Goal: Task Accomplishment & Management: Manage account settings

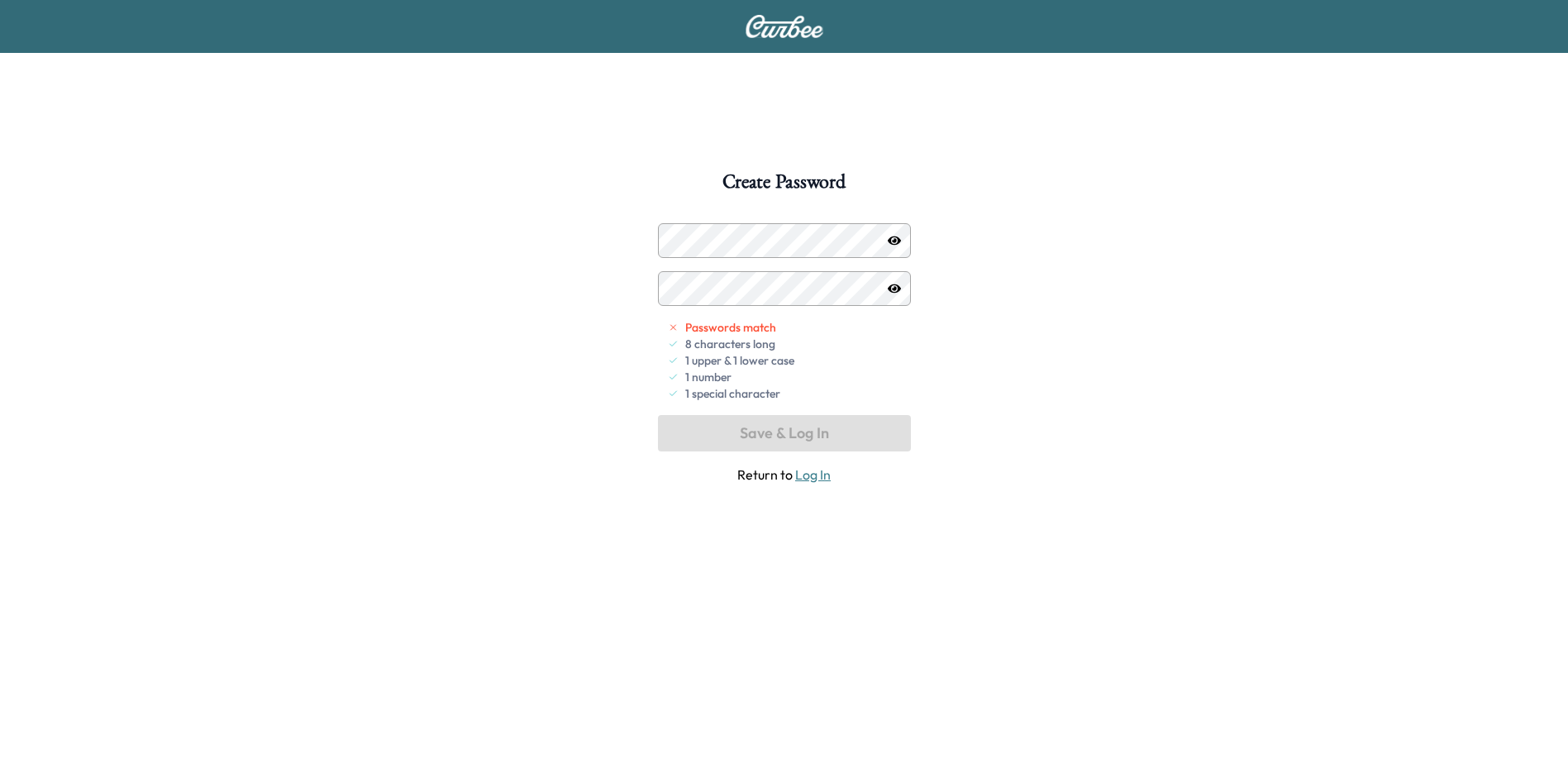
click at [890, 238] on icon "button" at bounding box center [895, 239] width 14 height 9
click at [890, 238] on icon "button" at bounding box center [895, 239] width 14 height 11
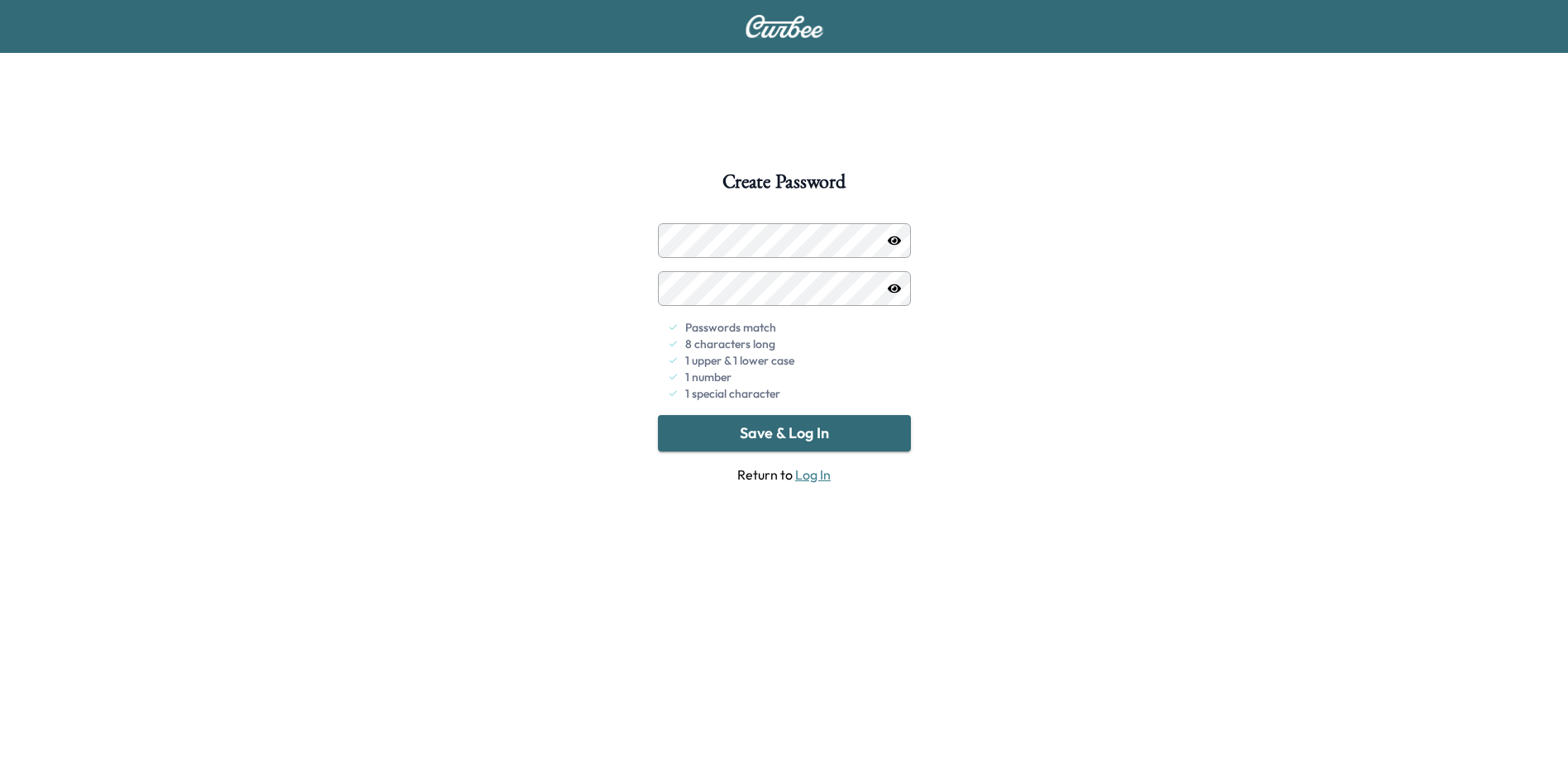
click at [781, 439] on button "Save & Log In" at bounding box center [784, 433] width 253 height 37
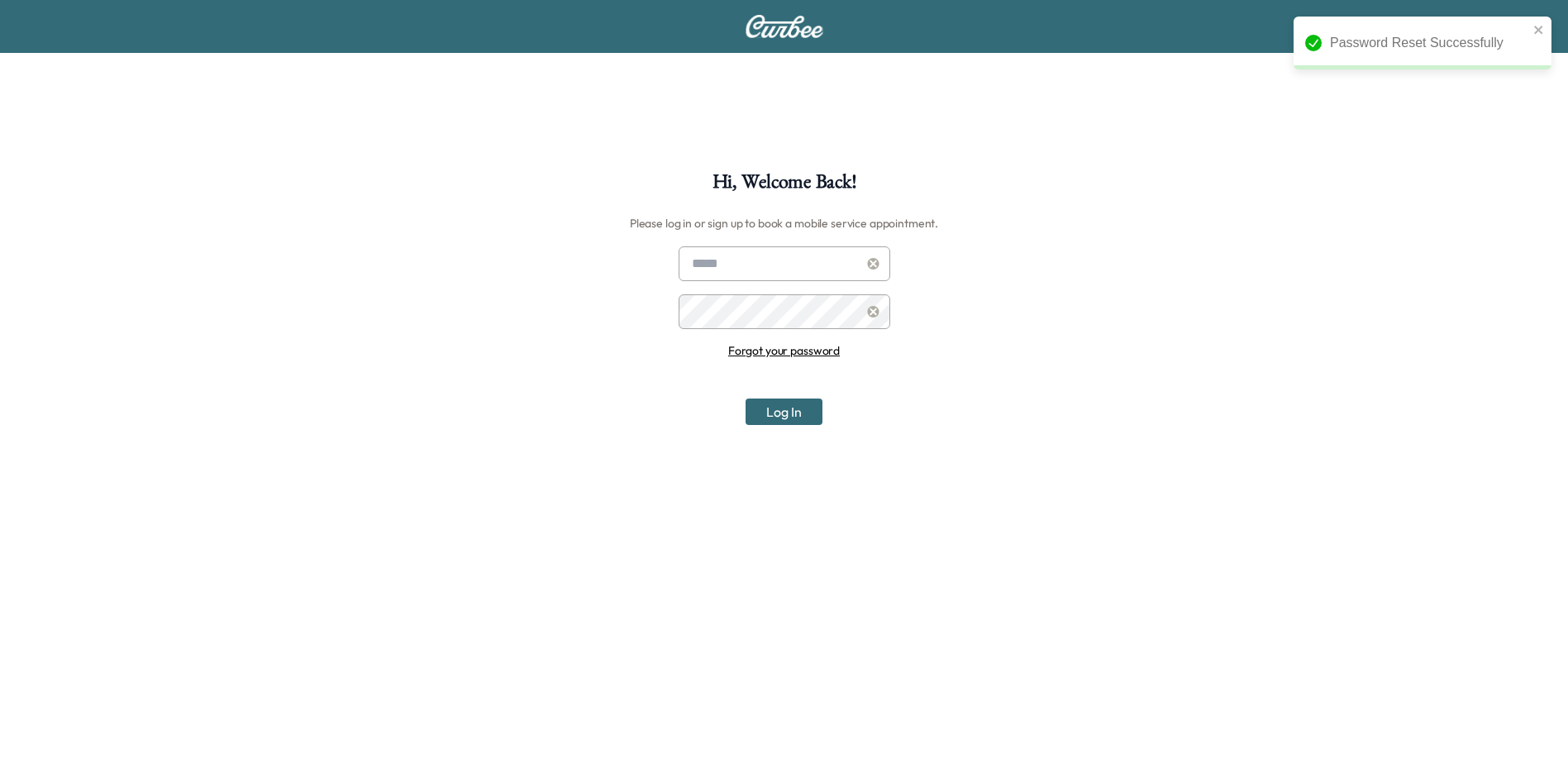
click at [753, 268] on input "text" at bounding box center [784, 263] width 211 height 35
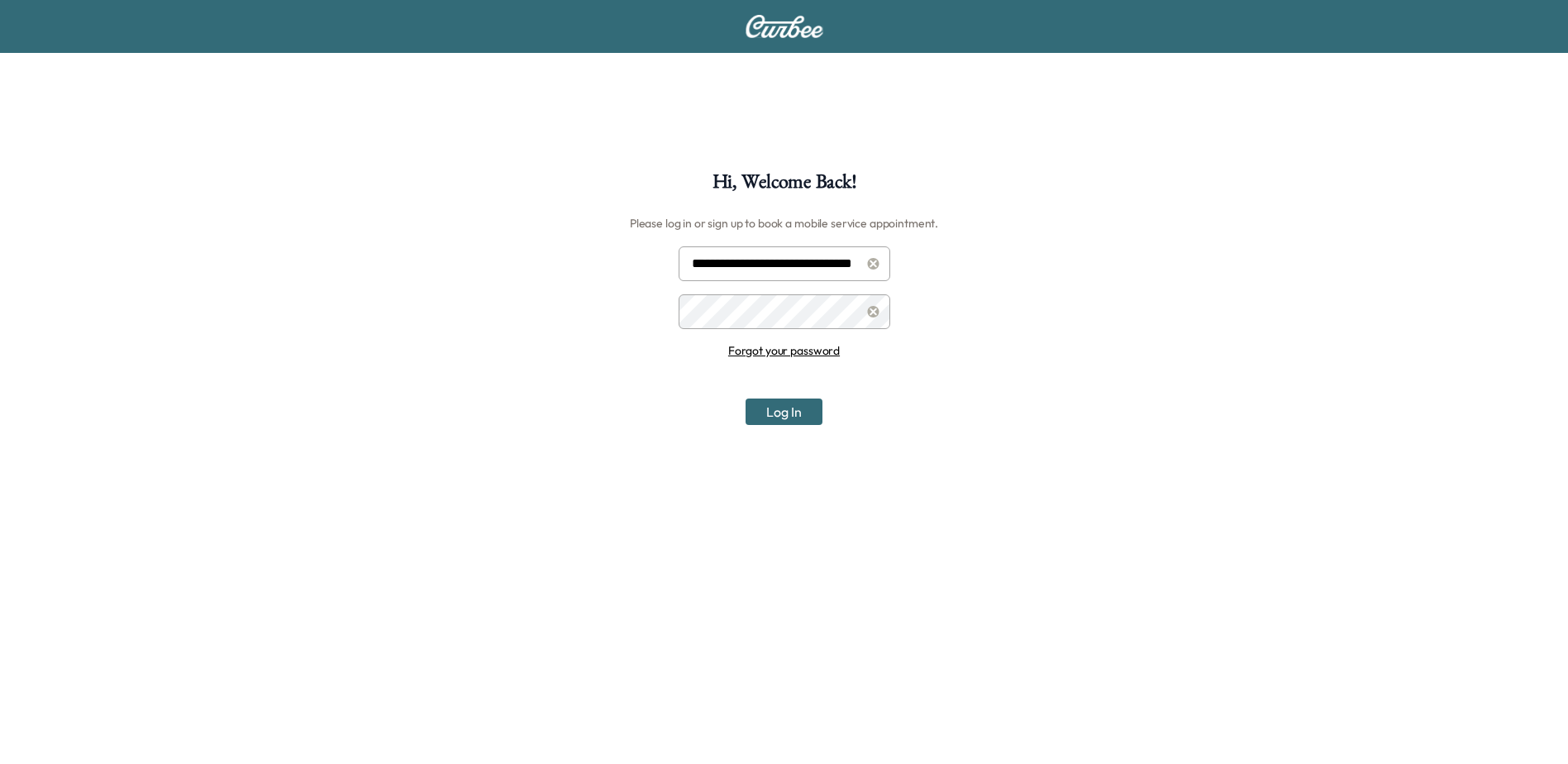
scroll to position [0, 17]
type input "**********"
click at [776, 414] on button "Log In" at bounding box center [784, 411] width 77 height 26
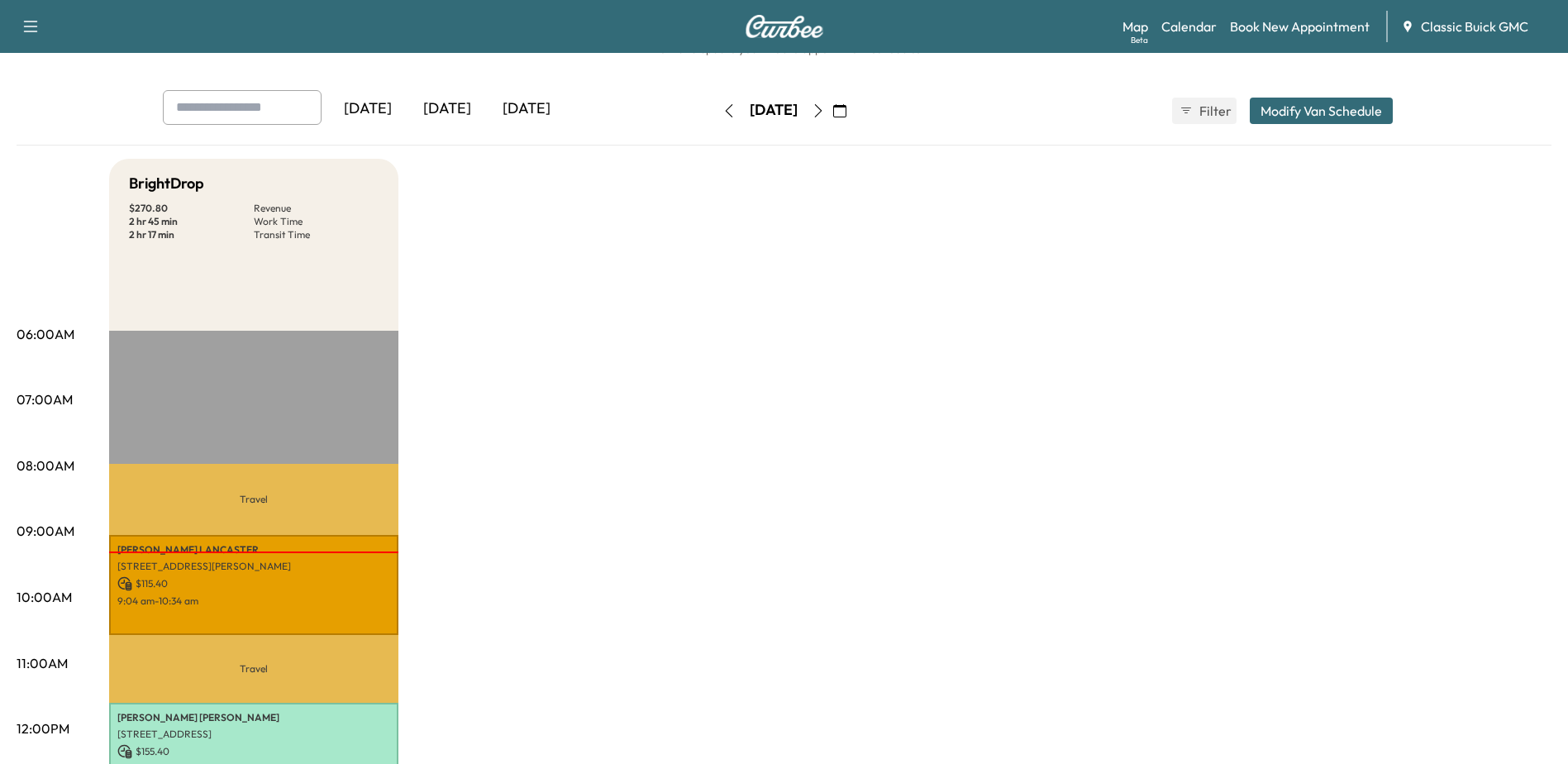
scroll to position [82, 0]
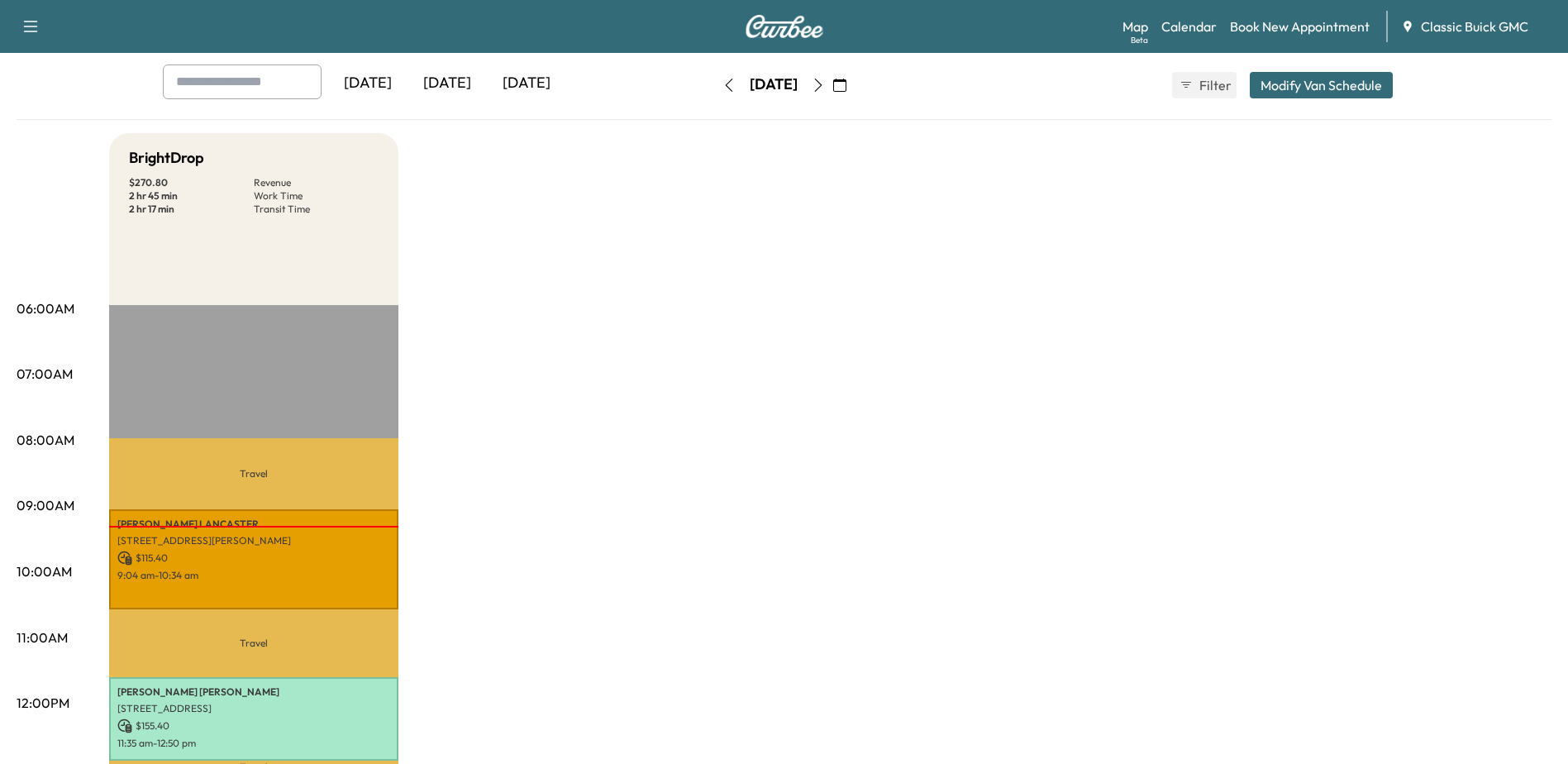
click at [1130, 172] on div "BrightDrop $ 270.80 Revenue 2 hr 45 min Work Time 2 hr 17 min Transit Time Trav…" at bounding box center [830, 752] width 1442 height 1239
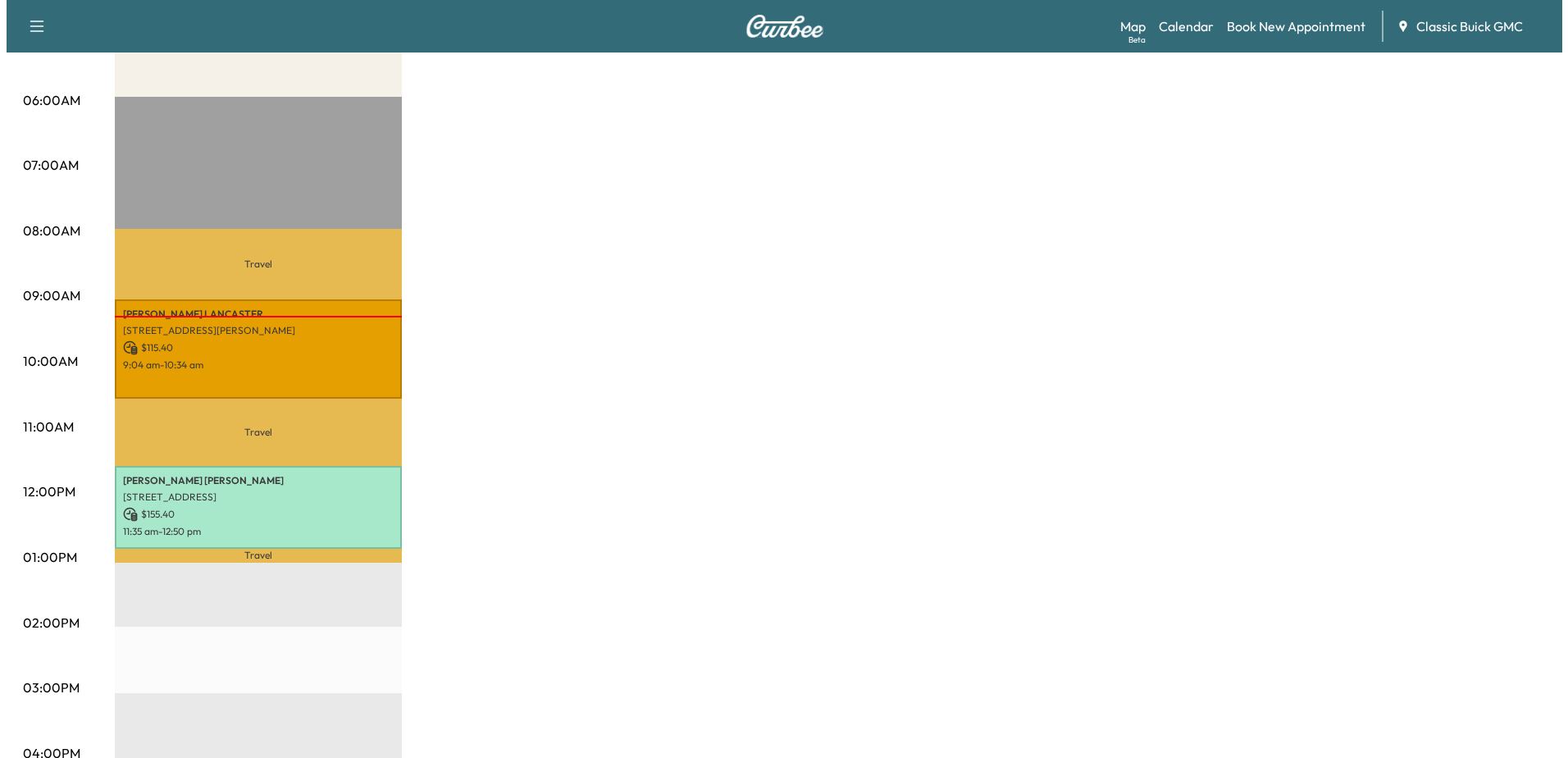
scroll to position [328, 0]
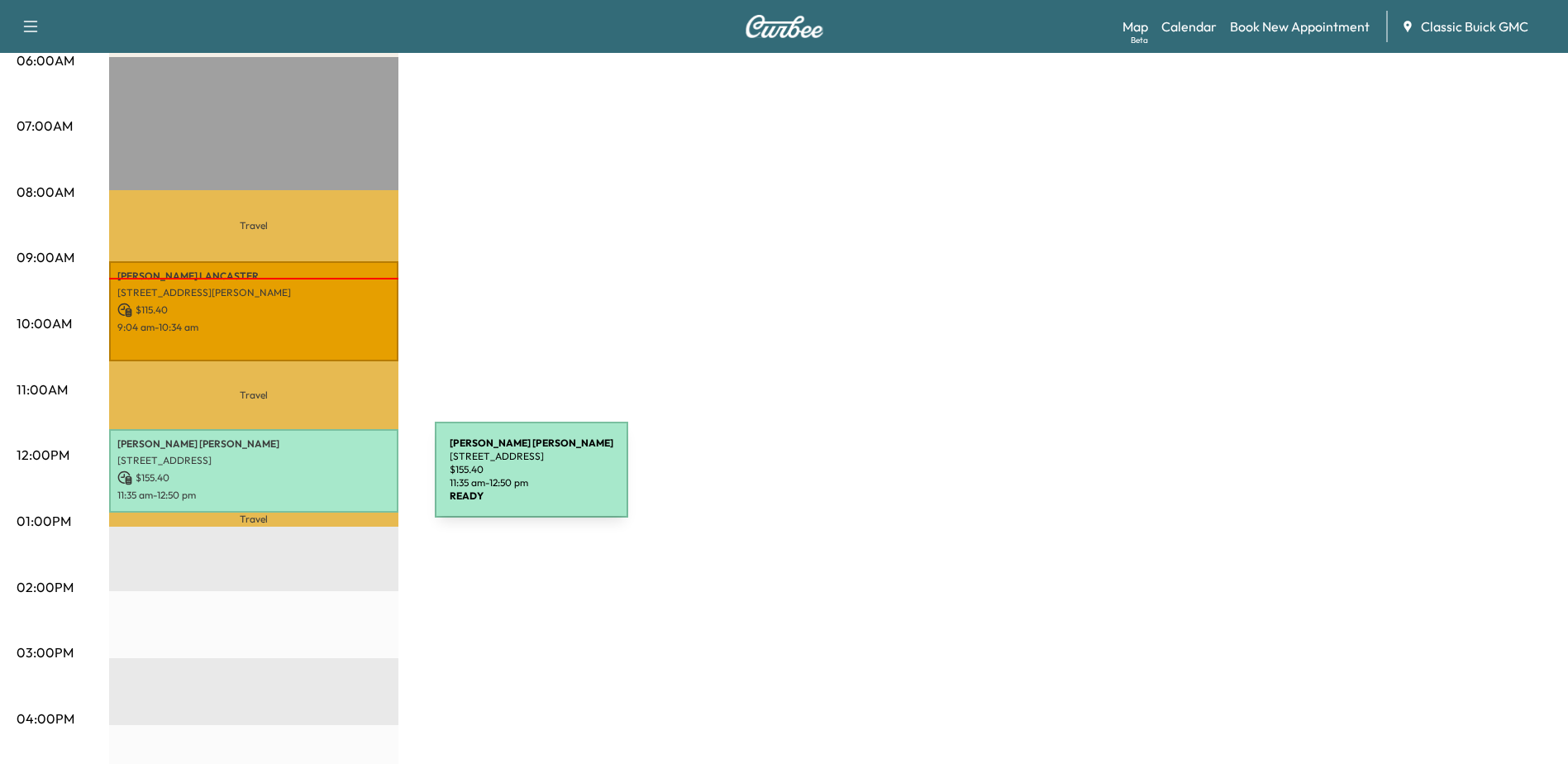
click at [311, 477] on p "$ 155.40" at bounding box center [254, 477] width 273 height 15
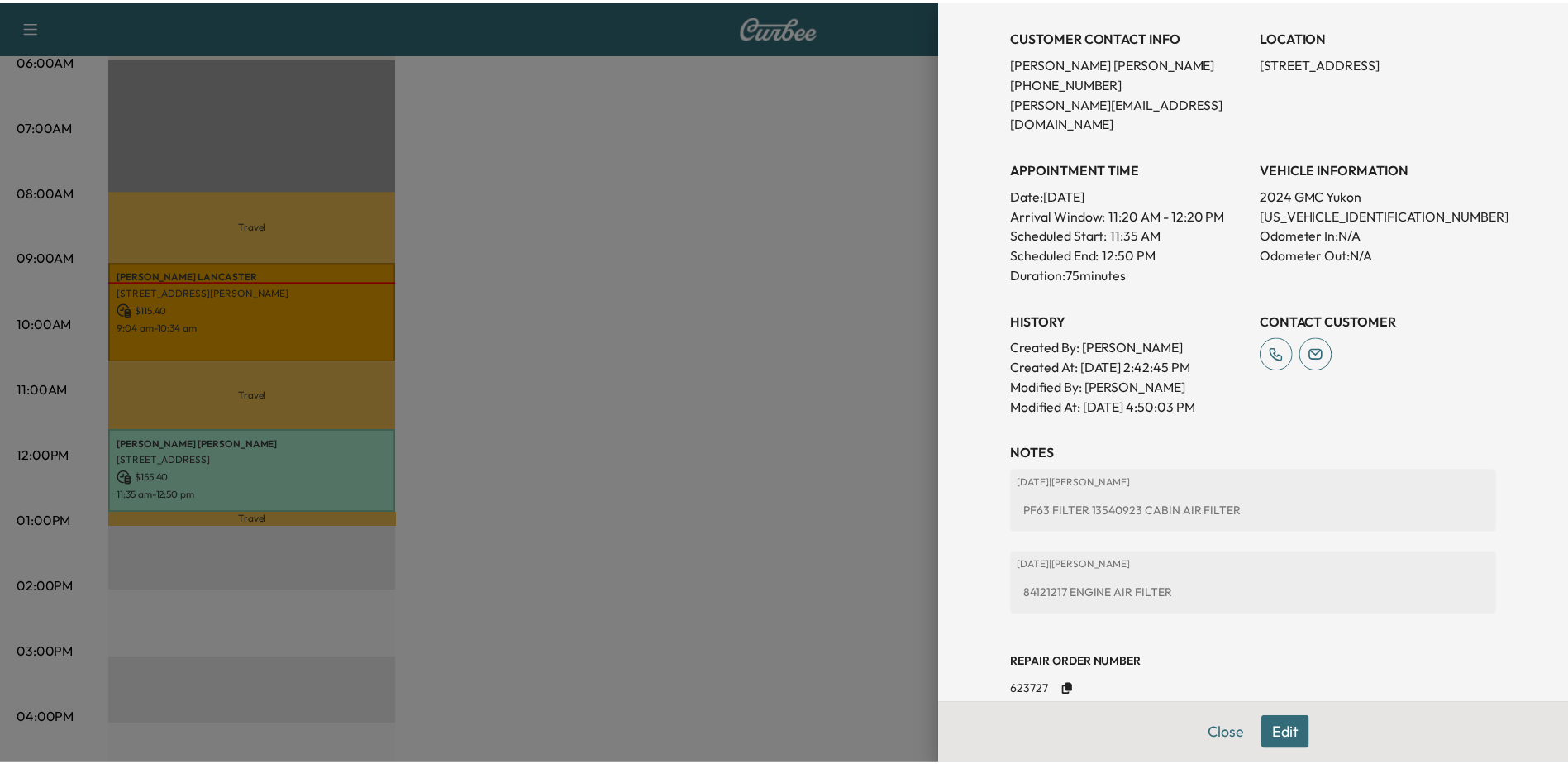
scroll to position [365, 0]
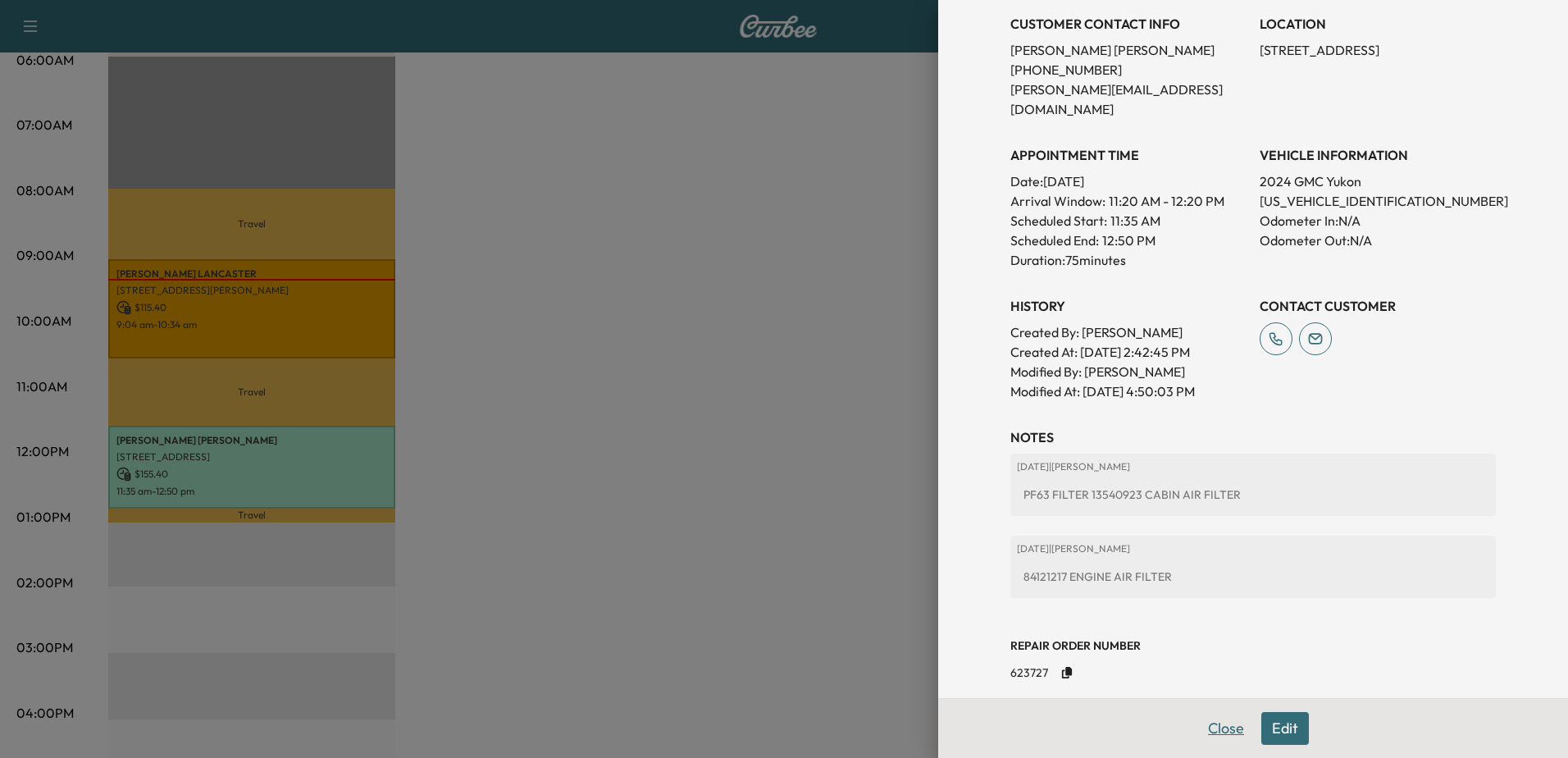
click at [1212, 725] on button "Close" at bounding box center [1226, 728] width 58 height 33
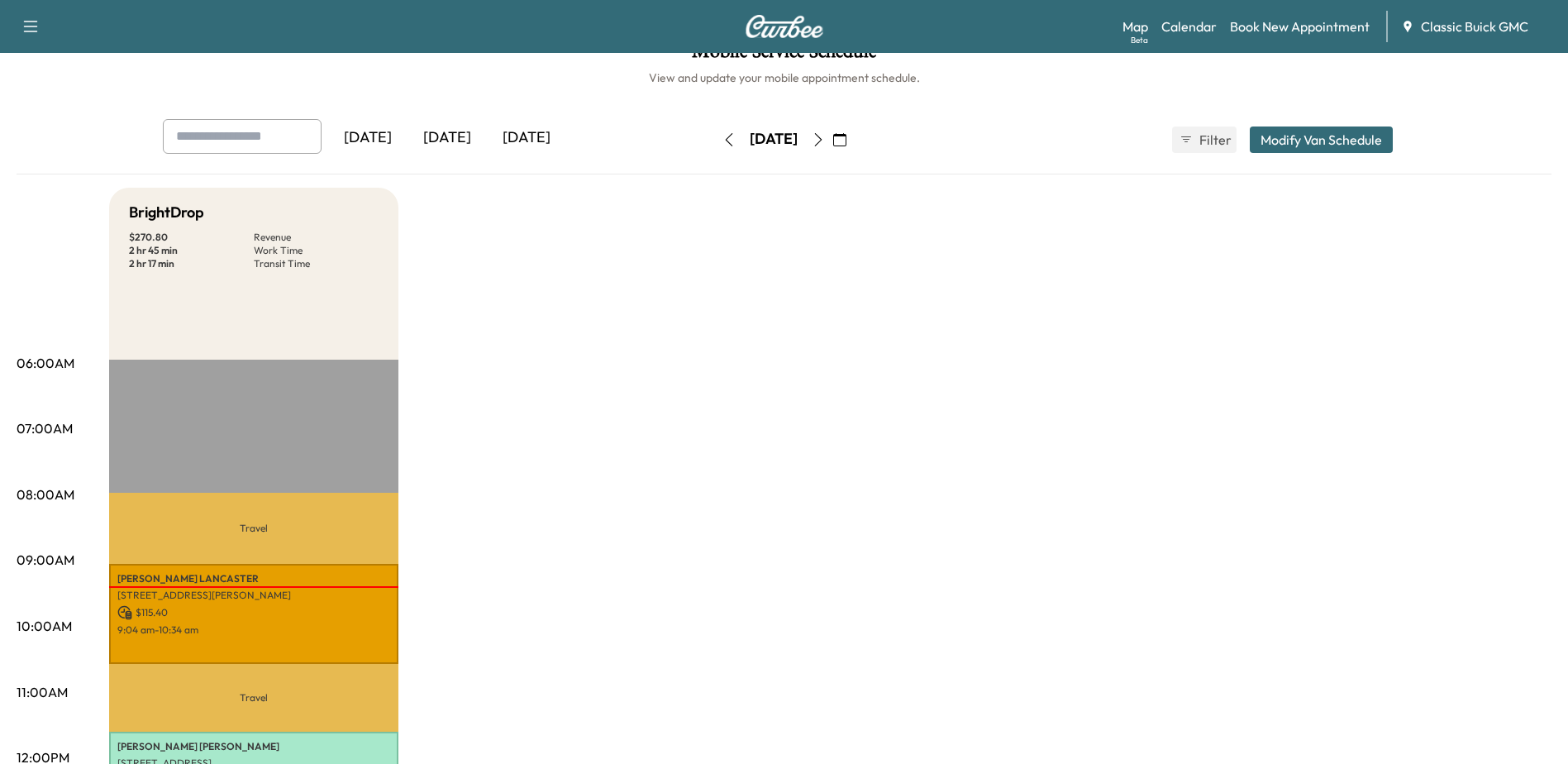
scroll to position [0, 0]
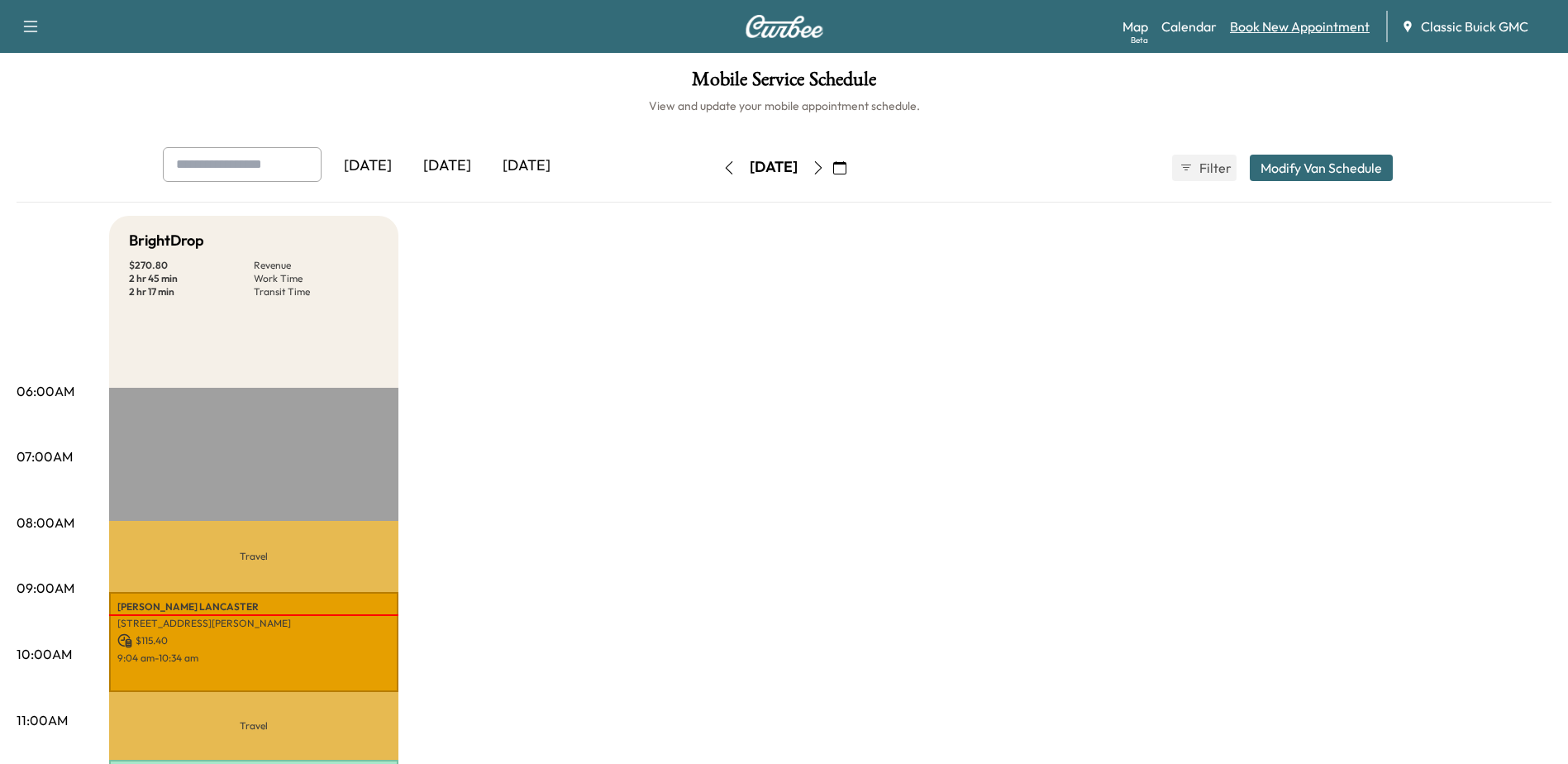
click at [1282, 20] on link "Book New Appointment" at bounding box center [1300, 26] width 139 height 19
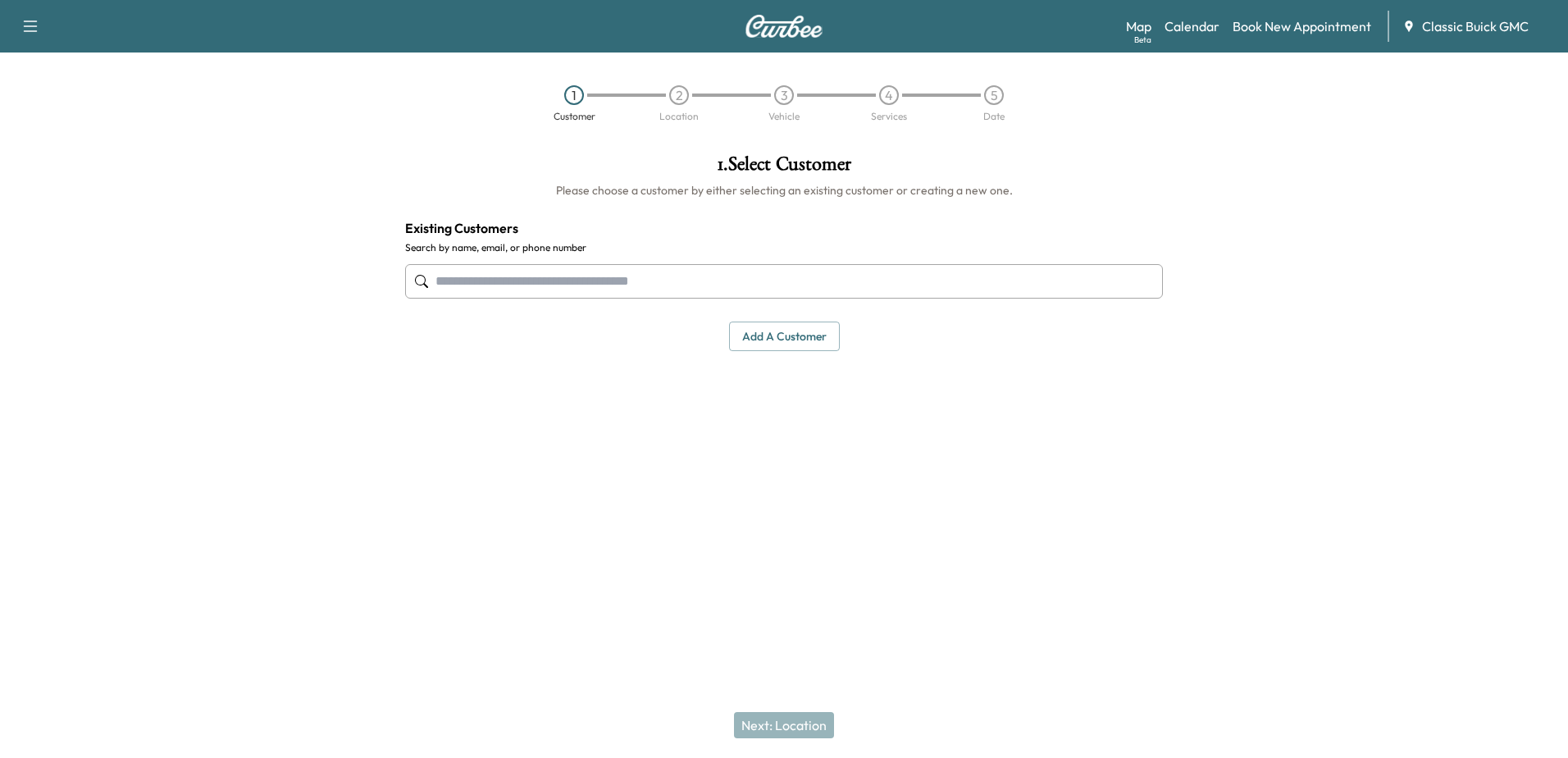
click at [778, 333] on button "Add a customer" at bounding box center [784, 337] width 110 height 31
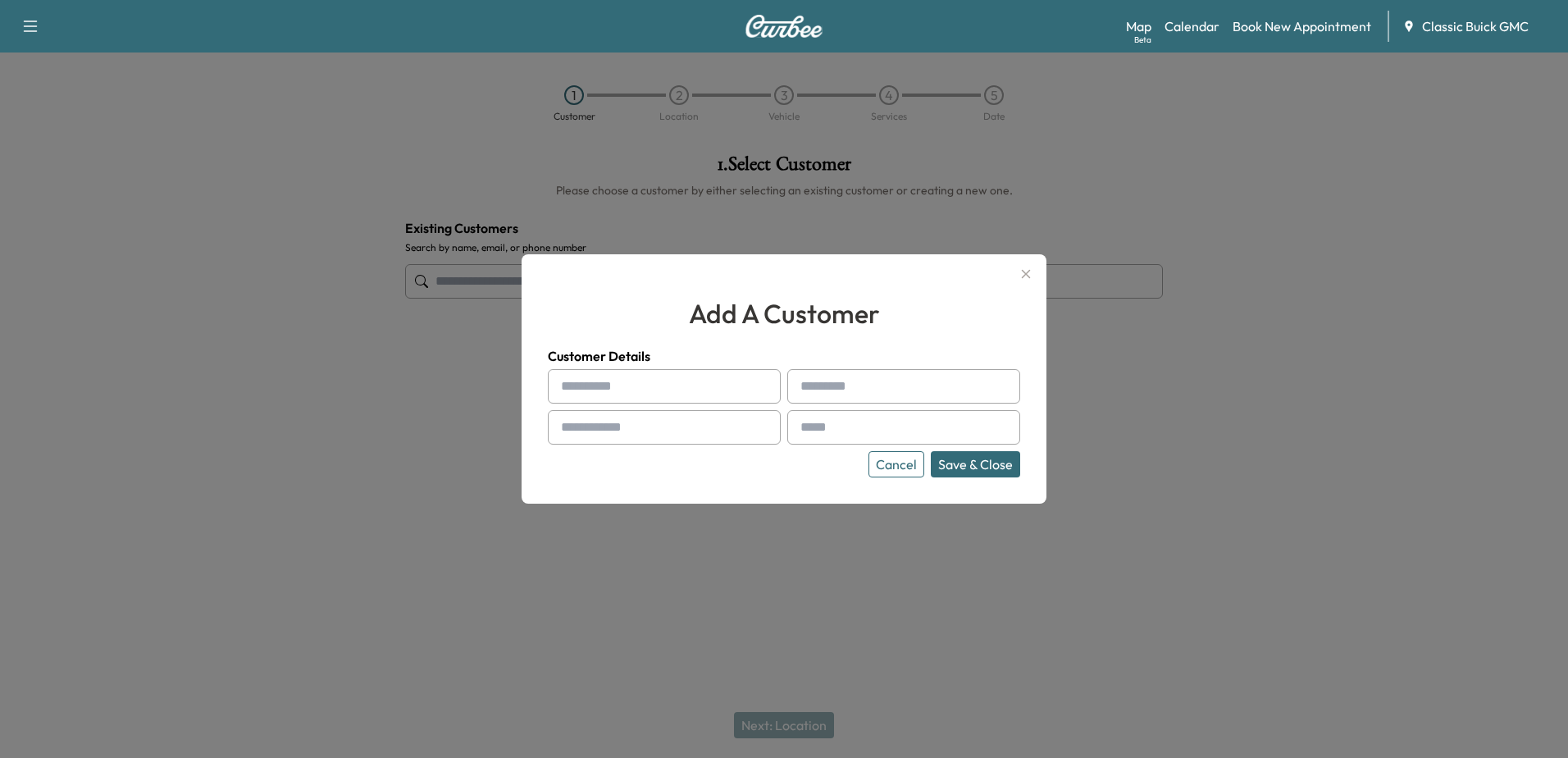
click at [629, 385] on input "text" at bounding box center [664, 386] width 233 height 35
type input "******"
click at [812, 389] on div at bounding box center [803, 386] width 19 height 19
click at [903, 394] on input "text" at bounding box center [903, 386] width 233 height 35
type input "**********"
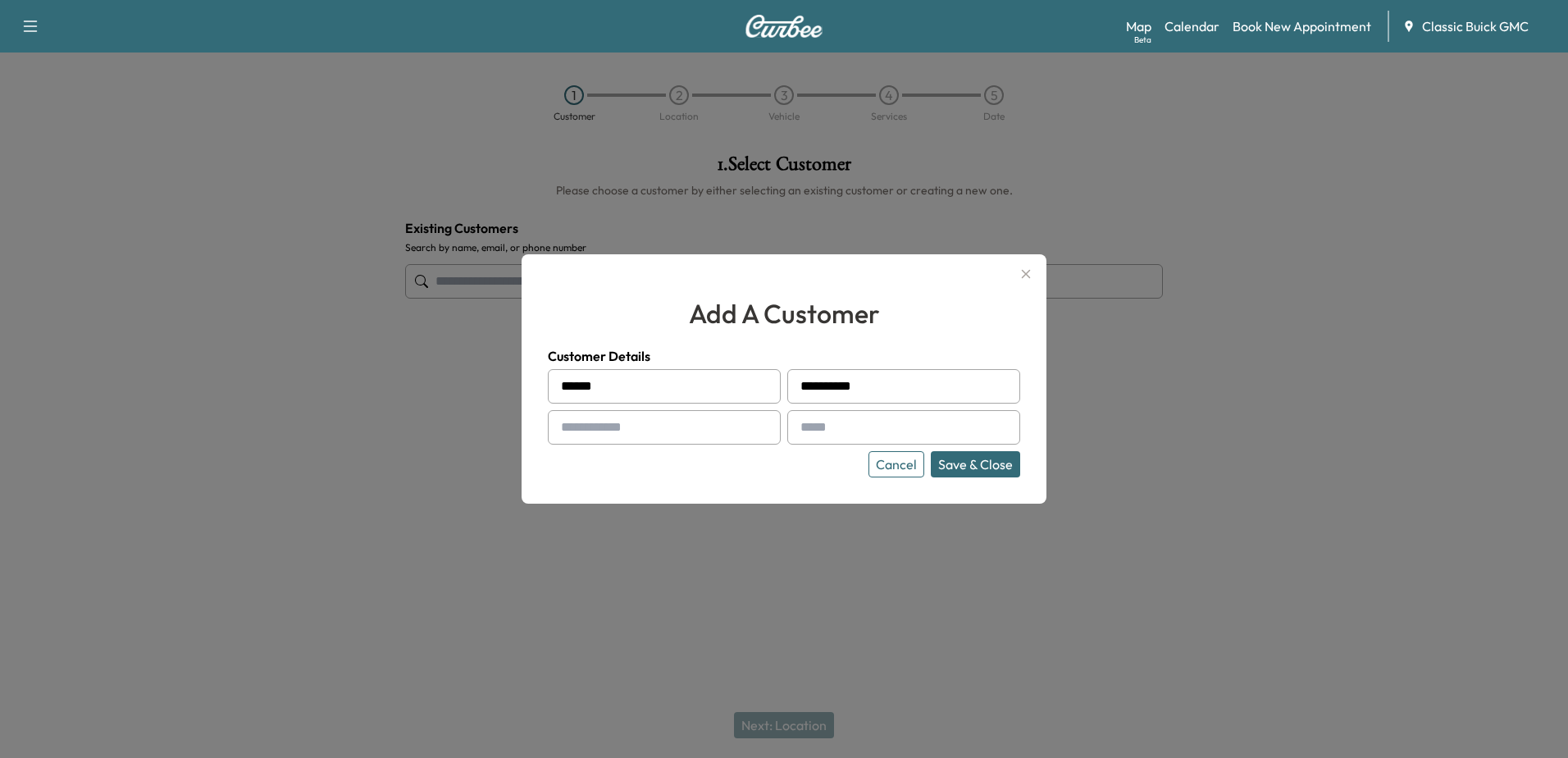
click at [674, 436] on input "text" at bounding box center [664, 428] width 233 height 35
type input "**********"
click at [848, 430] on input "text" at bounding box center [903, 428] width 233 height 35
type input "**********"
click at [972, 462] on button "Save & Close" at bounding box center [975, 463] width 89 height 26
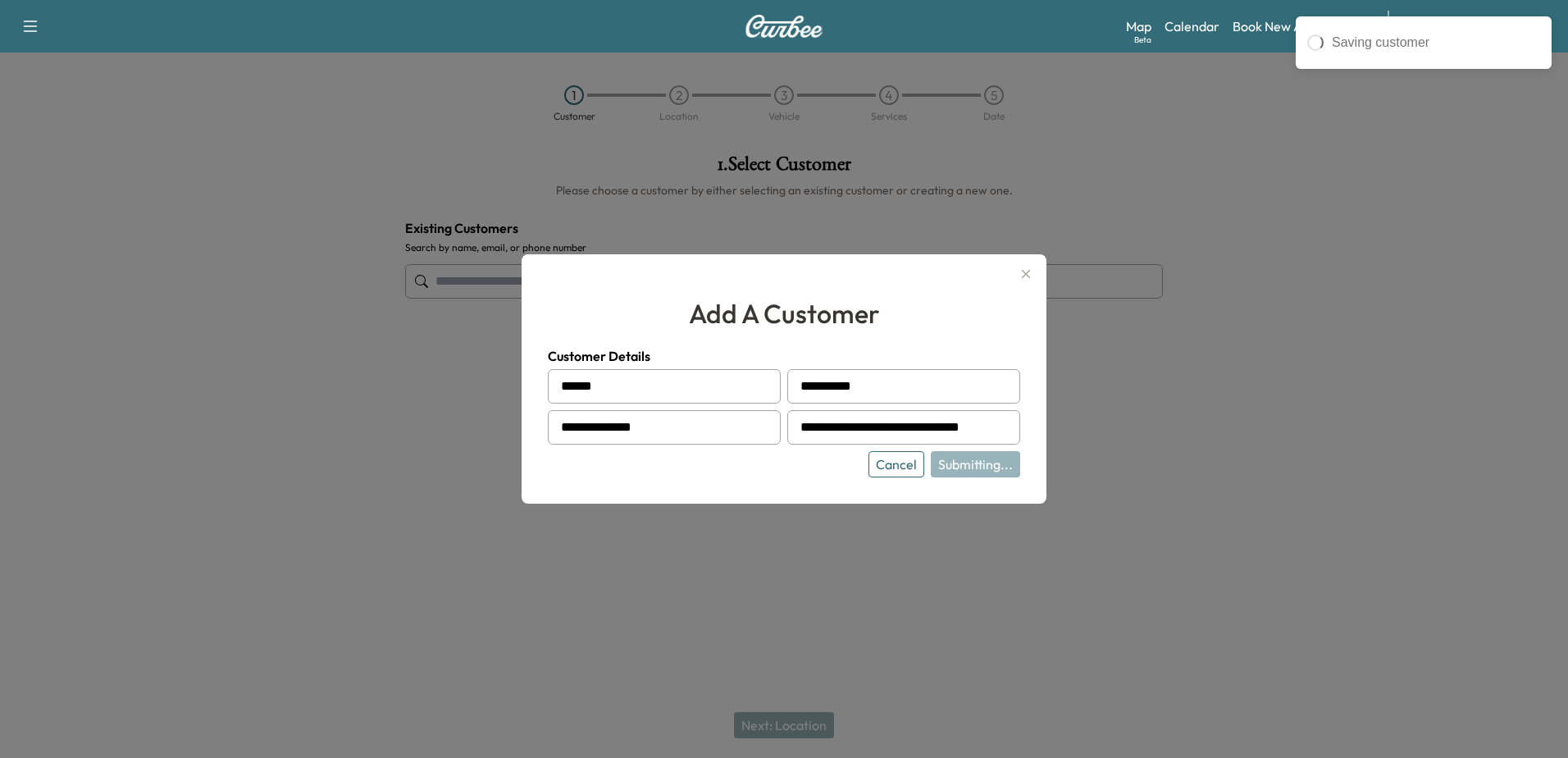
type input "**********"
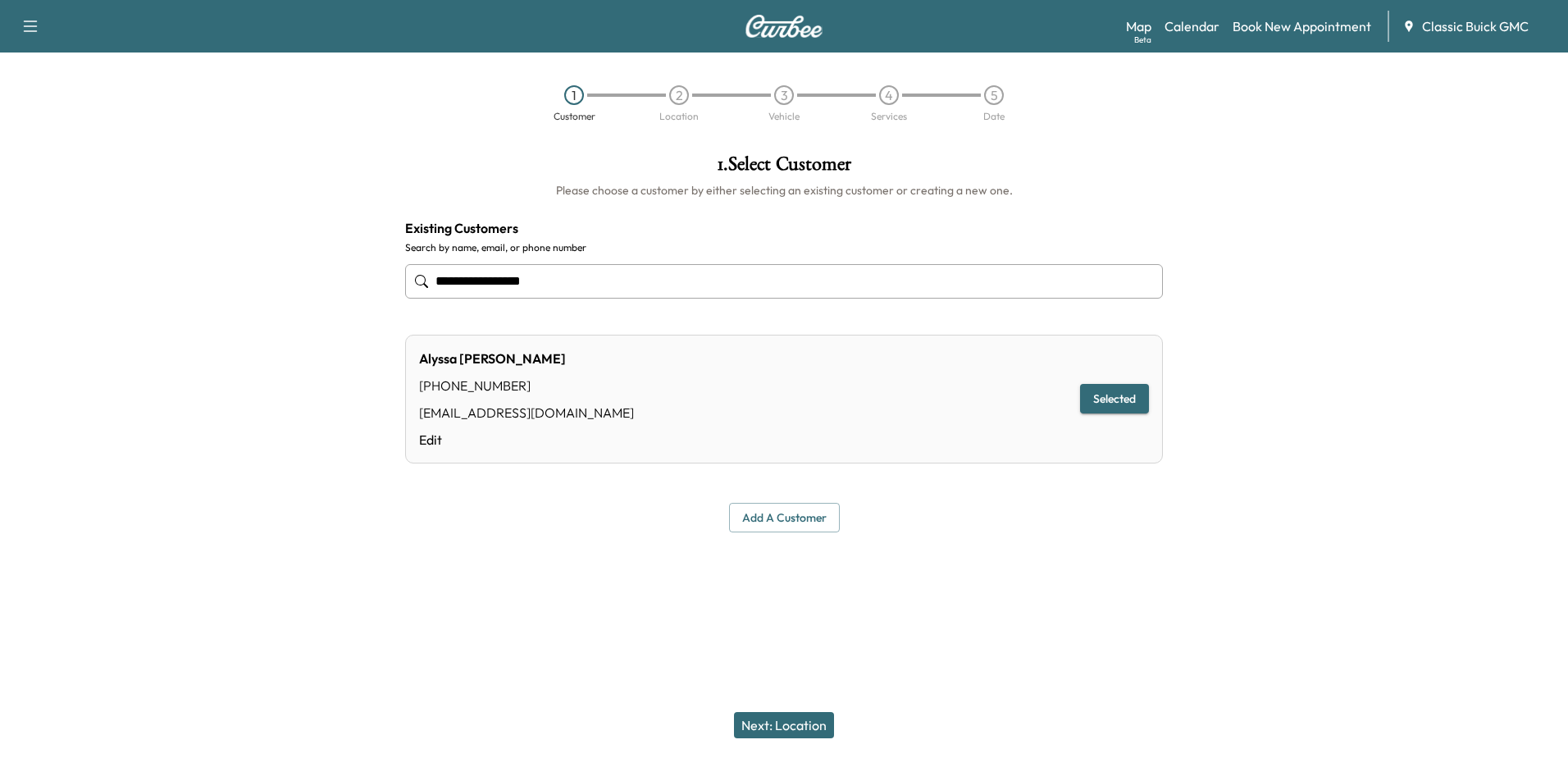
click at [779, 725] on button "Next: Location" at bounding box center [784, 724] width 100 height 26
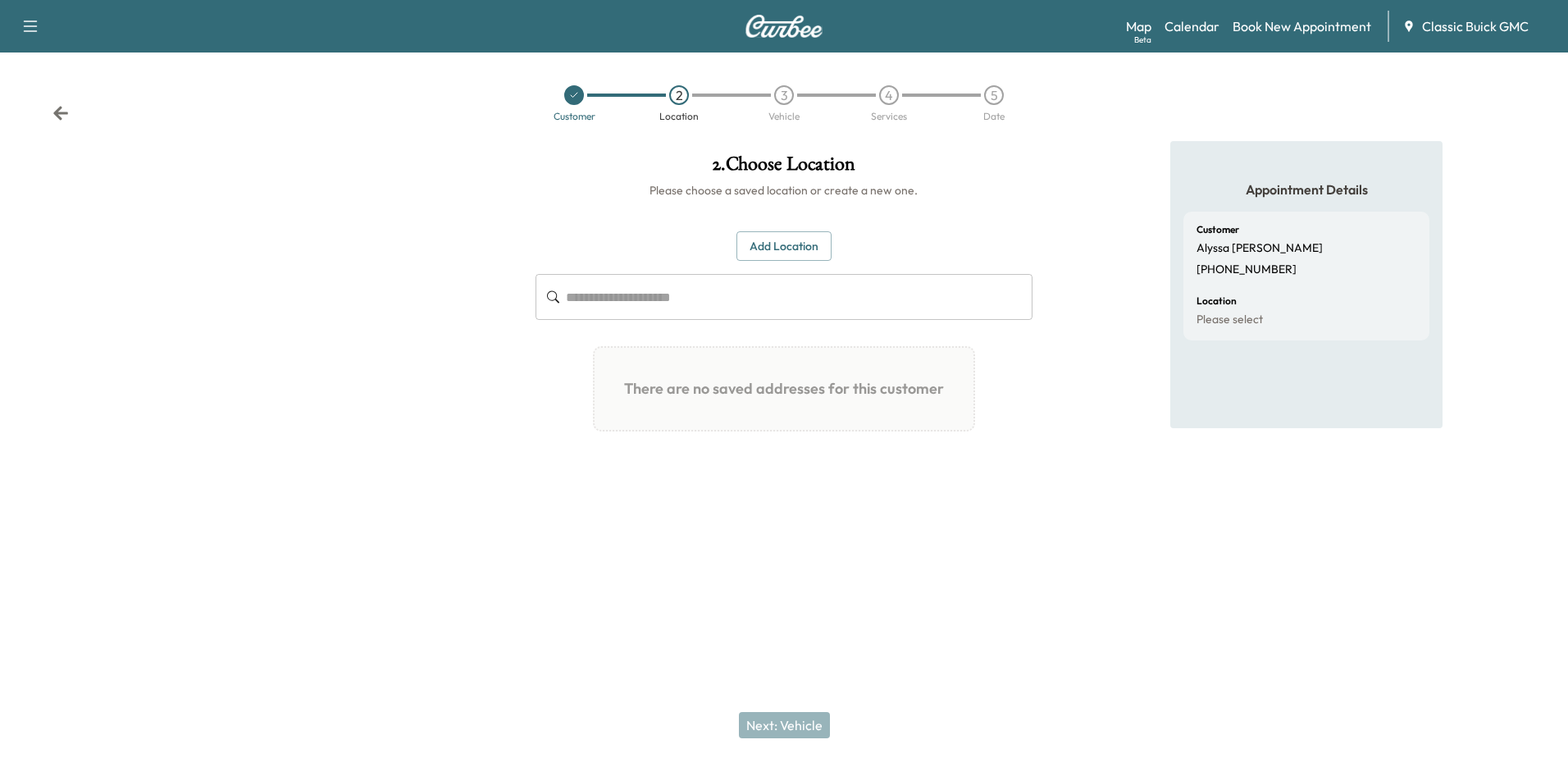
click at [587, 300] on input "text" at bounding box center [798, 297] width 466 height 46
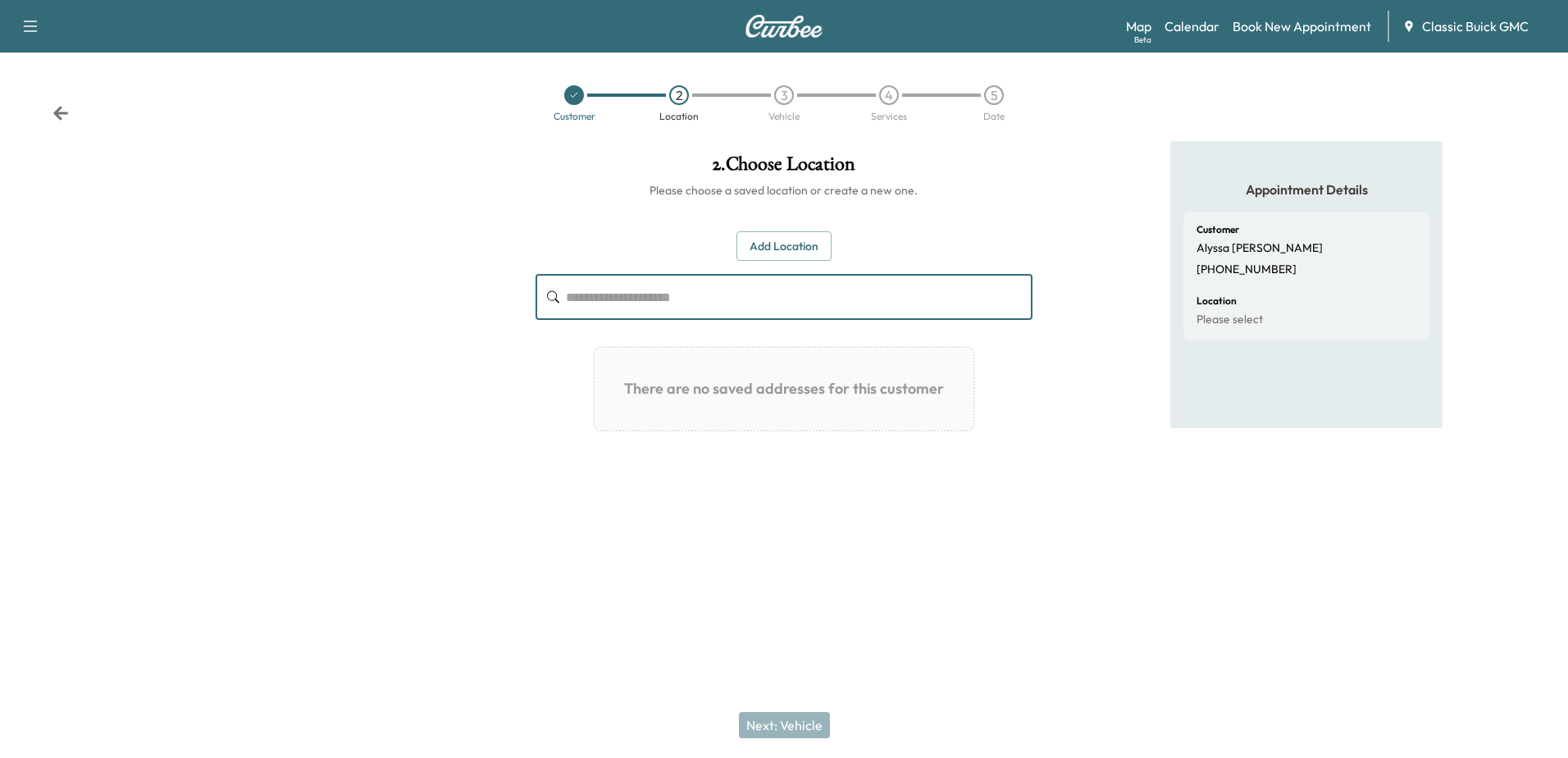
click at [774, 240] on button "Add Location" at bounding box center [783, 247] width 95 height 31
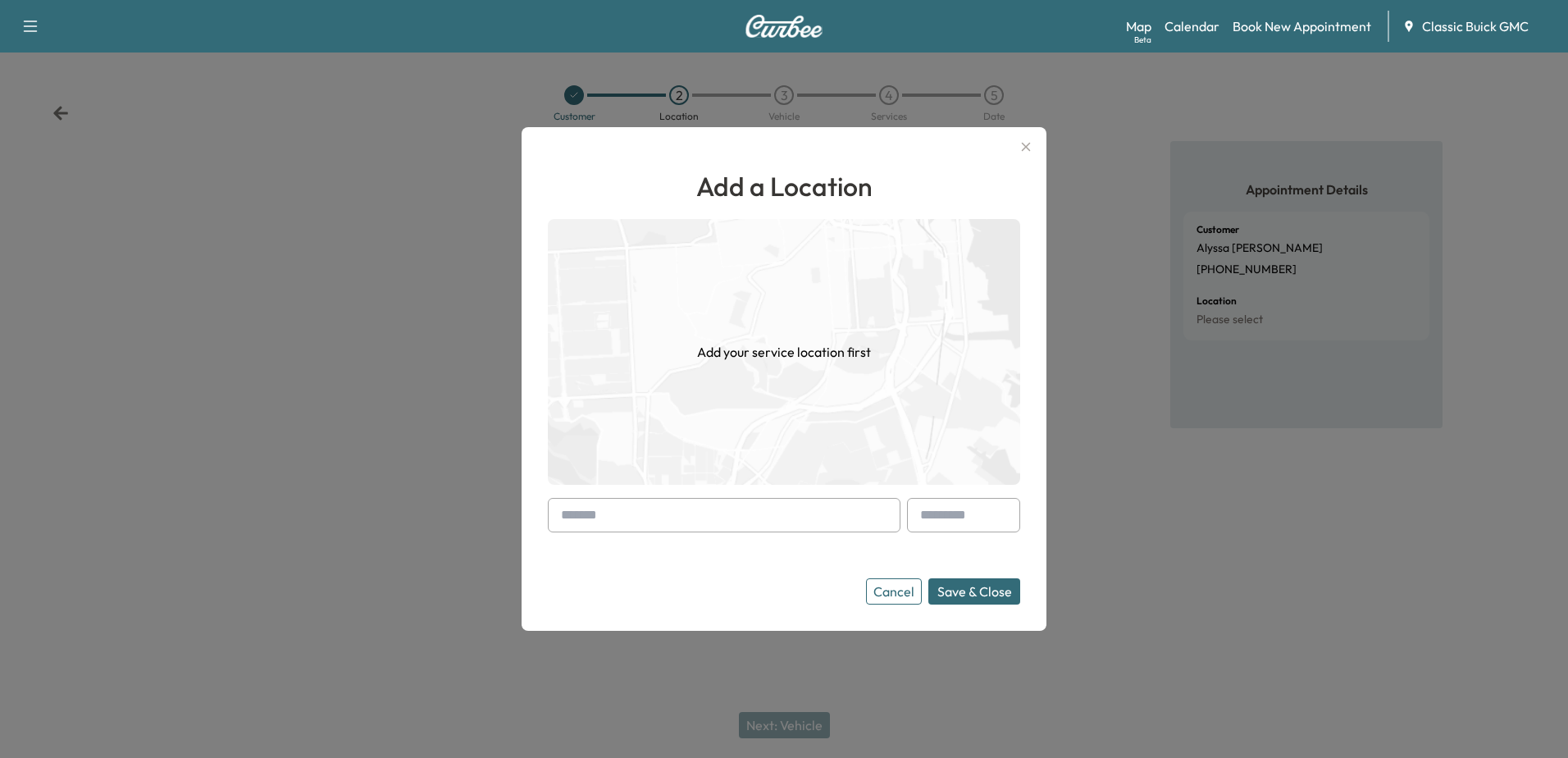
click at [641, 517] on input "text" at bounding box center [723, 515] width 353 height 35
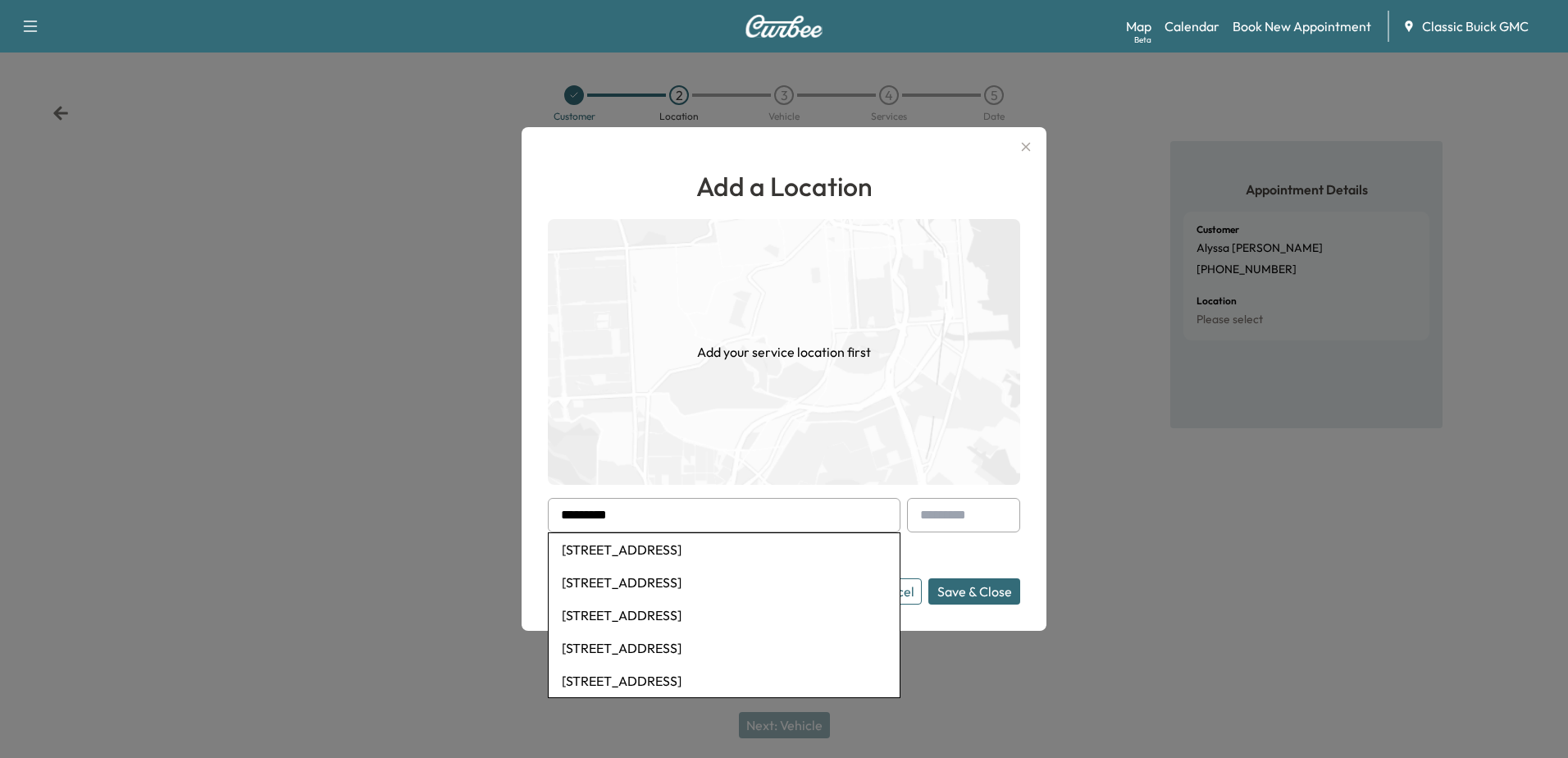
click at [673, 551] on li "[STREET_ADDRESS]" at bounding box center [723, 550] width 351 height 33
type input "**********"
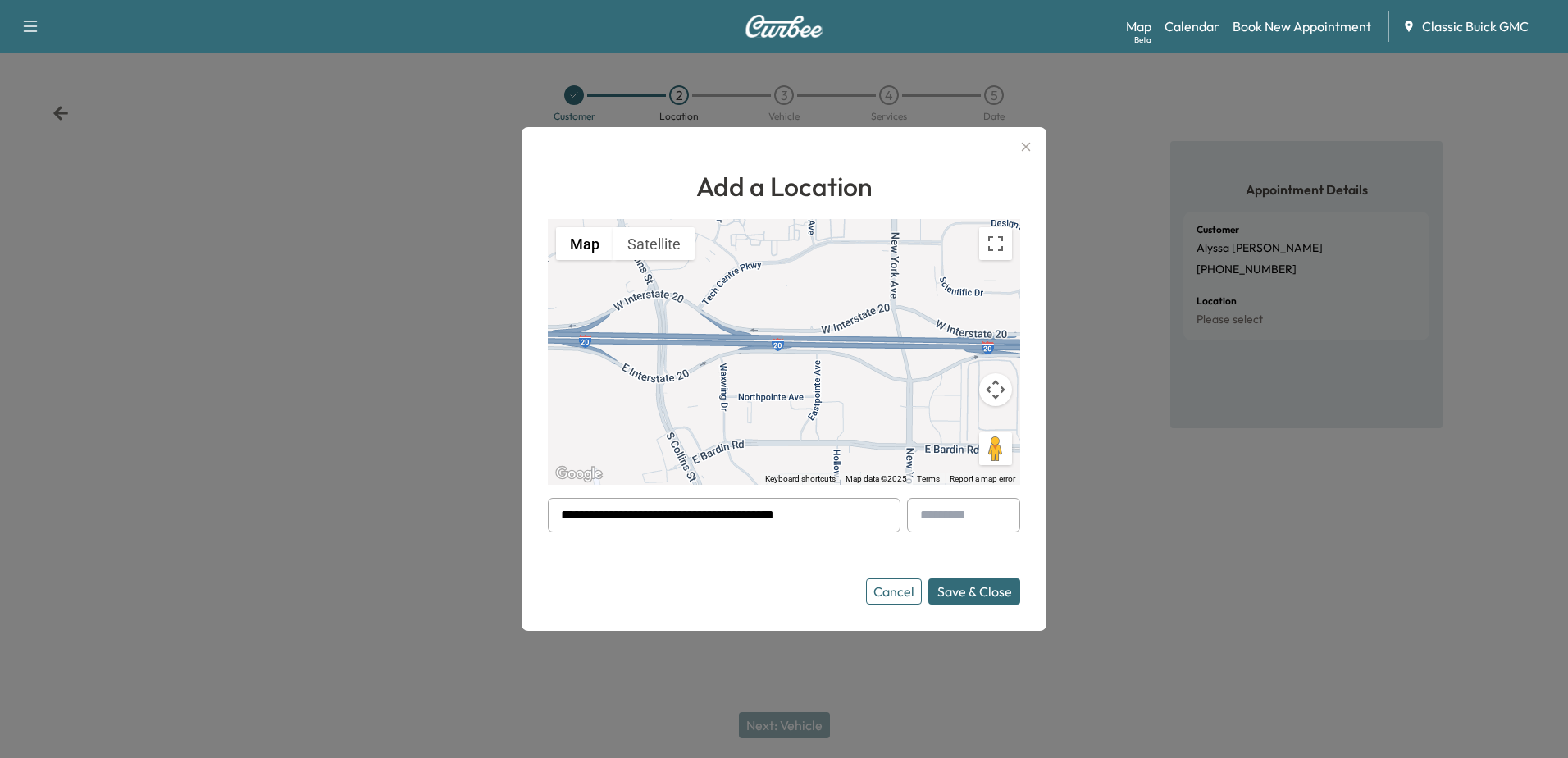
click at [971, 590] on button "Save & Close" at bounding box center [974, 591] width 92 height 26
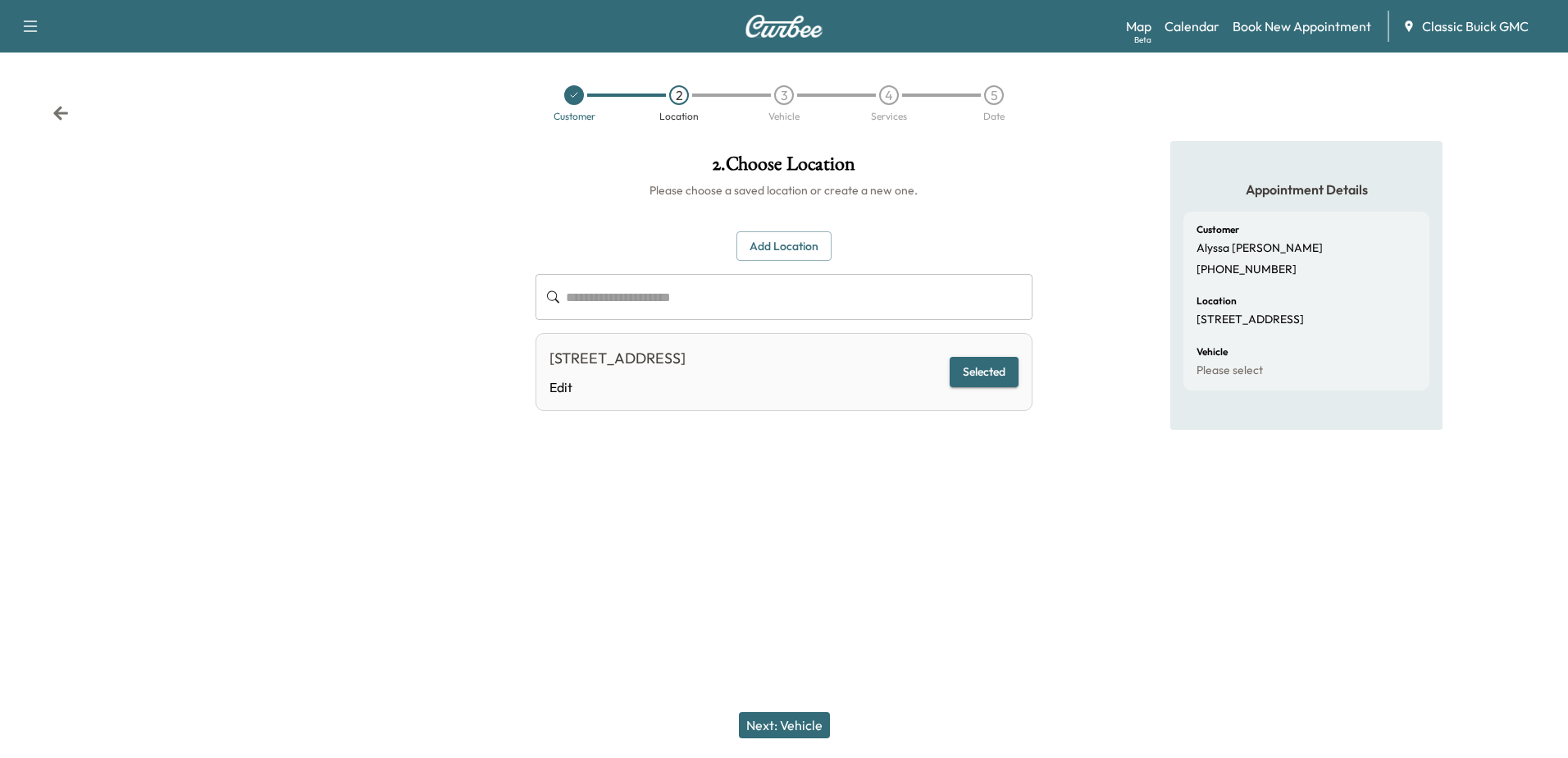
click at [811, 724] on button "Next: Vehicle" at bounding box center [784, 724] width 91 height 26
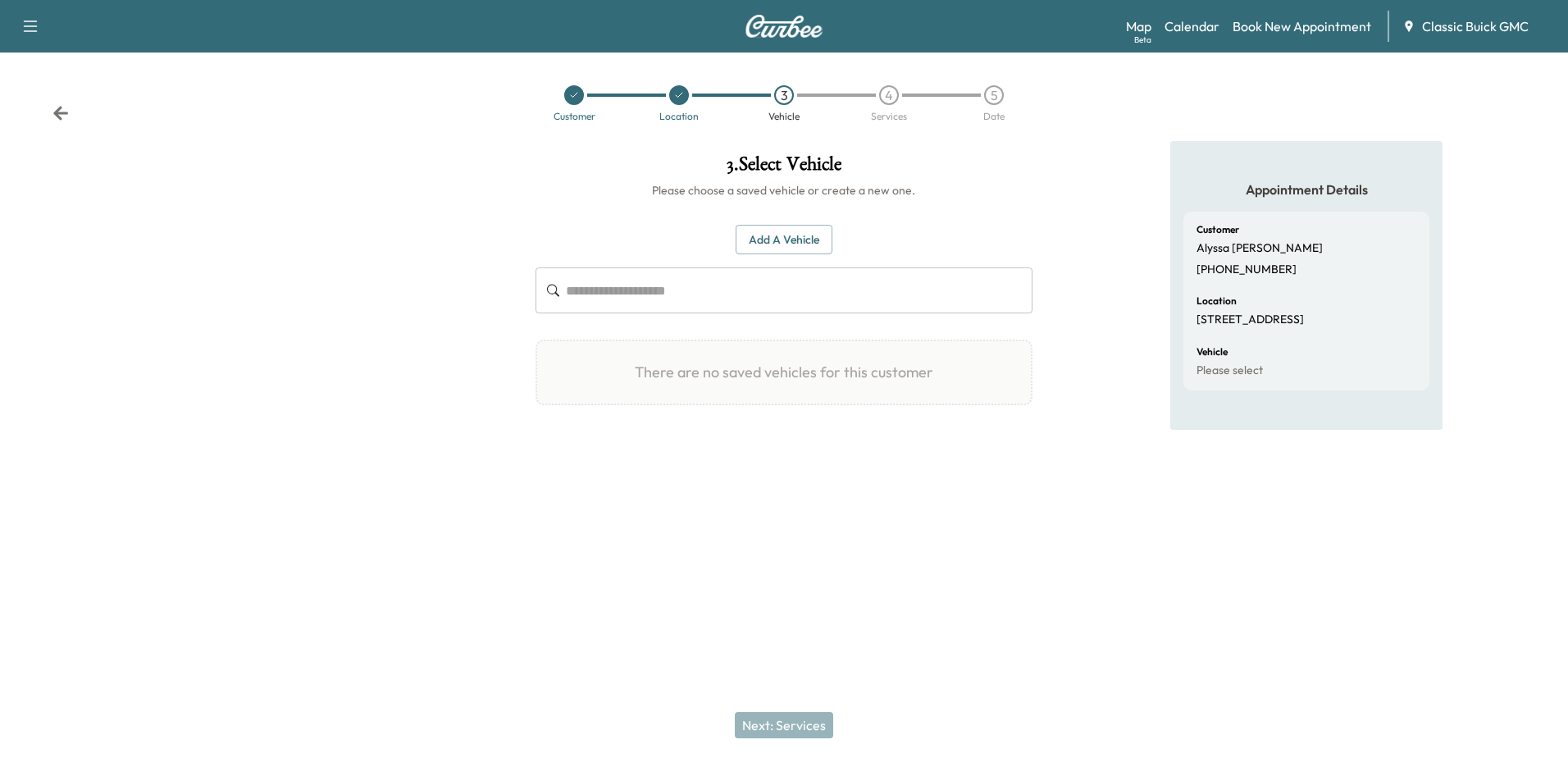
click at [620, 293] on input "text" at bounding box center [798, 290] width 466 height 46
click at [772, 241] on button "Add a Vehicle" at bounding box center [783, 240] width 97 height 31
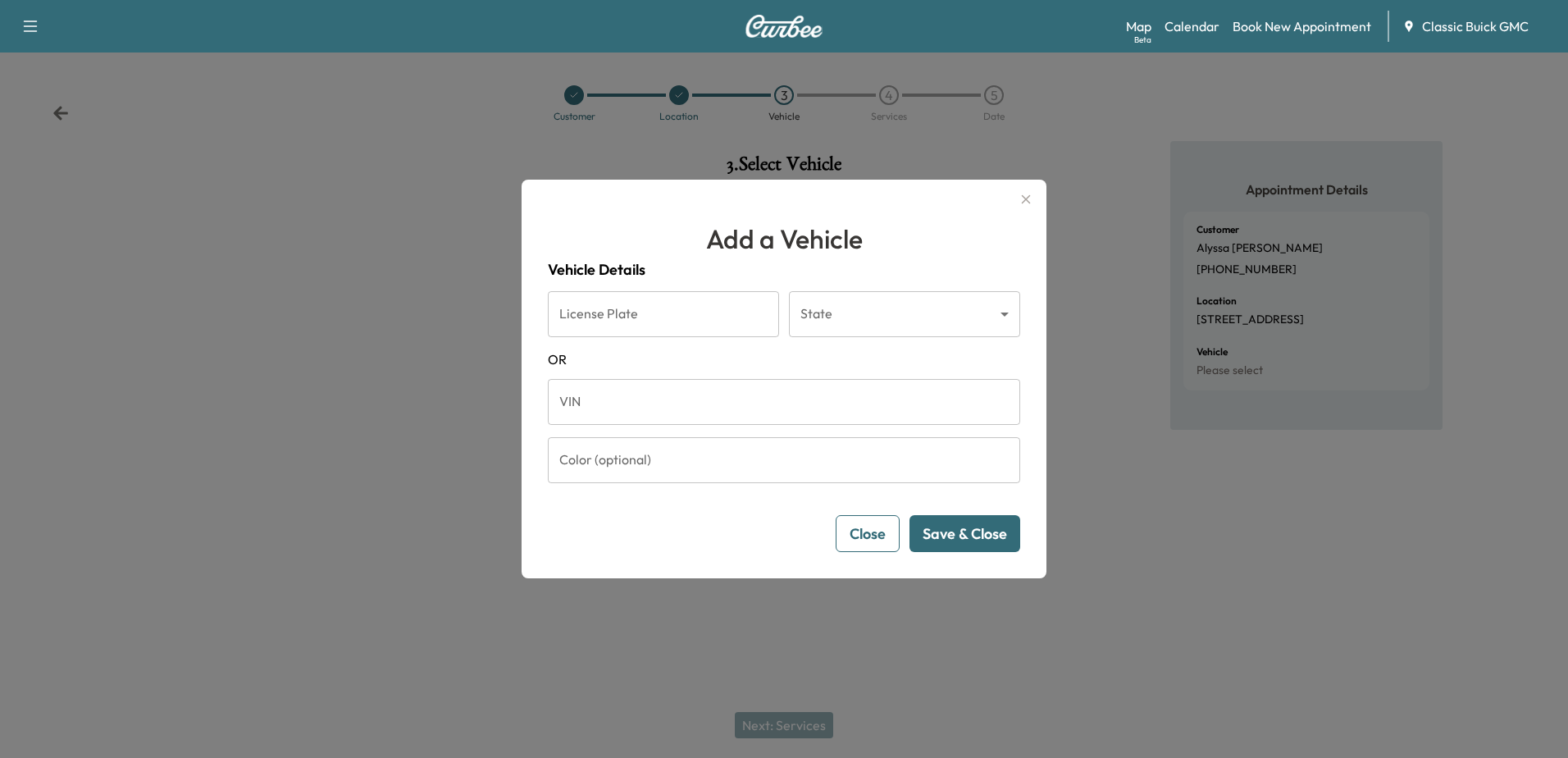
click at [669, 406] on input "VIN" at bounding box center [784, 402] width 473 height 46
click at [1204, 519] on div at bounding box center [784, 379] width 1568 height 758
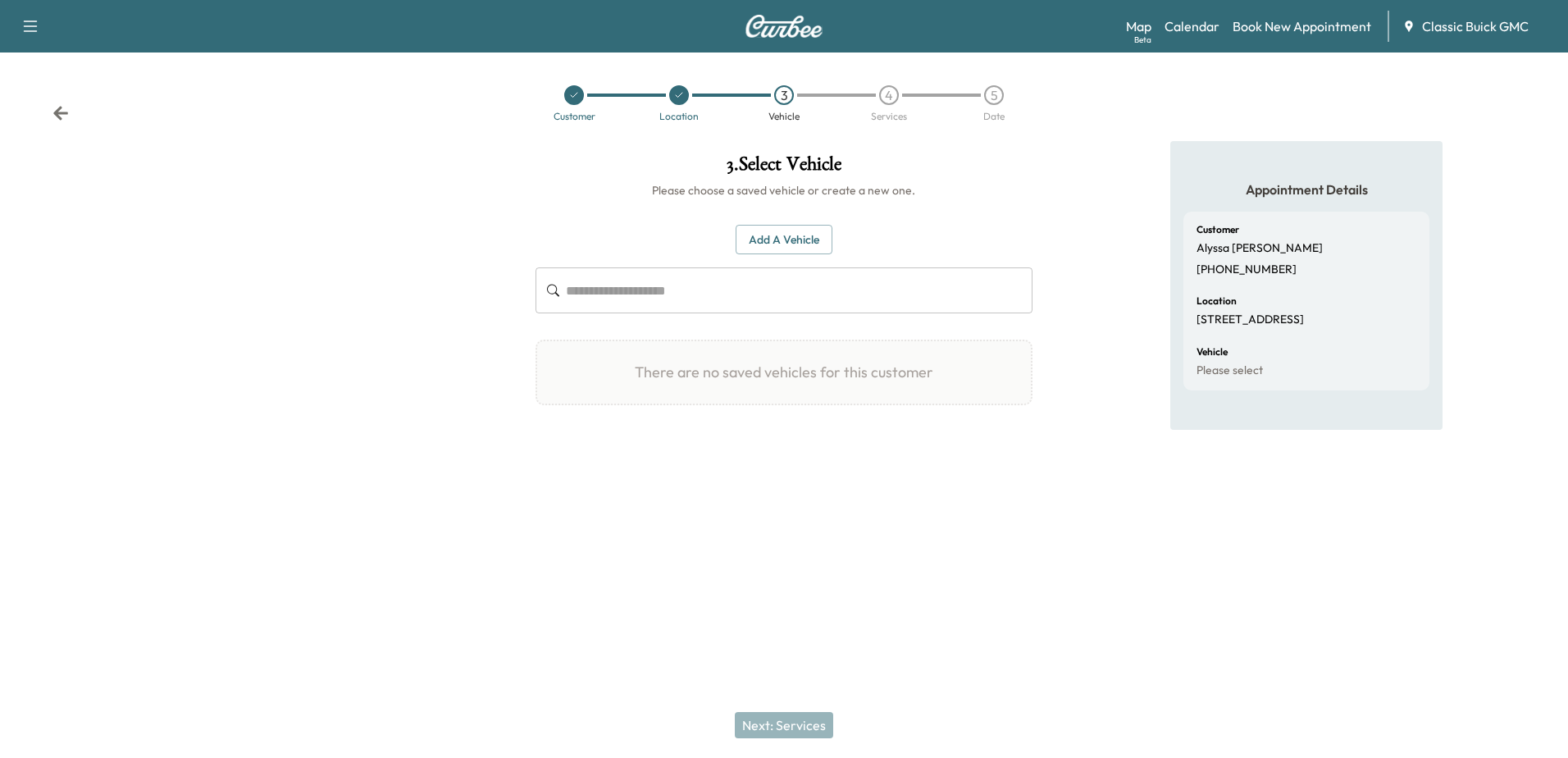
click at [779, 237] on button "Add a Vehicle" at bounding box center [783, 240] width 97 height 31
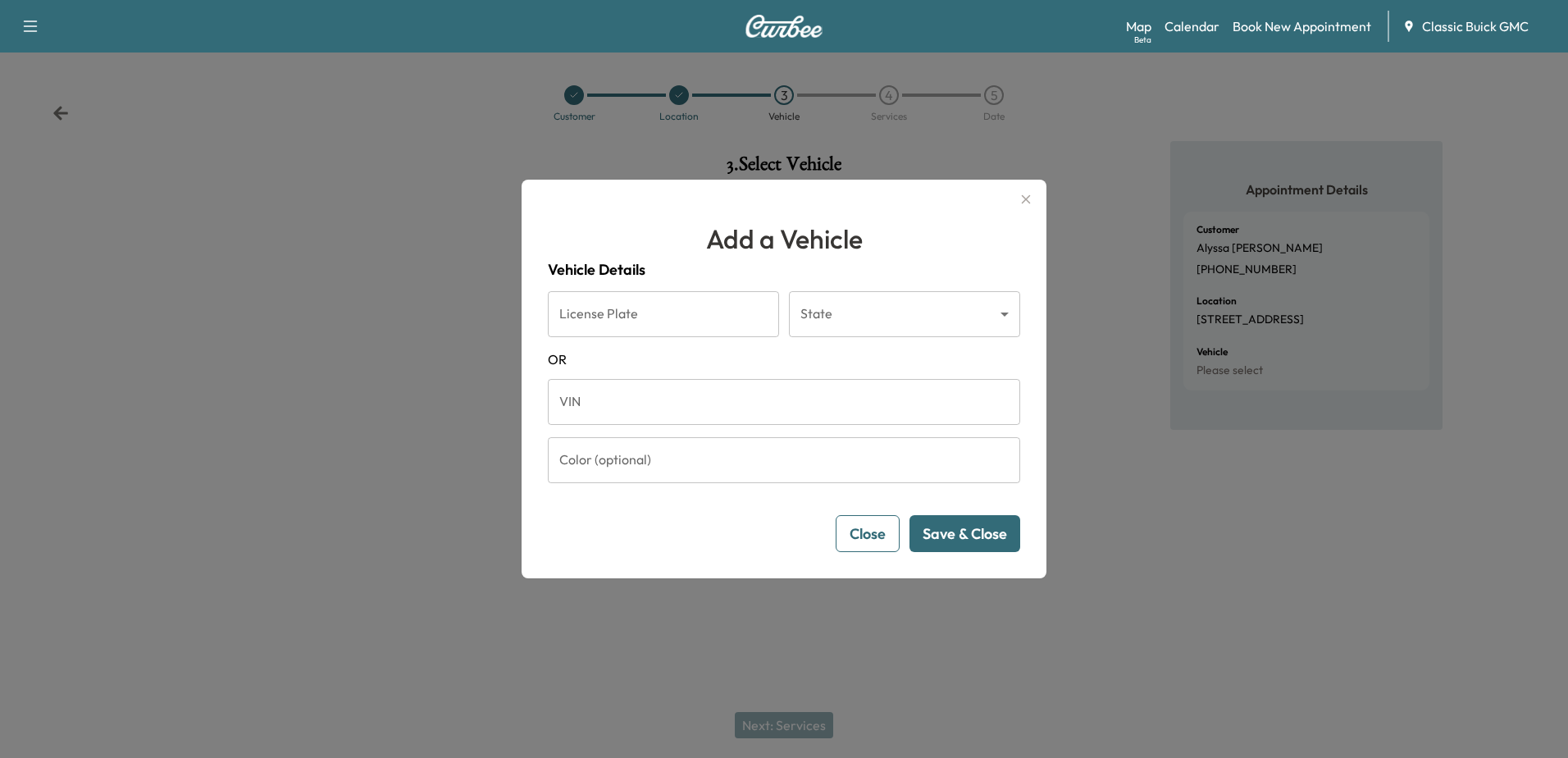
click at [644, 403] on input "VIN" at bounding box center [784, 402] width 473 height 46
type input "**********"
click at [975, 537] on button "Save & Close" at bounding box center [964, 533] width 110 height 37
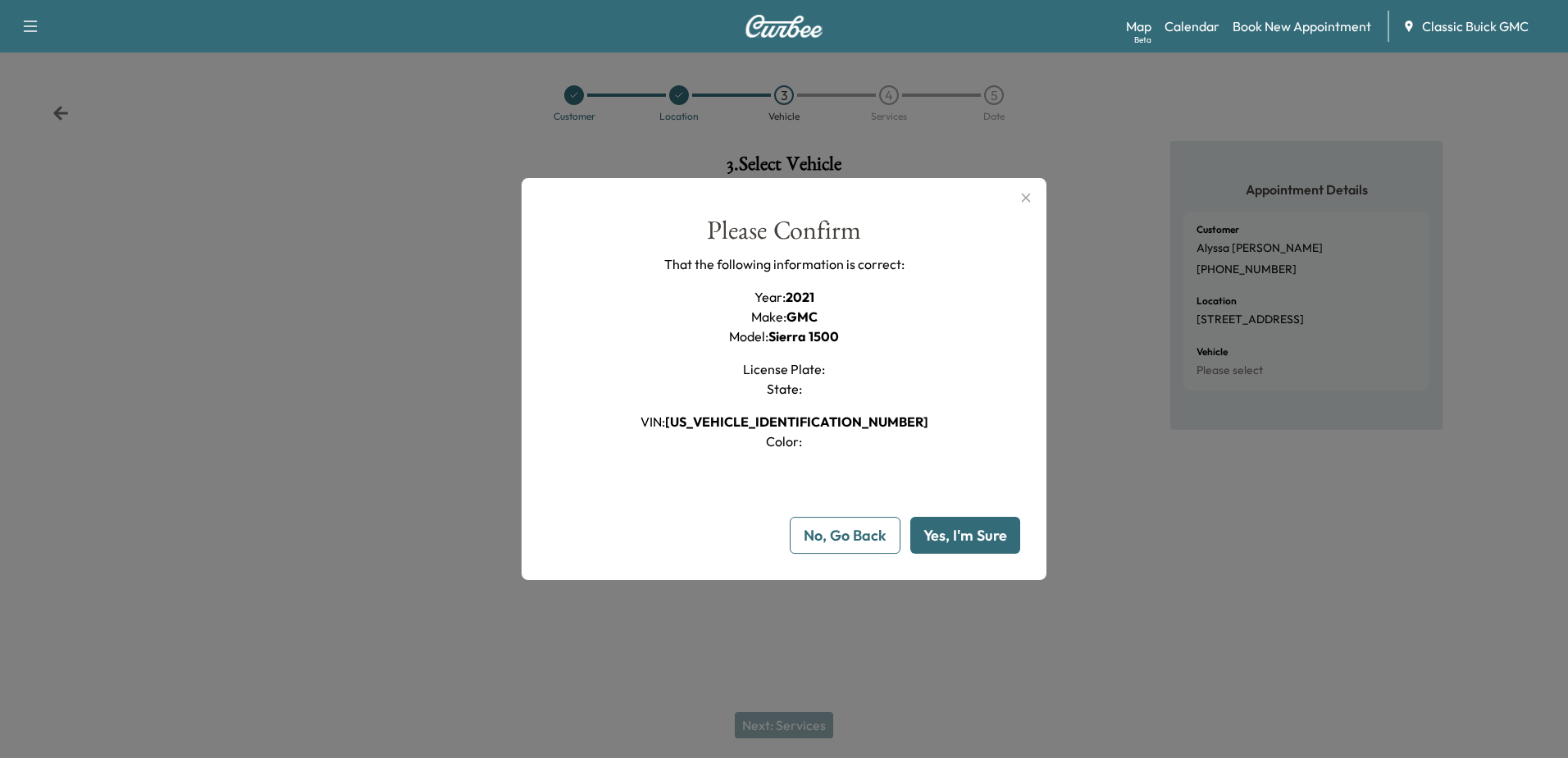
click at [968, 532] on button "Yes, I'm Sure" at bounding box center [965, 535] width 110 height 37
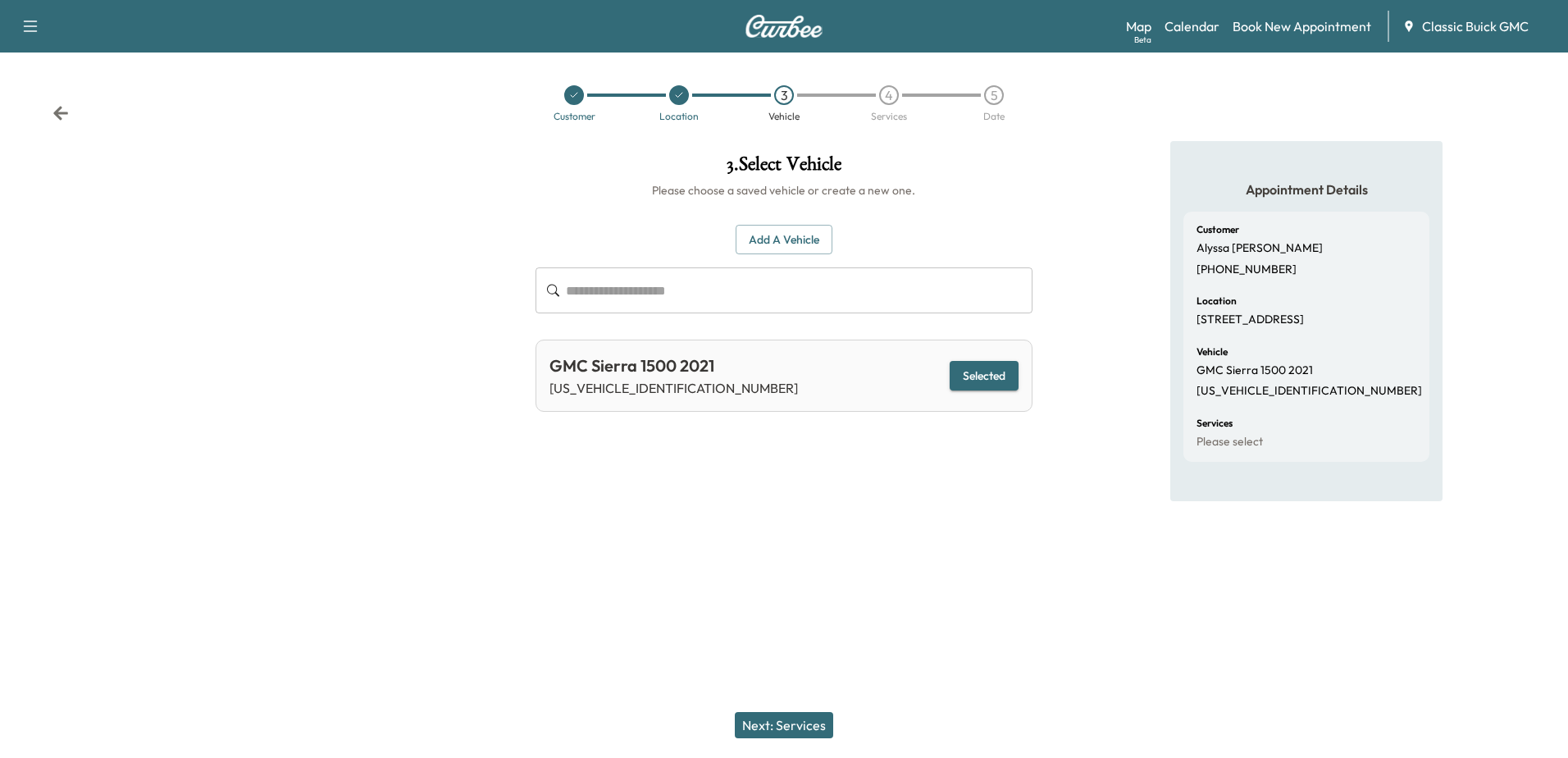
click at [771, 723] on button "Next: Services" at bounding box center [784, 724] width 98 height 26
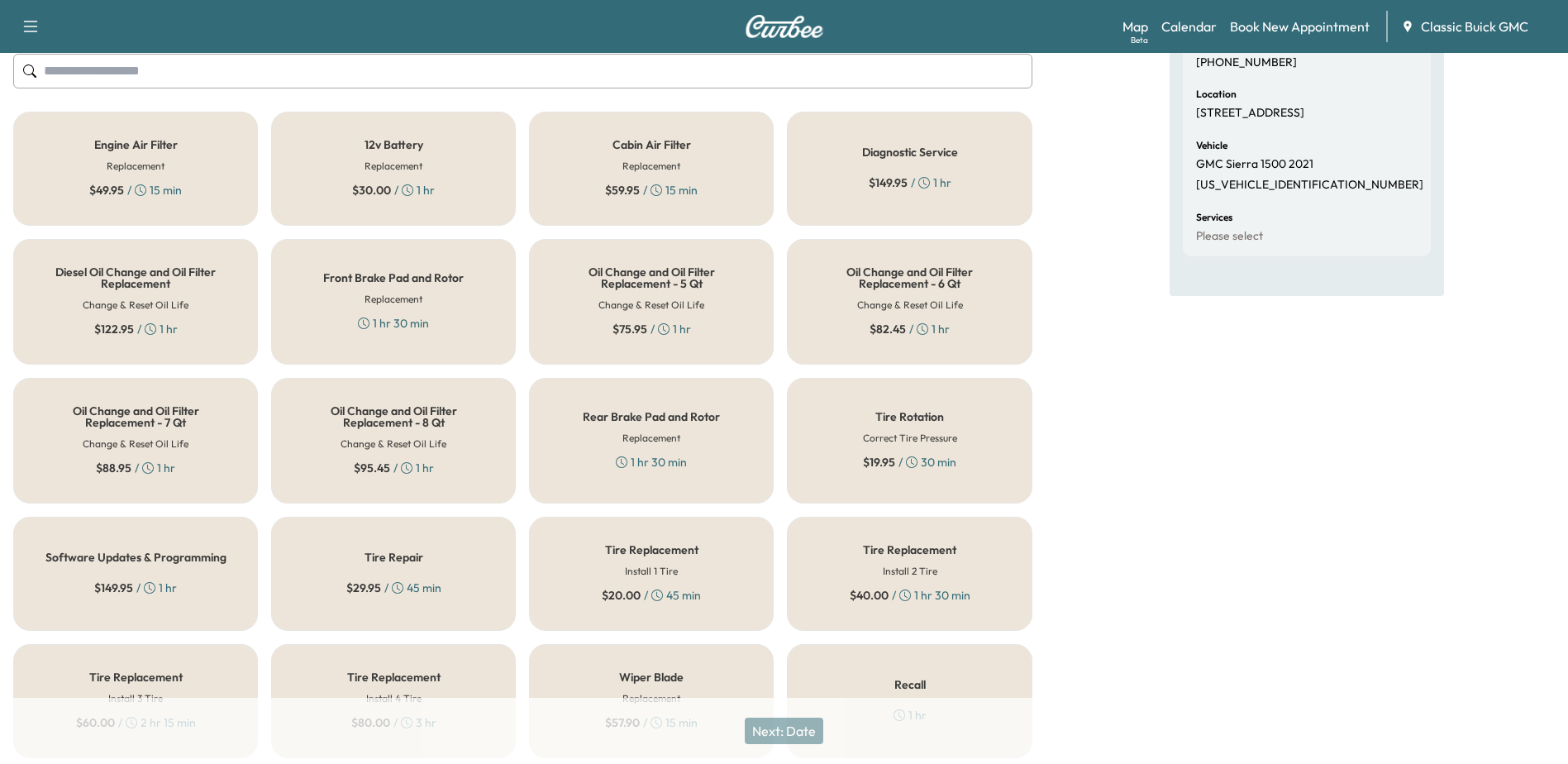
scroll to position [105, 0]
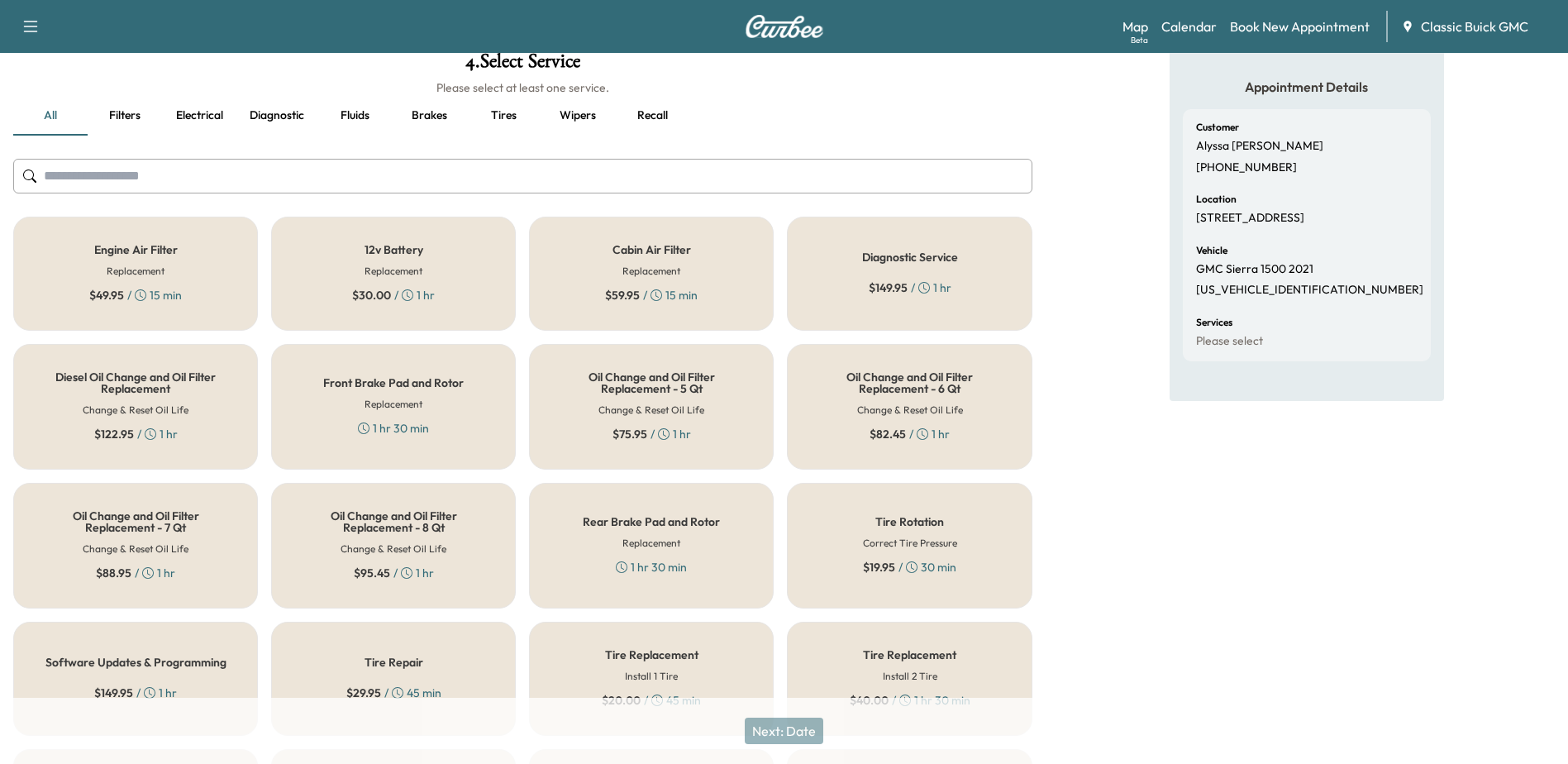
click at [110, 165] on input "text" at bounding box center [523, 176] width 1019 height 35
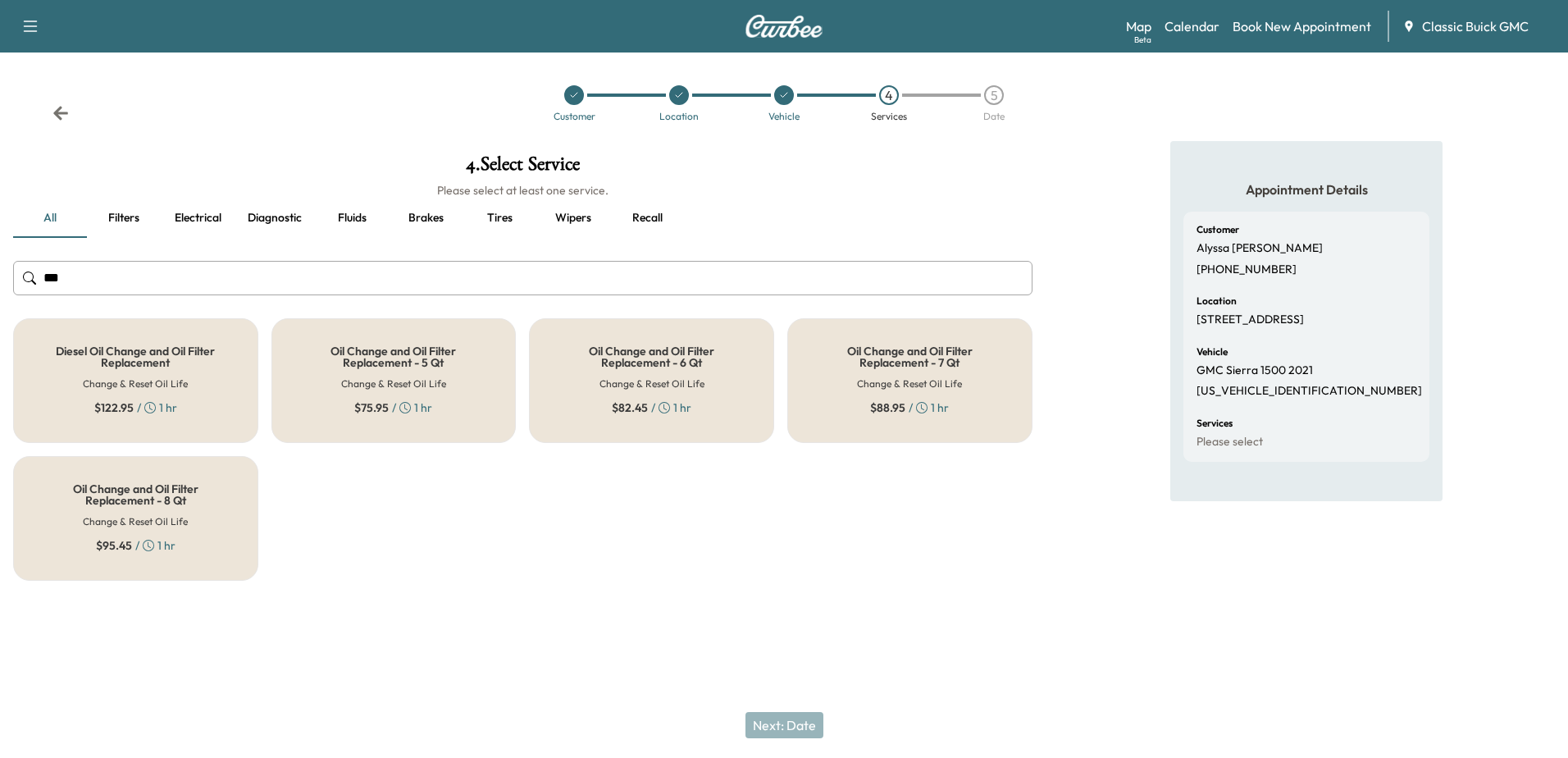
type input "***"
click at [914, 385] on h6 "Change & Reset Oil Life" at bounding box center [909, 383] width 105 height 14
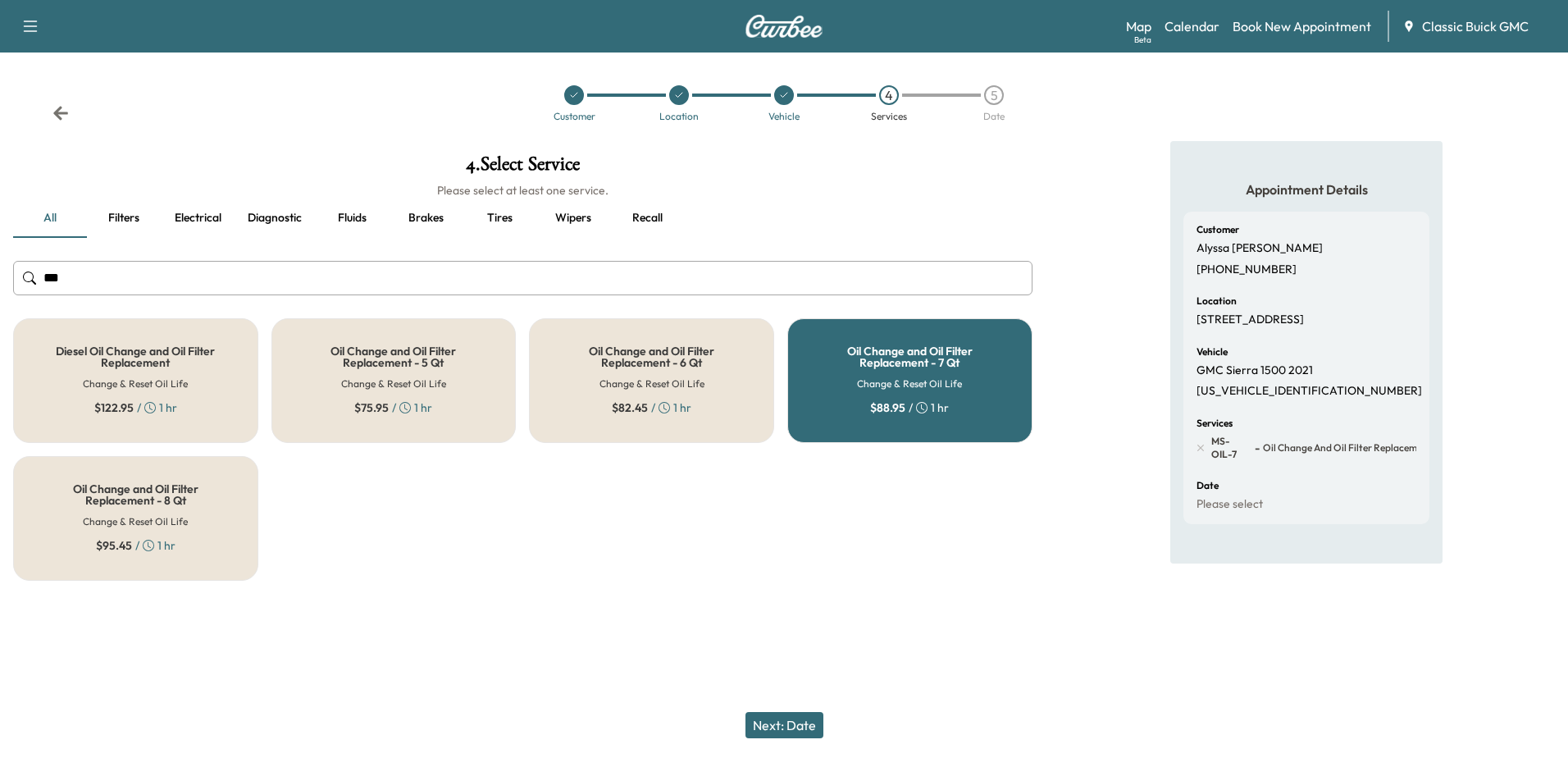
click at [648, 375] on div "Oil Change and Oil Filter Replacement - 6 Qt Change & Reset Oil Life $ 82.45 / …" at bounding box center [650, 380] width 245 height 125
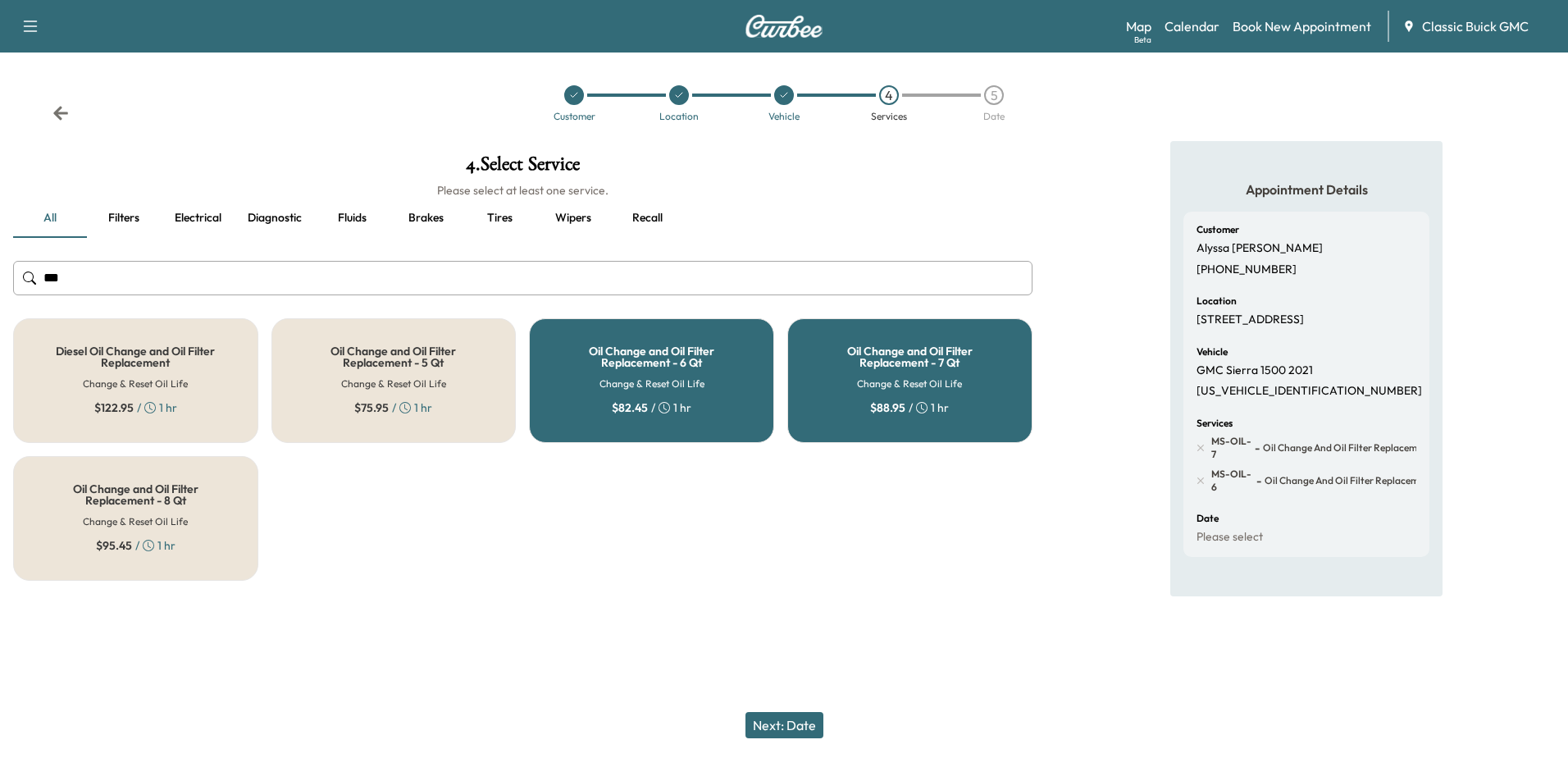
click at [697, 382] on h6 "Change & Reset Oil Life" at bounding box center [651, 383] width 105 height 14
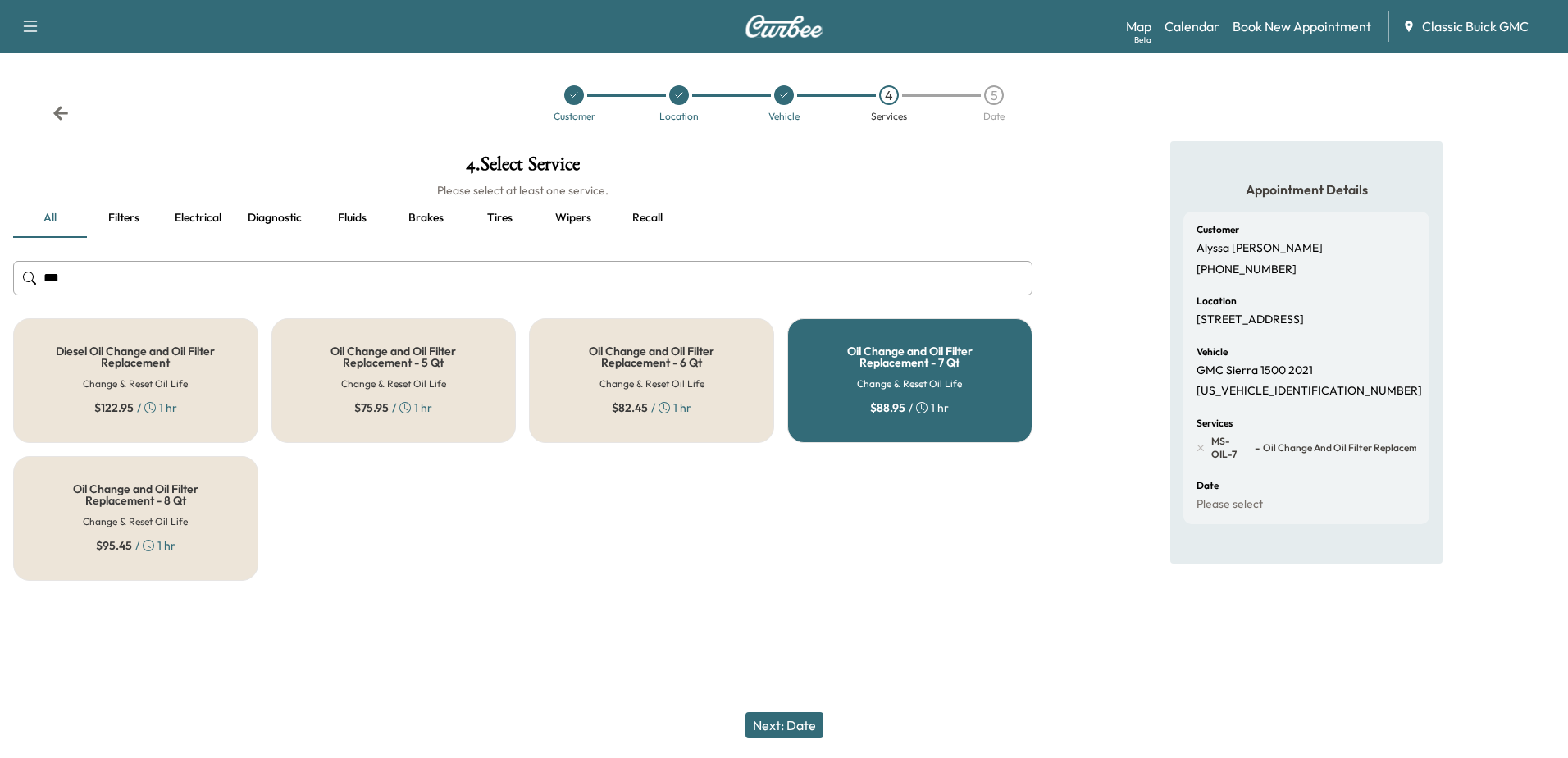
click at [725, 376] on div "Oil Change and Oil Filter Replacement - 6 Qt Change & Reset Oil Life $ 82.45 / …" at bounding box center [650, 380] width 245 height 125
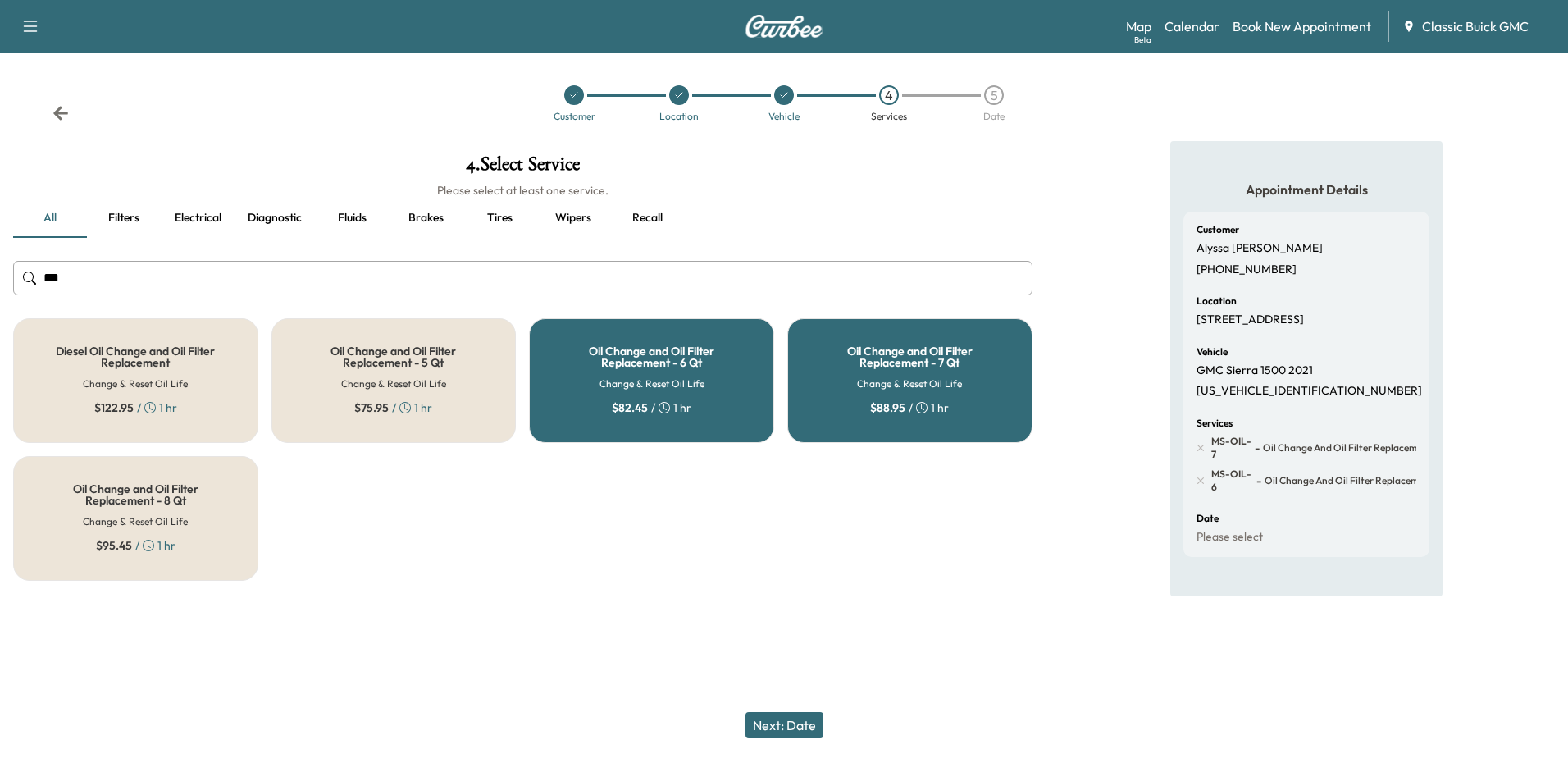
click at [695, 378] on h6 "Change & Reset Oil Life" at bounding box center [651, 383] width 105 height 14
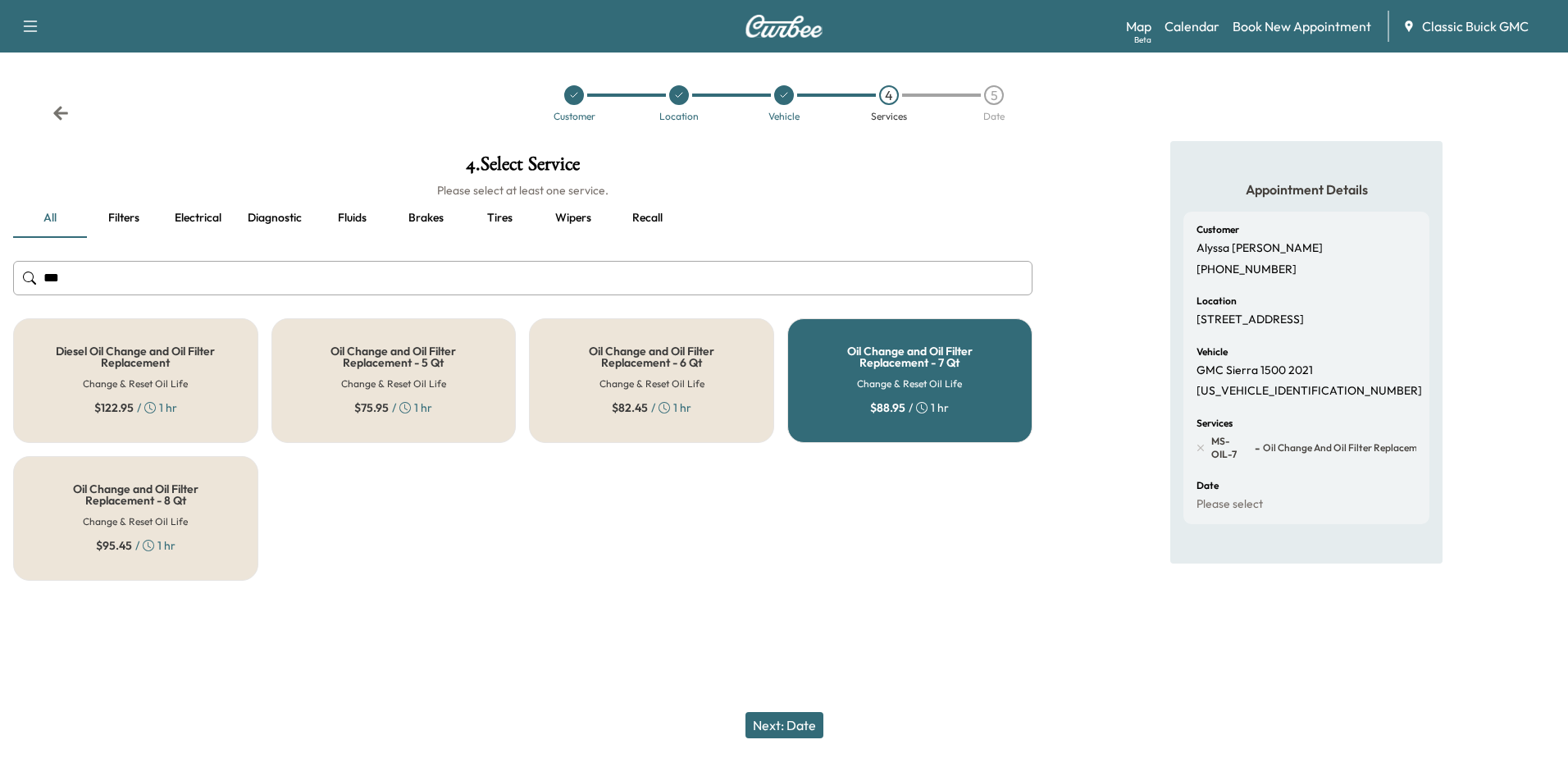
click at [791, 719] on button "Next: Date" at bounding box center [784, 724] width 78 height 26
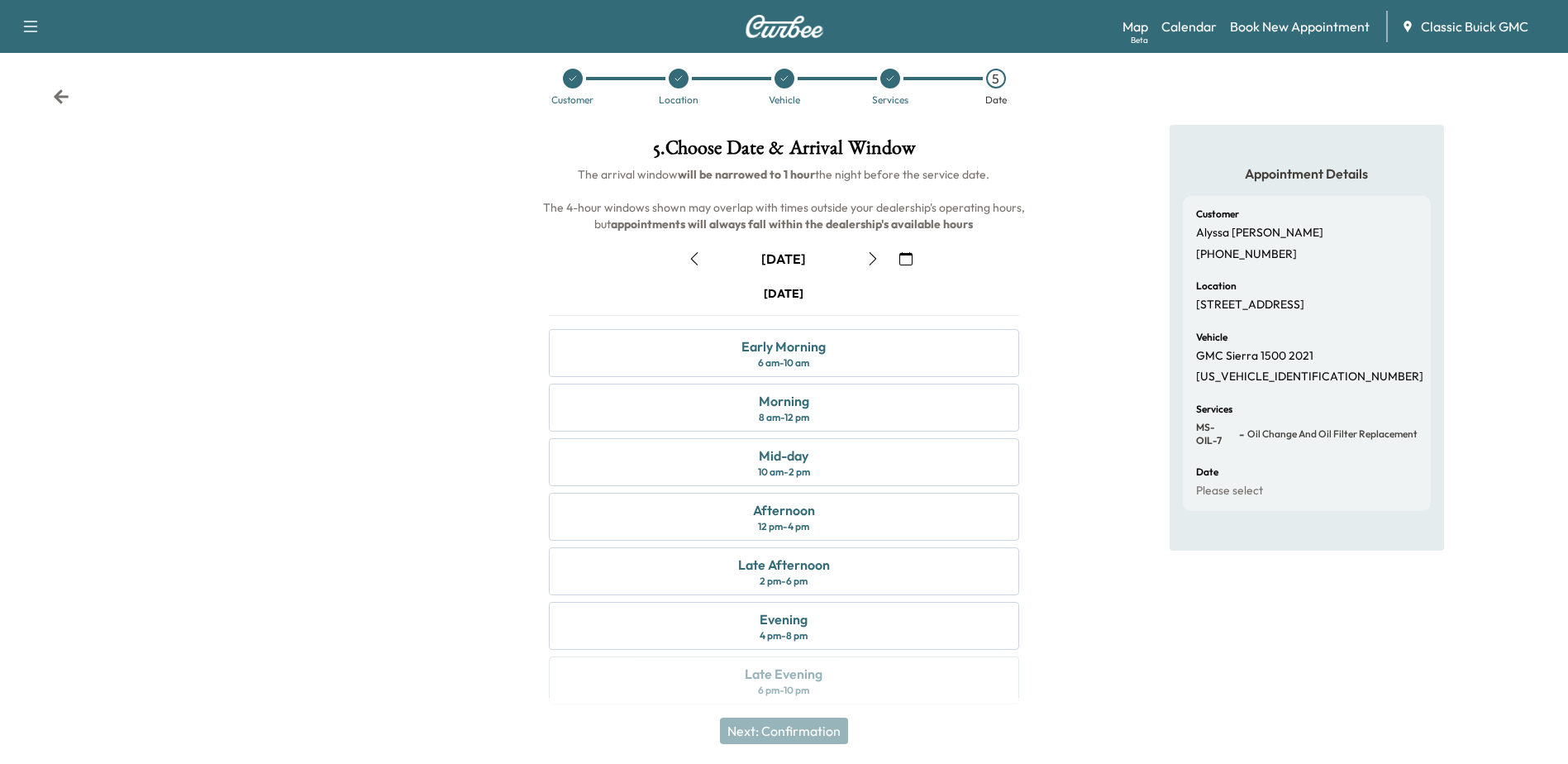
scroll to position [31, 0]
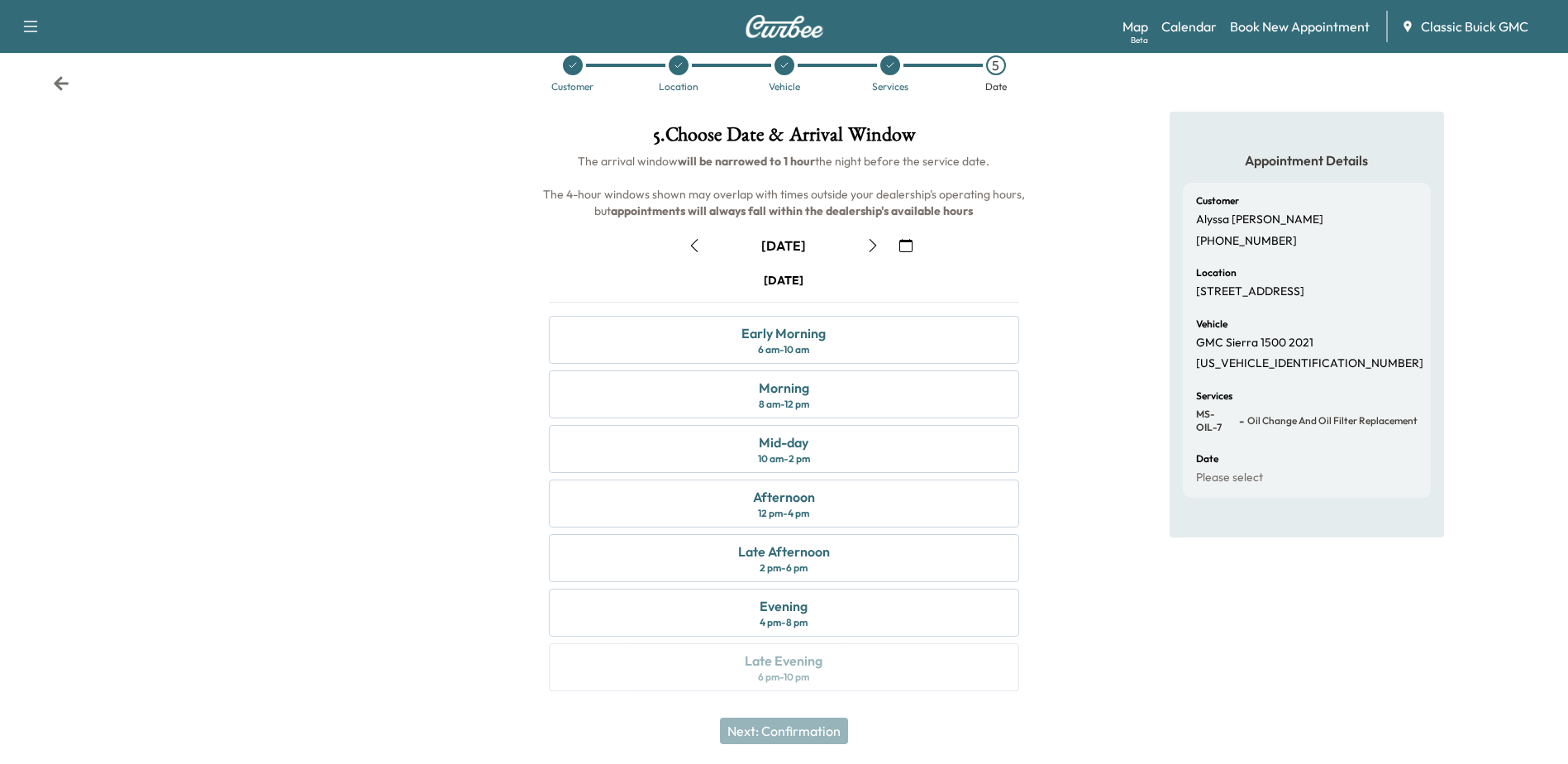
click at [905, 239] on icon "button" at bounding box center [906, 246] width 14 height 14
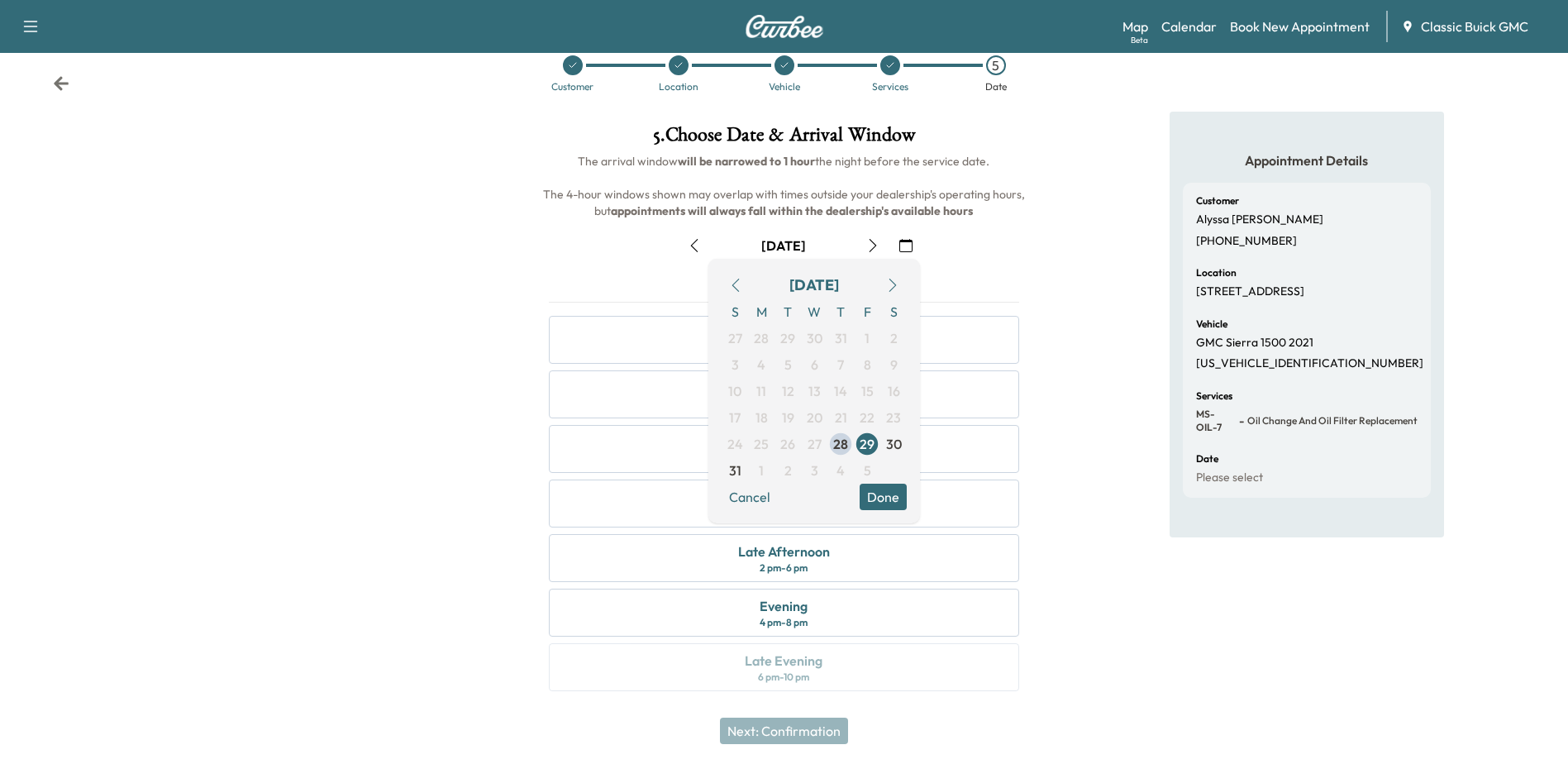
click at [890, 279] on icon "button" at bounding box center [893, 286] width 8 height 14
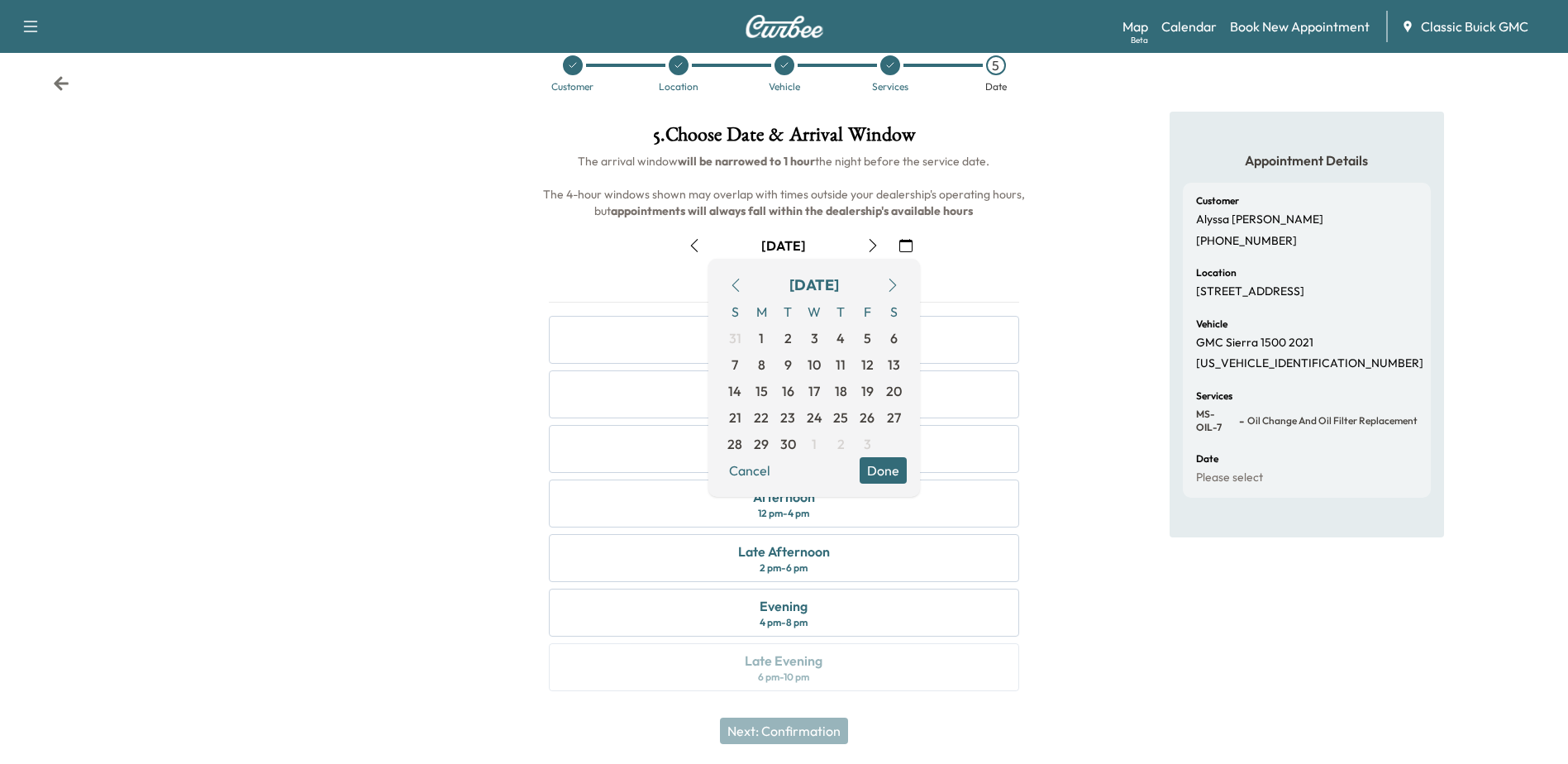
click at [732, 281] on icon "button" at bounding box center [736, 286] width 14 height 14
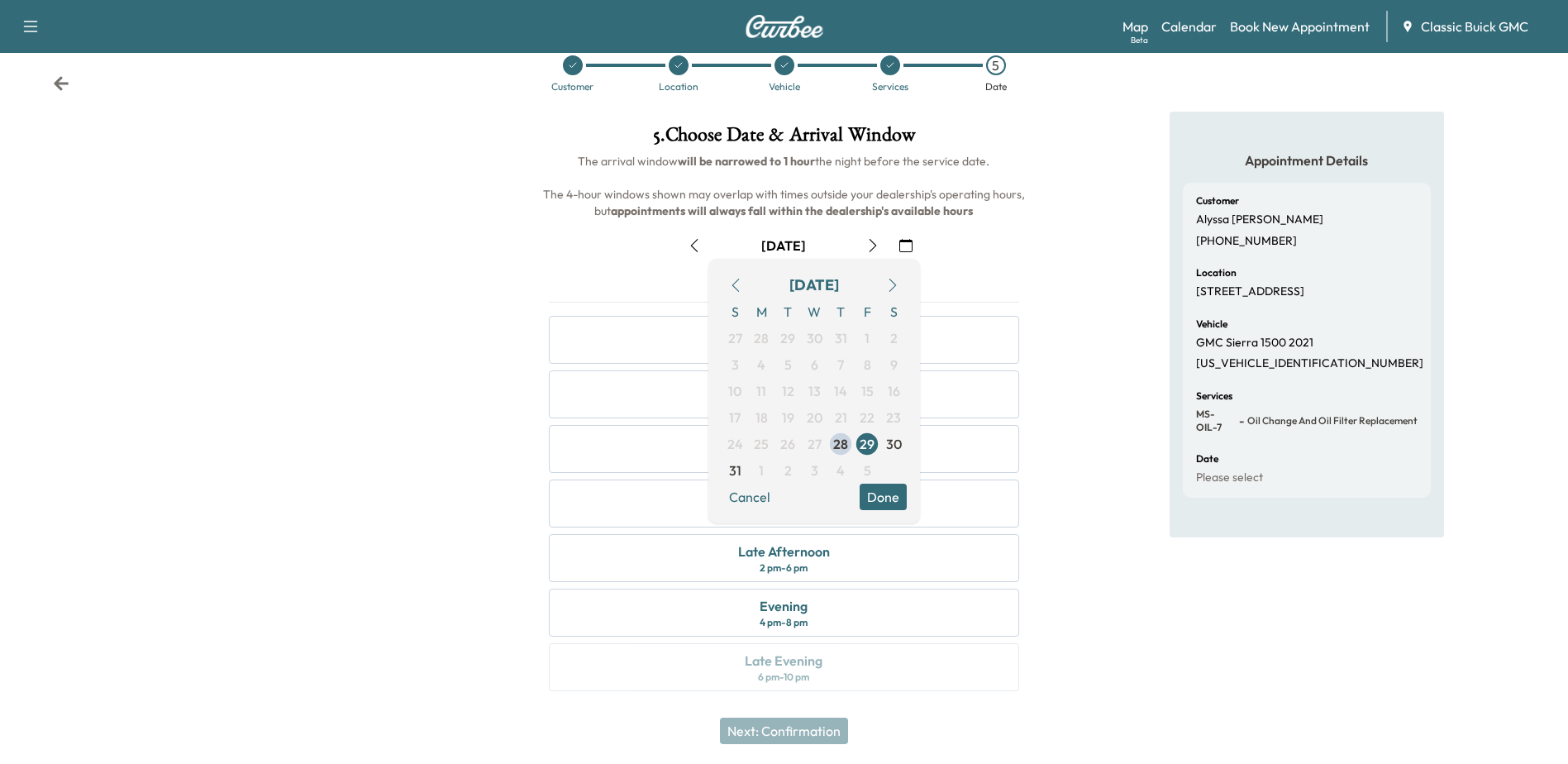
click at [887, 499] on button "Done" at bounding box center [883, 496] width 47 height 26
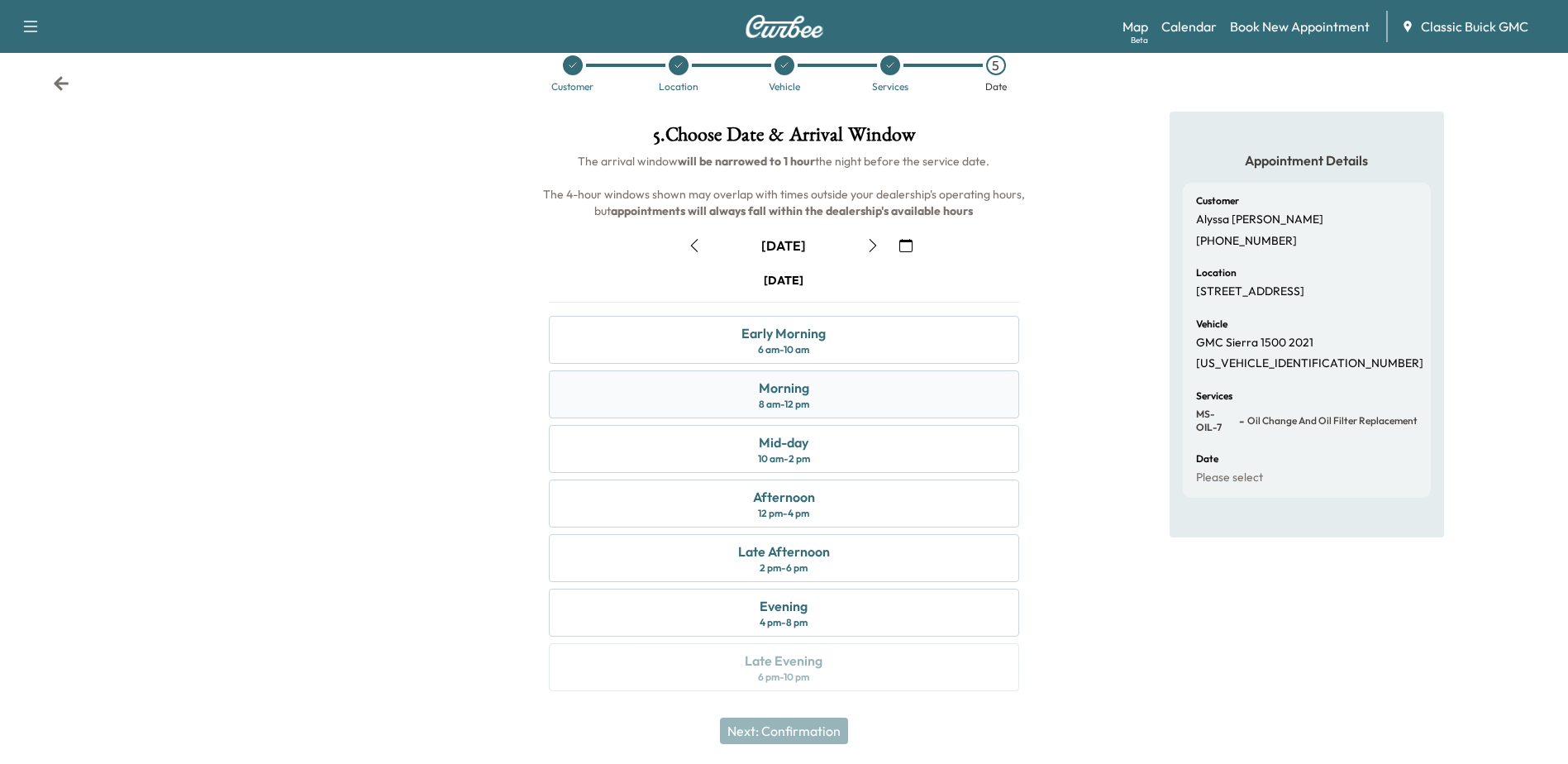
click at [820, 390] on div "Morning 8 am - 12 pm" at bounding box center [784, 393] width 470 height 47
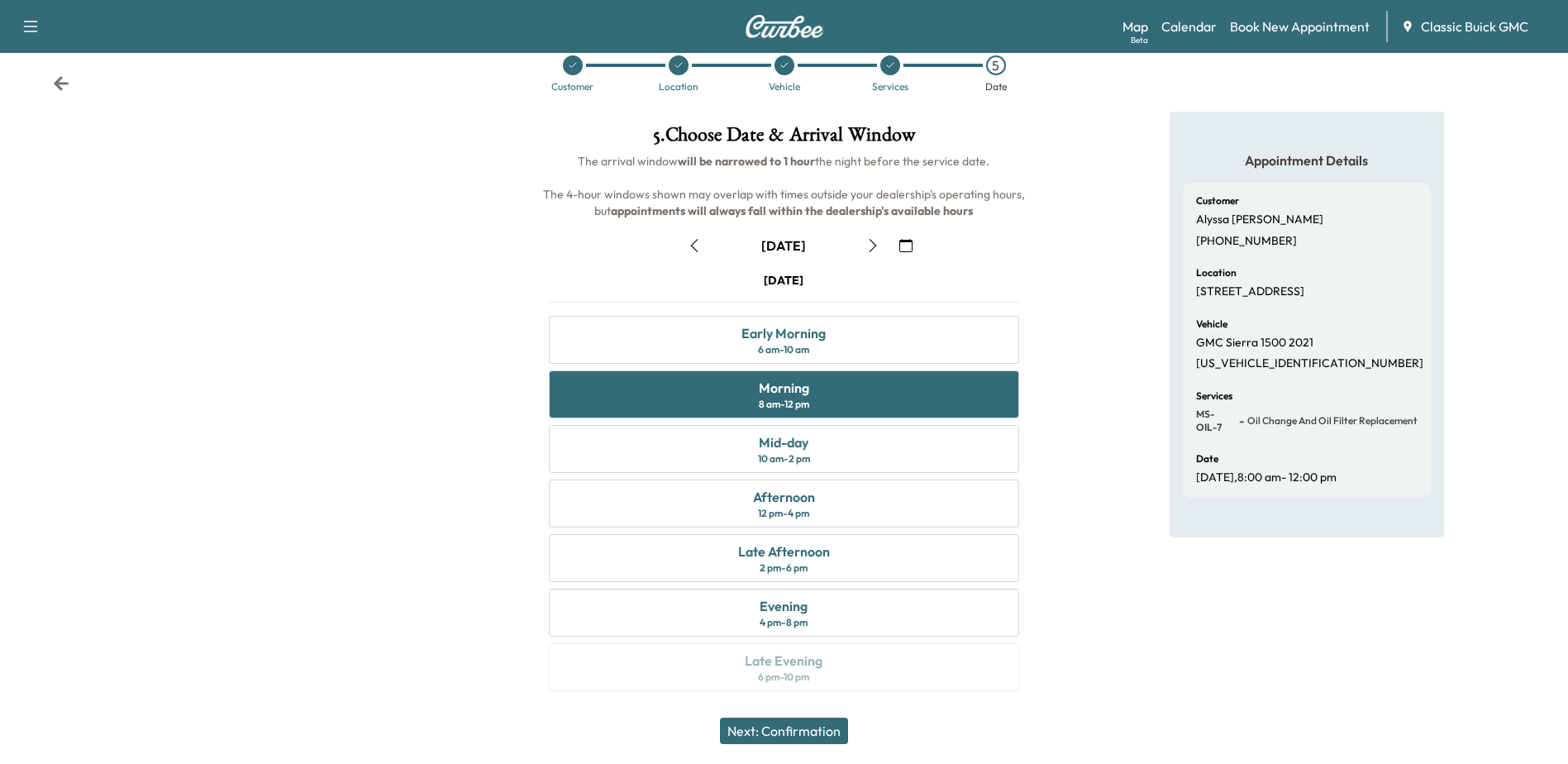
click at [786, 728] on button "Next: Confirmation" at bounding box center [784, 730] width 128 height 26
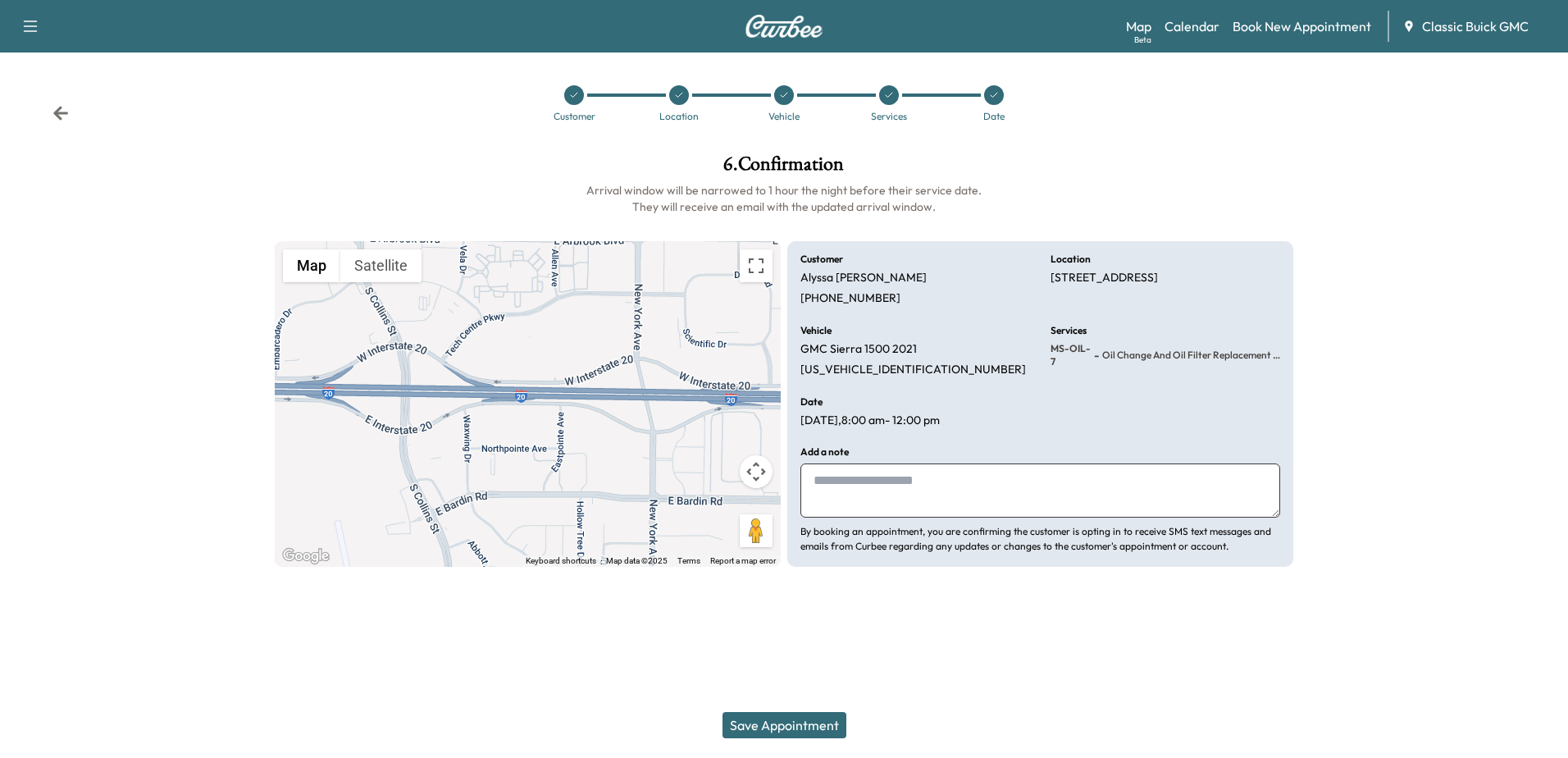
click at [850, 480] on textarea at bounding box center [1040, 490] width 479 height 54
click at [776, 720] on button "Save Appointment" at bounding box center [784, 724] width 124 height 26
click at [59, 113] on icon at bounding box center [60, 112] width 14 height 14
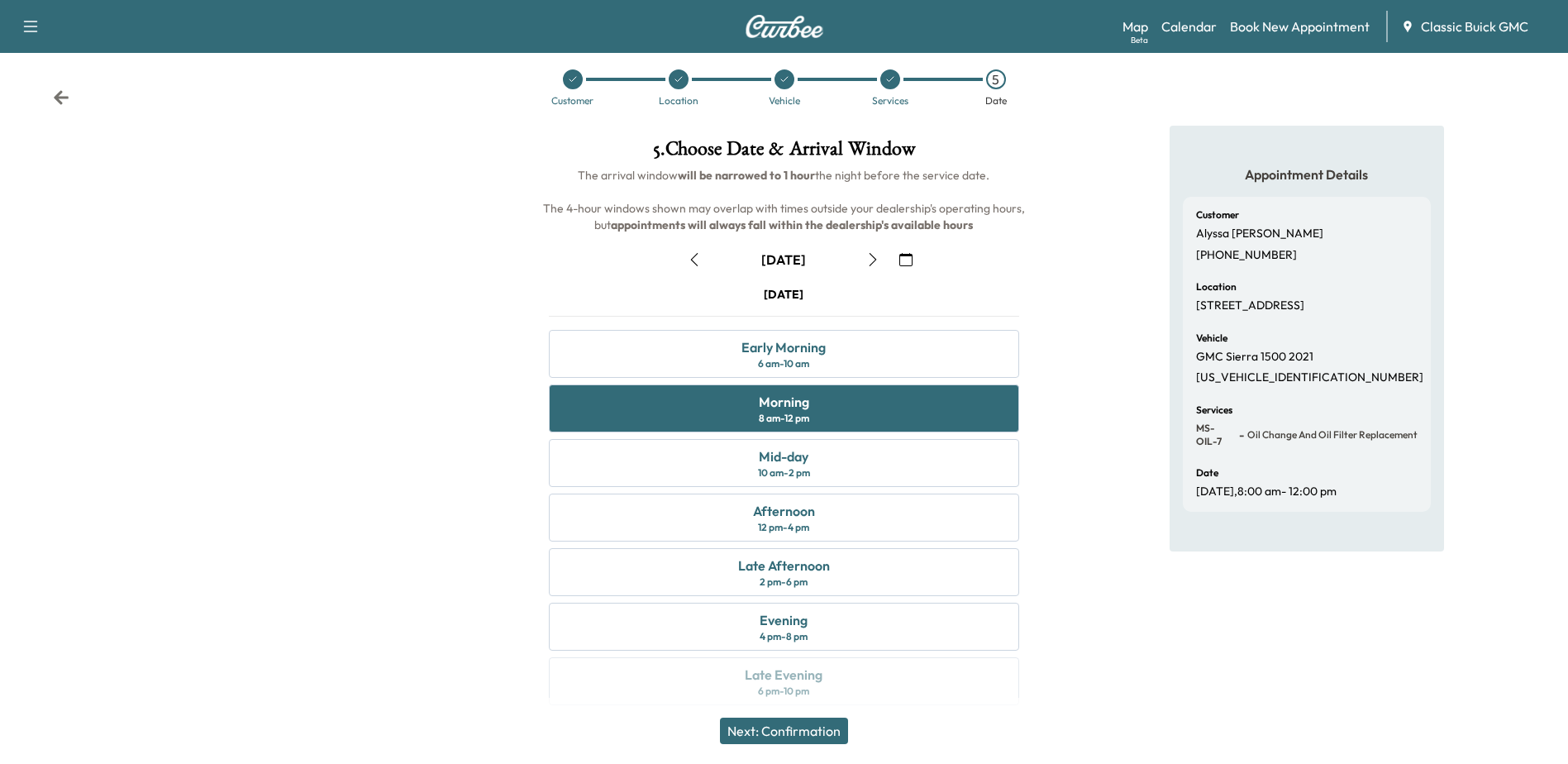
scroll to position [31, 0]
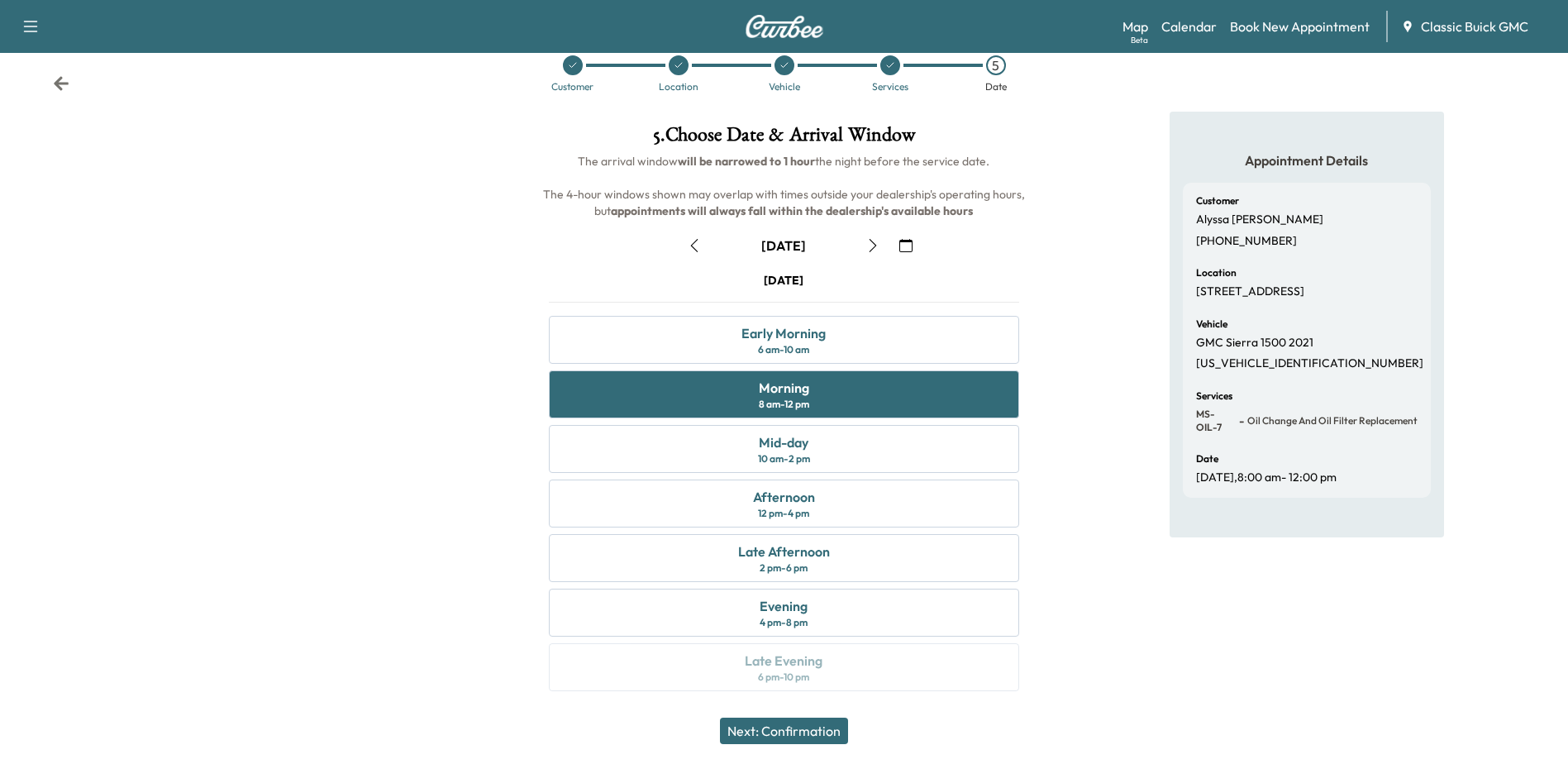
click at [1122, 569] on div "Appointment Details Customer [PERSON_NAME] [PHONE_NUMBER] Location [STREET_ADDR…" at bounding box center [1307, 411] width 522 height 599
click at [888, 454] on div "Mid-day 10 am - 2 pm" at bounding box center [784, 448] width 470 height 47
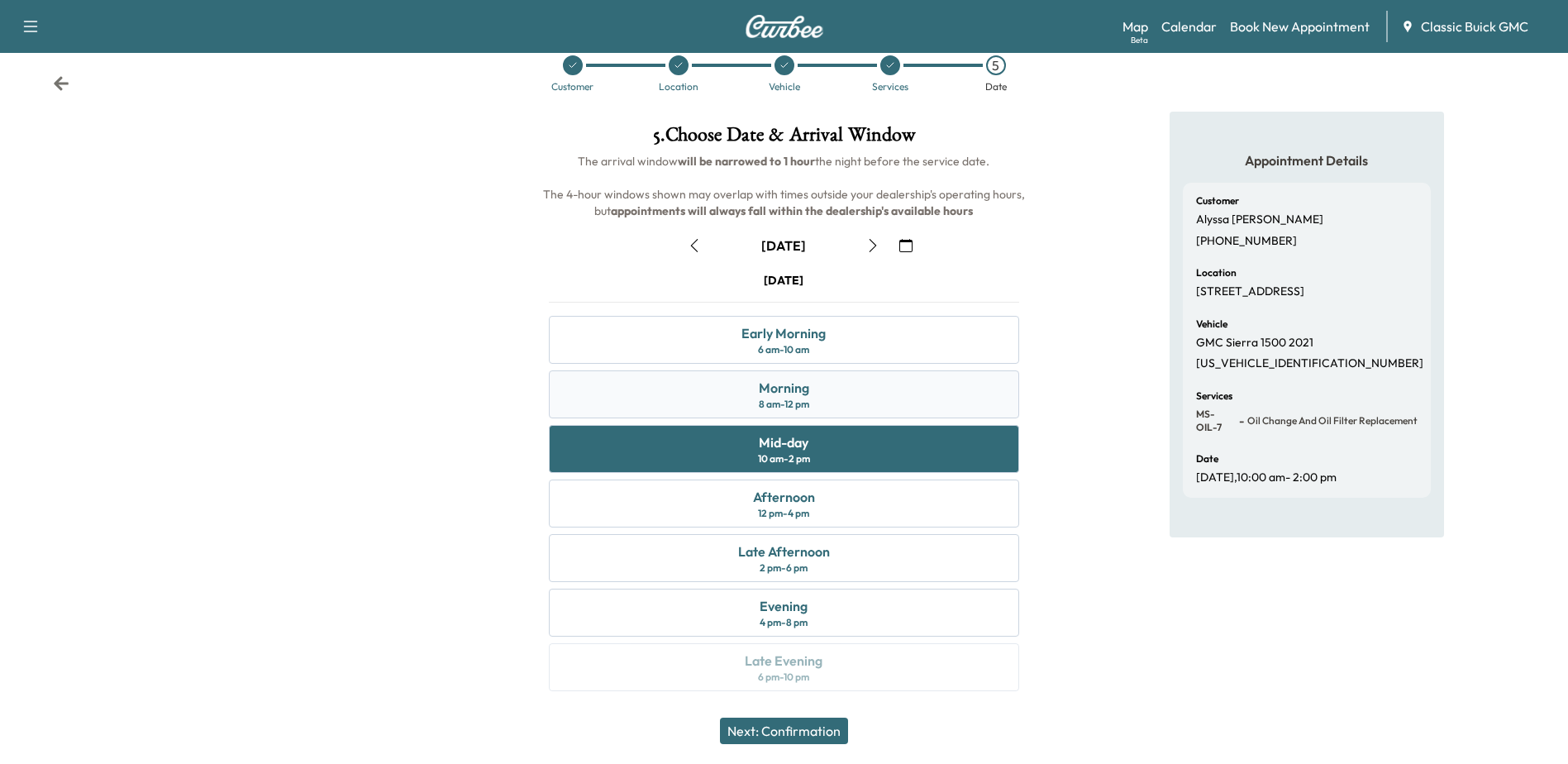
click at [871, 390] on div "Morning 8 am - 12 pm" at bounding box center [784, 393] width 470 height 47
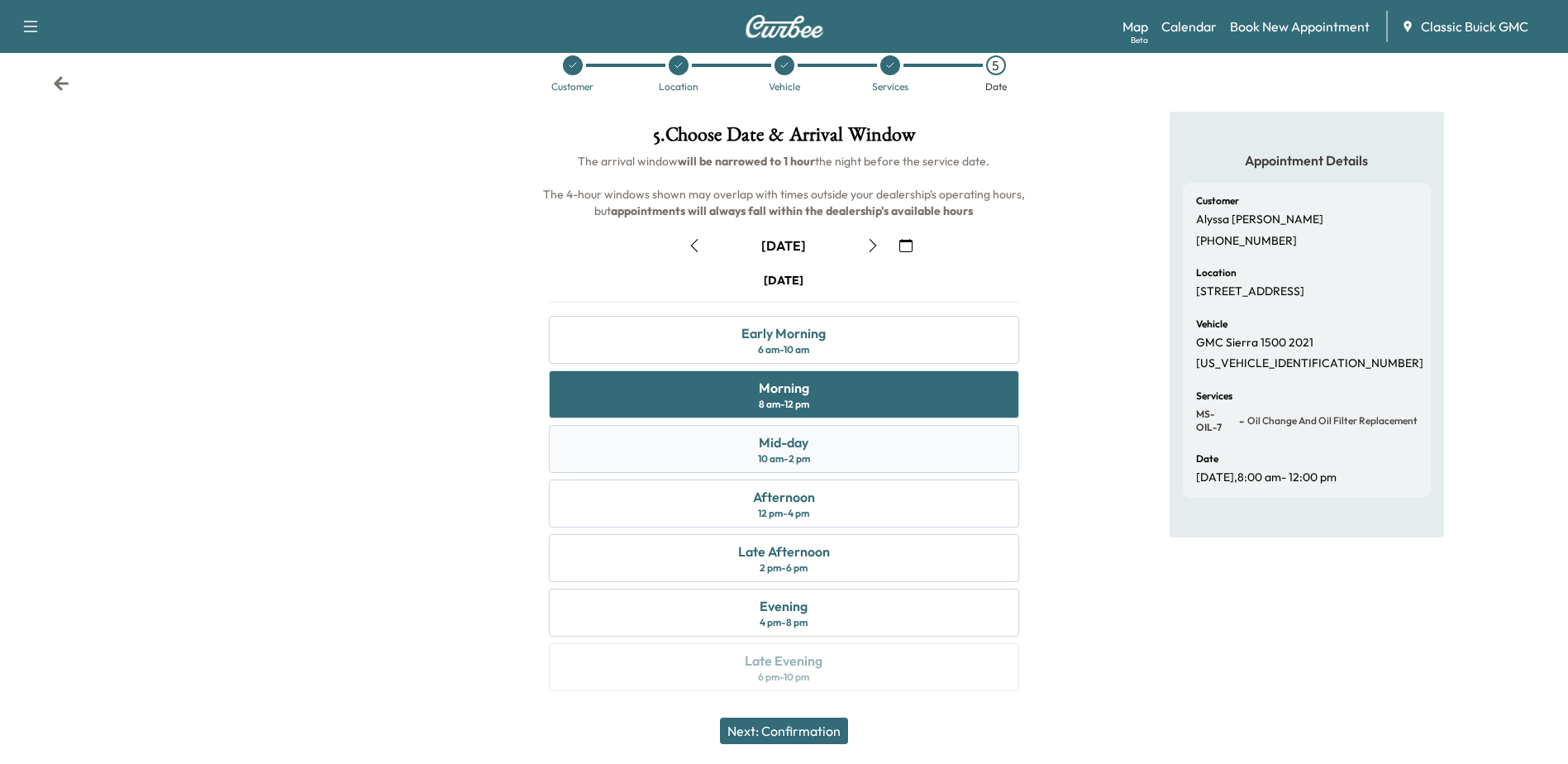
click at [800, 455] on div "10 am - 2 pm" at bounding box center [784, 459] width 52 height 14
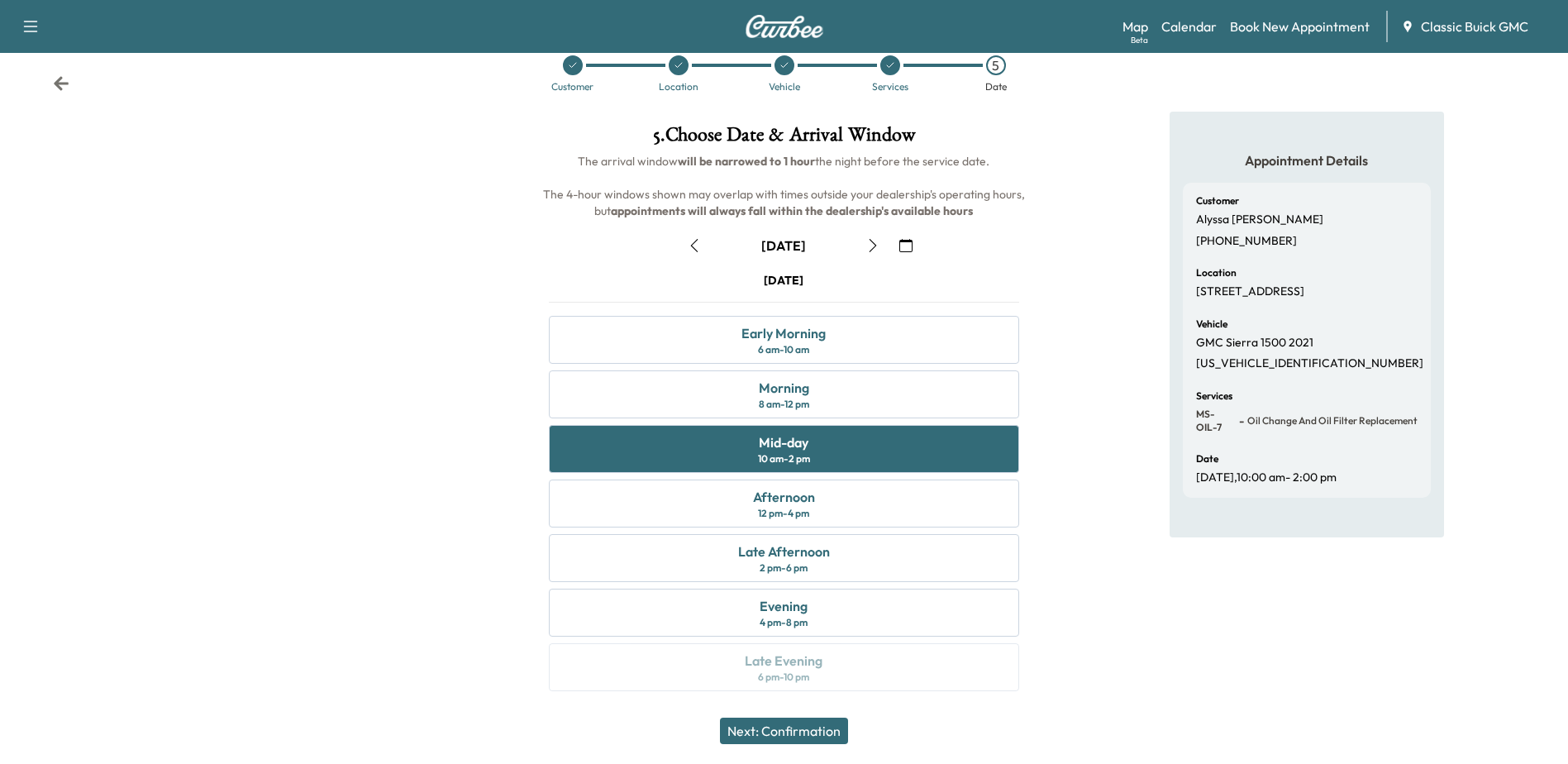
click at [786, 729] on button "Next: Confirmation" at bounding box center [784, 730] width 128 height 26
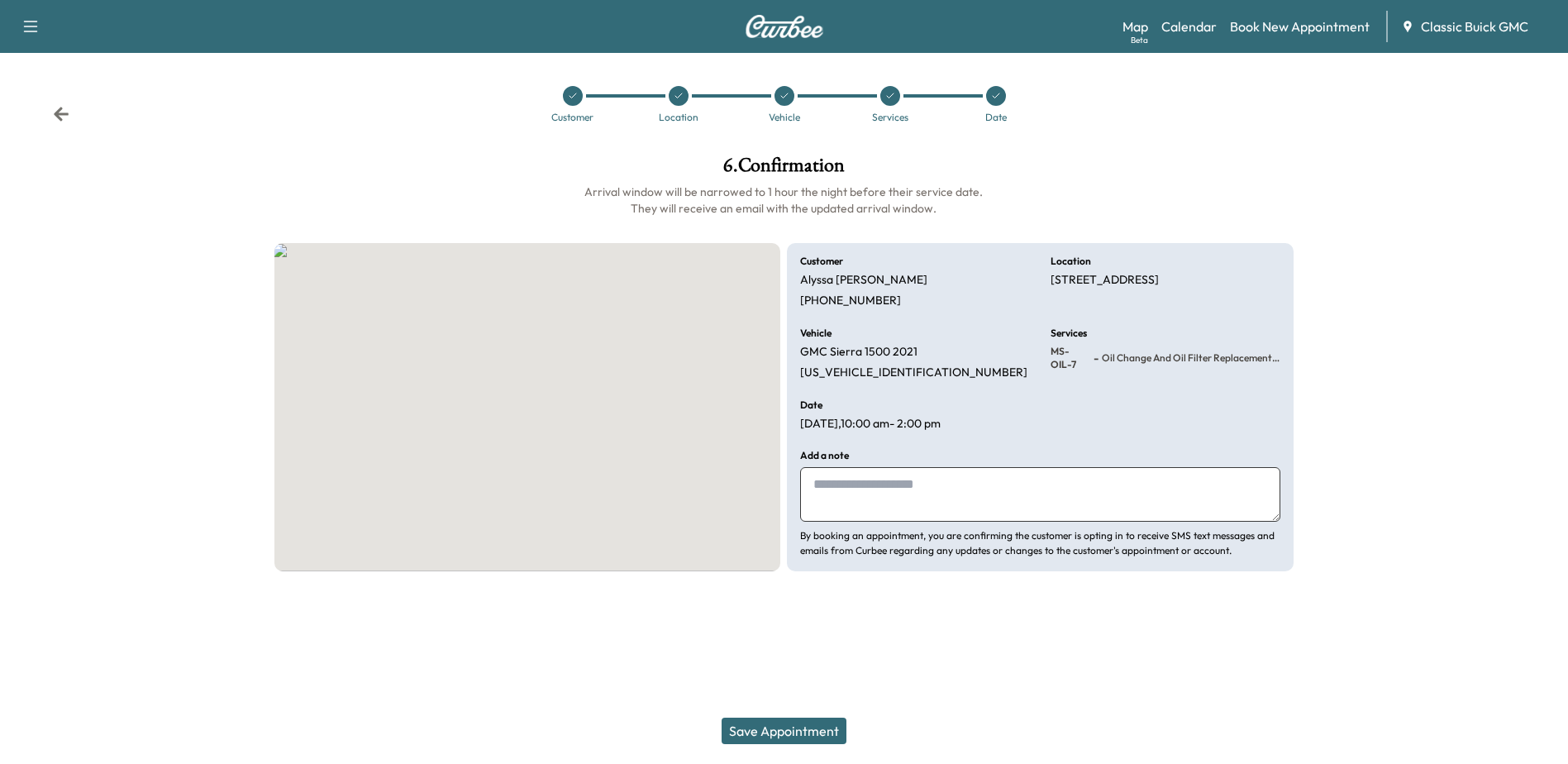
scroll to position [0, 0]
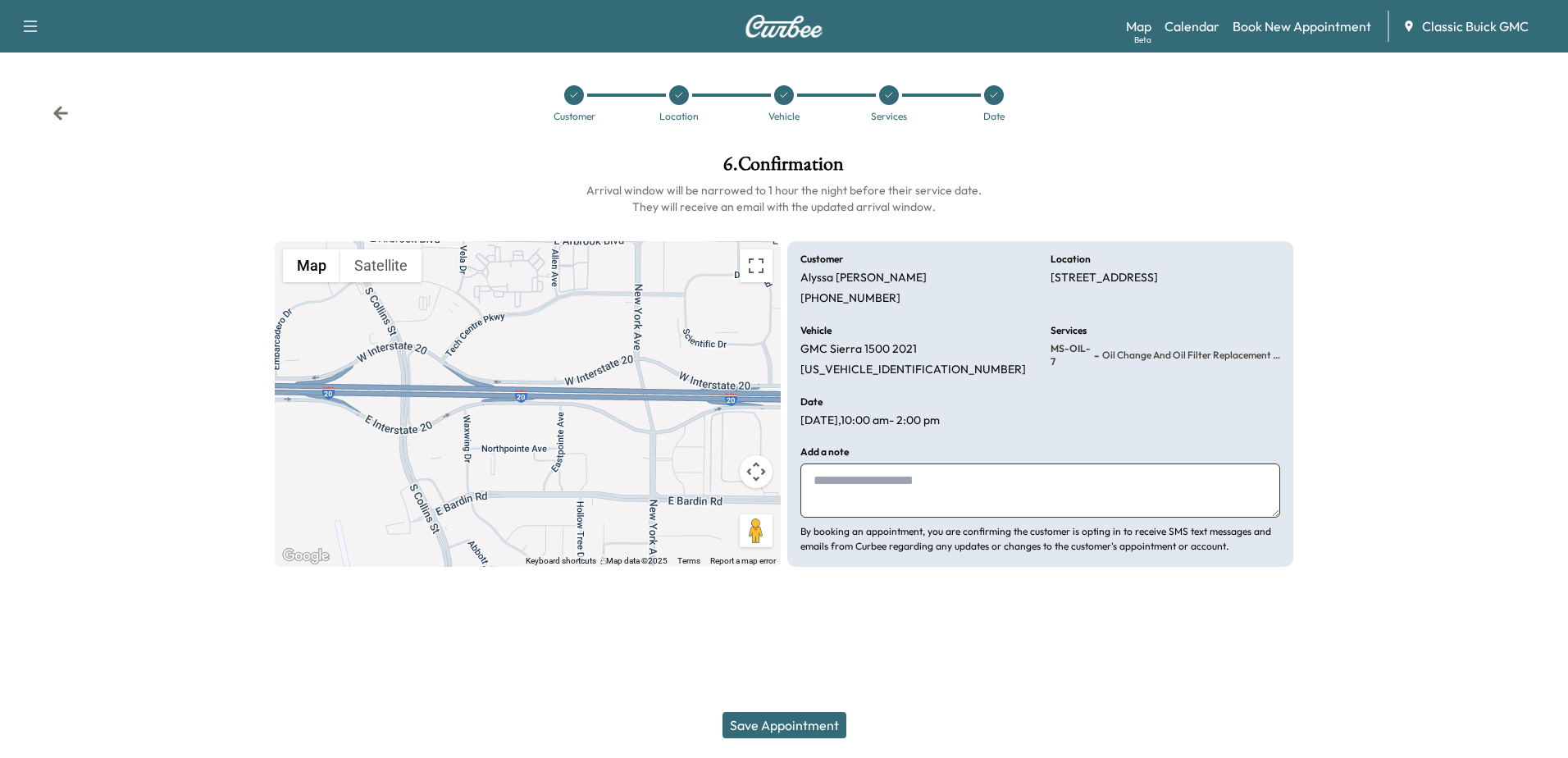
click at [803, 725] on button "Save Appointment" at bounding box center [784, 724] width 124 height 26
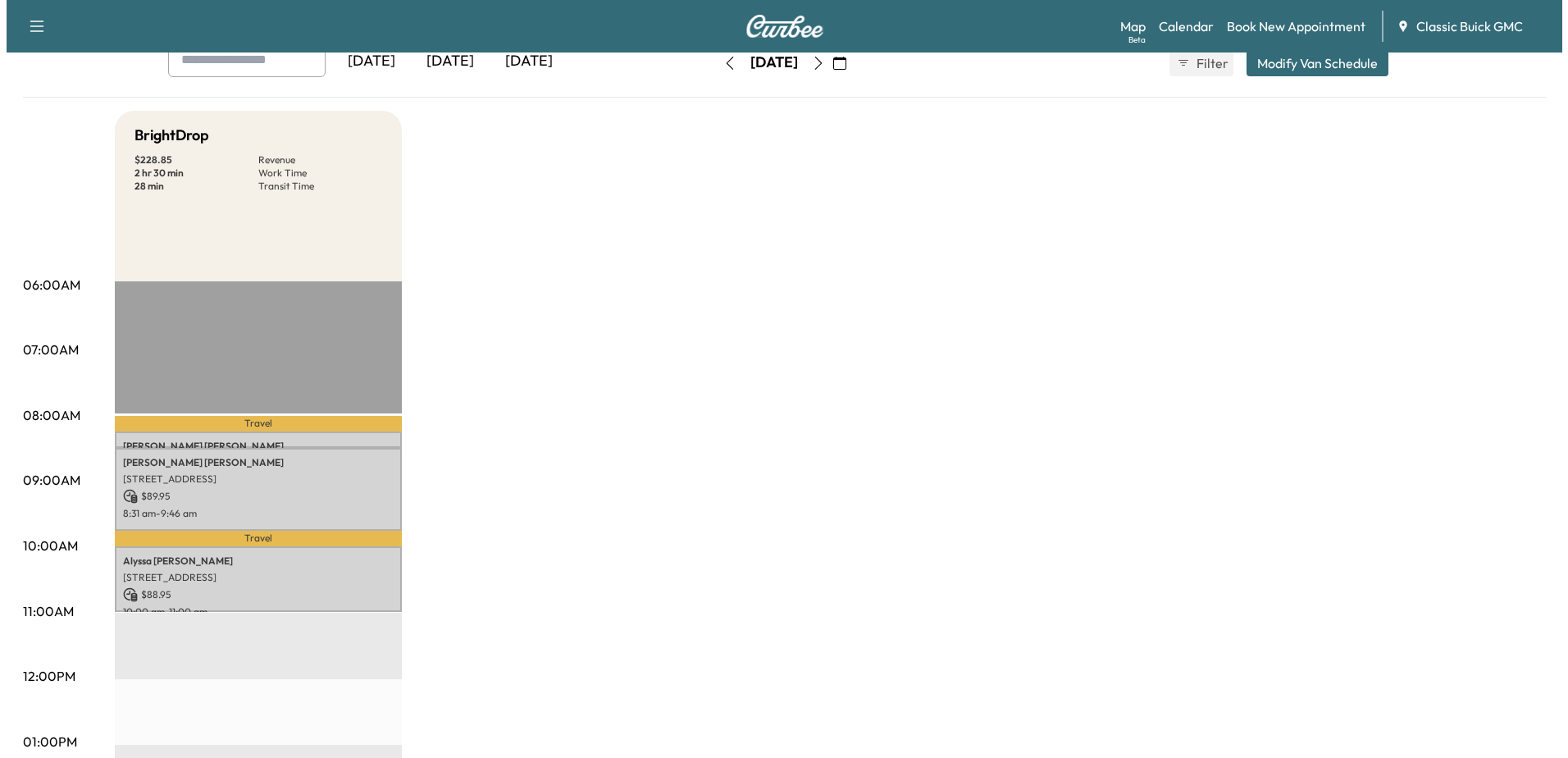
scroll to position [246, 0]
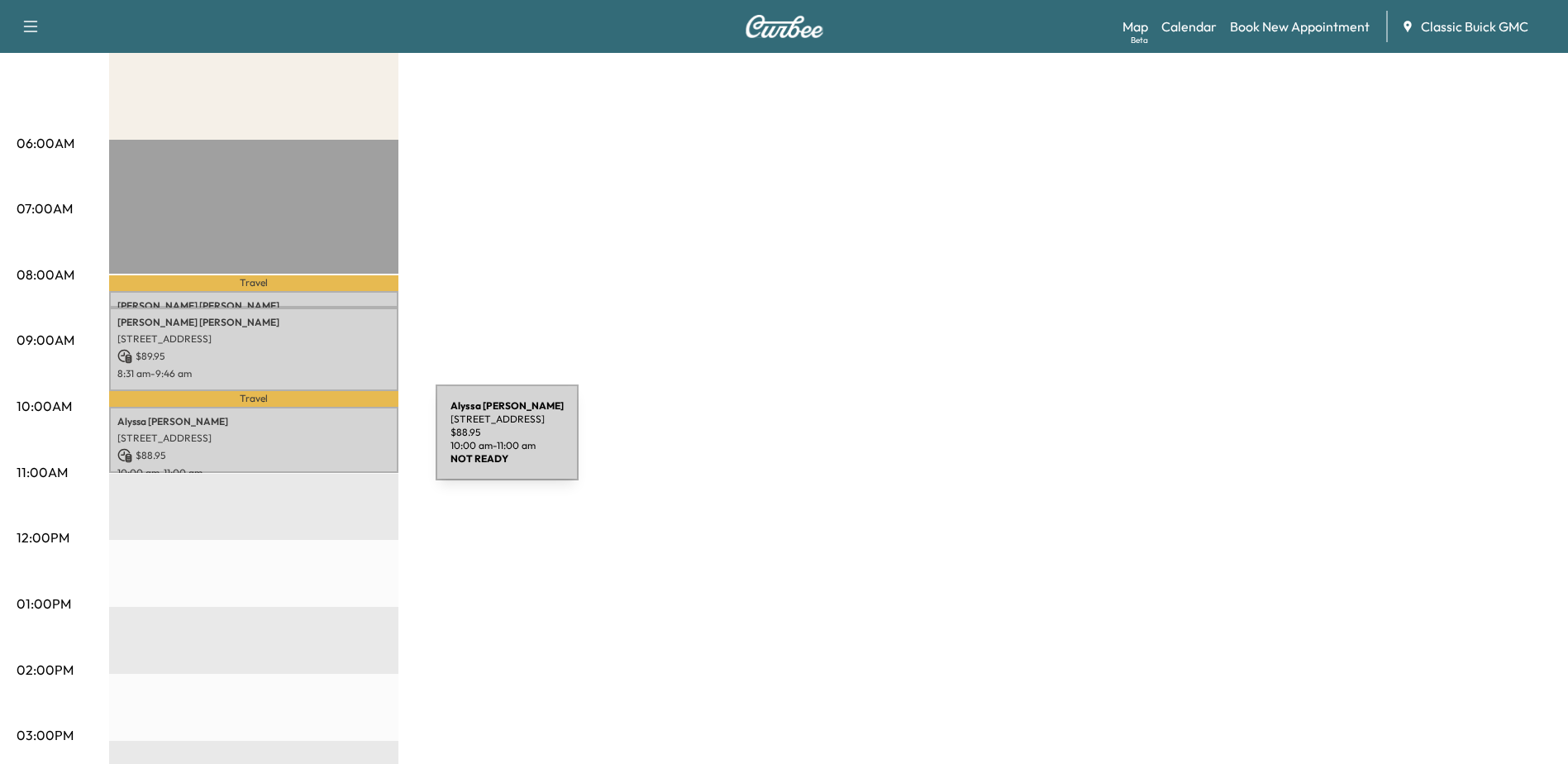
click at [312, 439] on p "[STREET_ADDRESS]" at bounding box center [254, 438] width 273 height 14
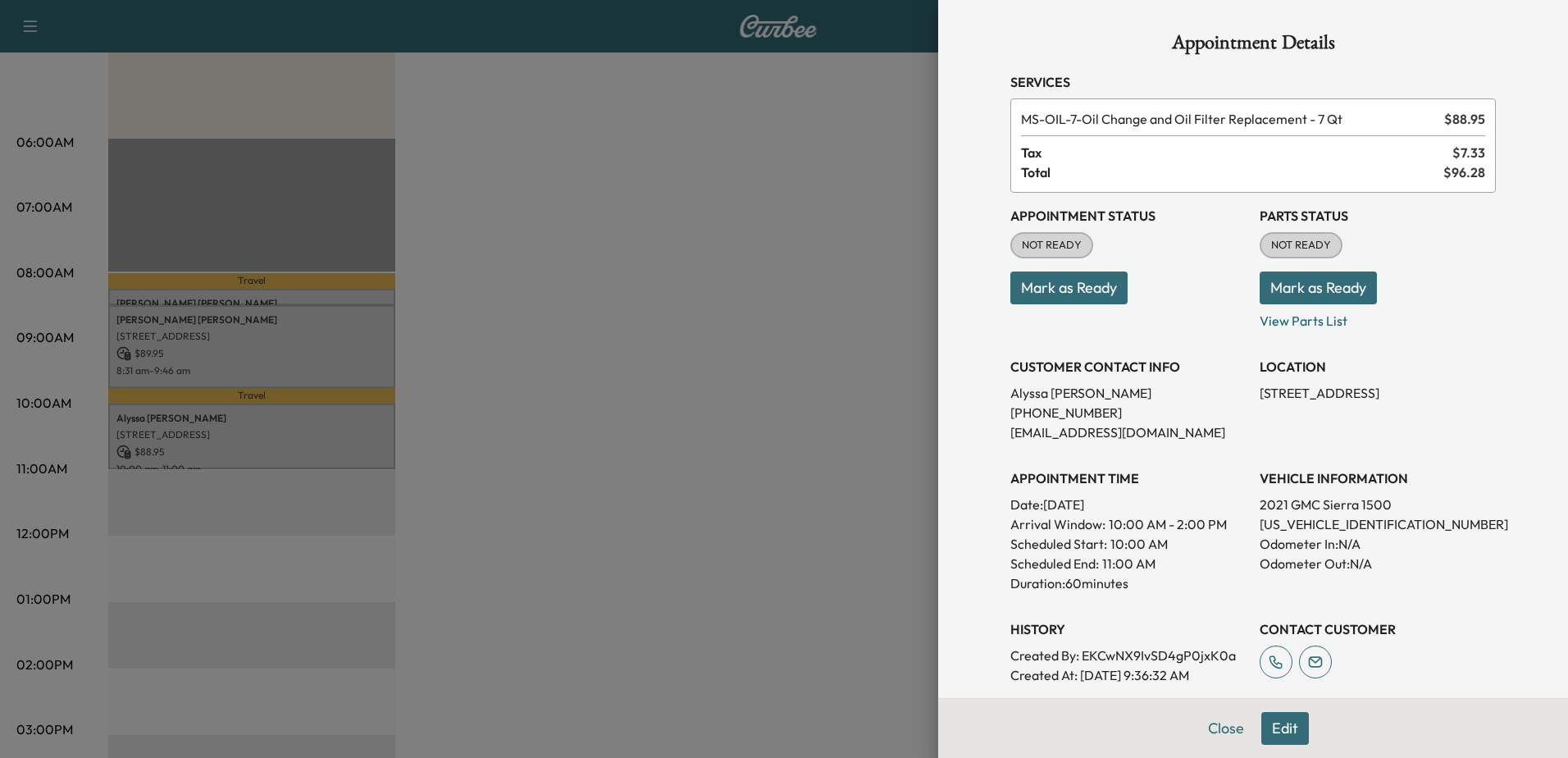
click at [1213, 732] on button "Close" at bounding box center [1226, 728] width 58 height 33
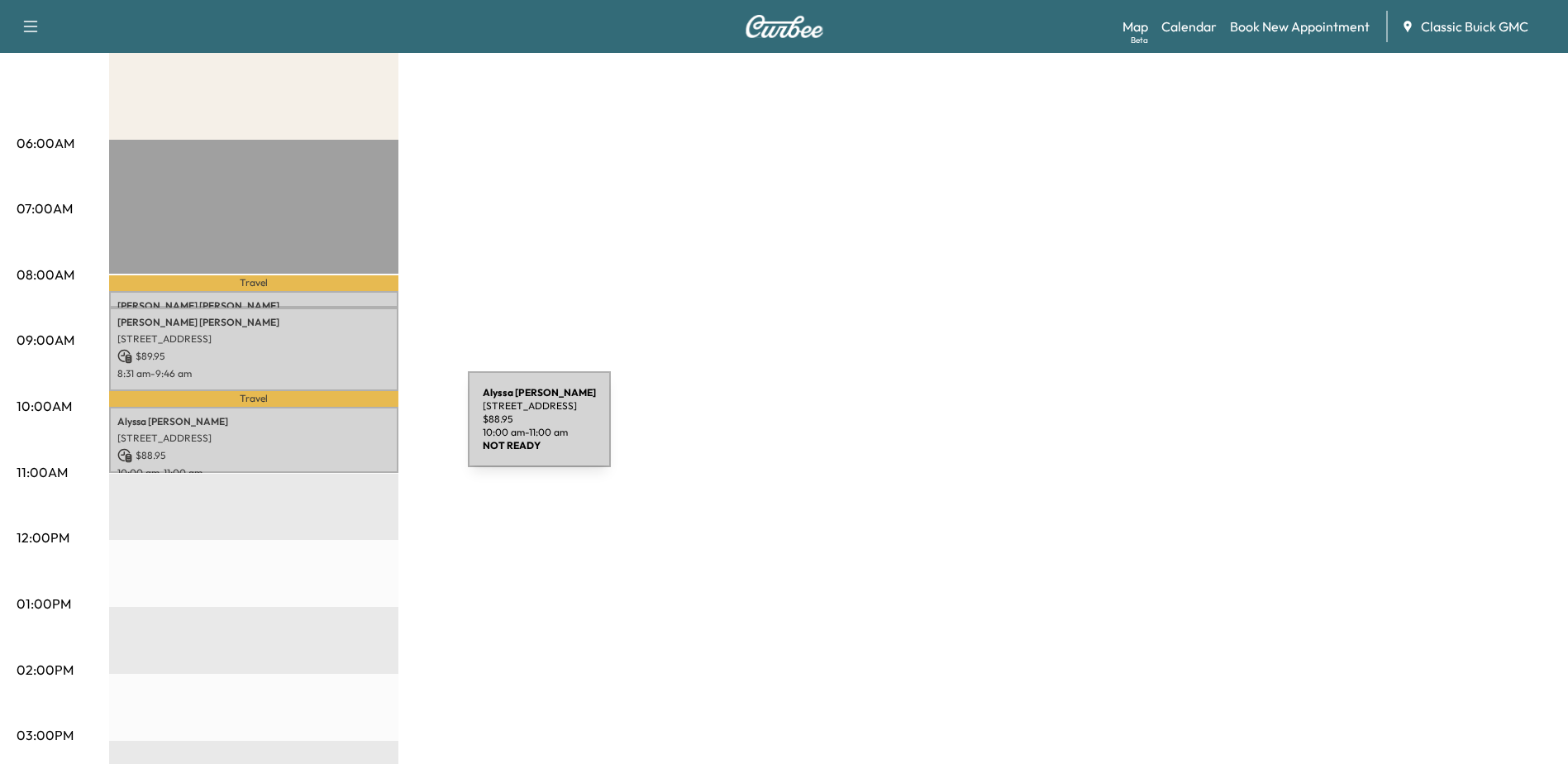
click at [344, 425] on div "[PERSON_NAME] [STREET_ADDRESS] $ 88.95 10:00 am - 11:00 am" at bounding box center [254, 440] width 290 height 67
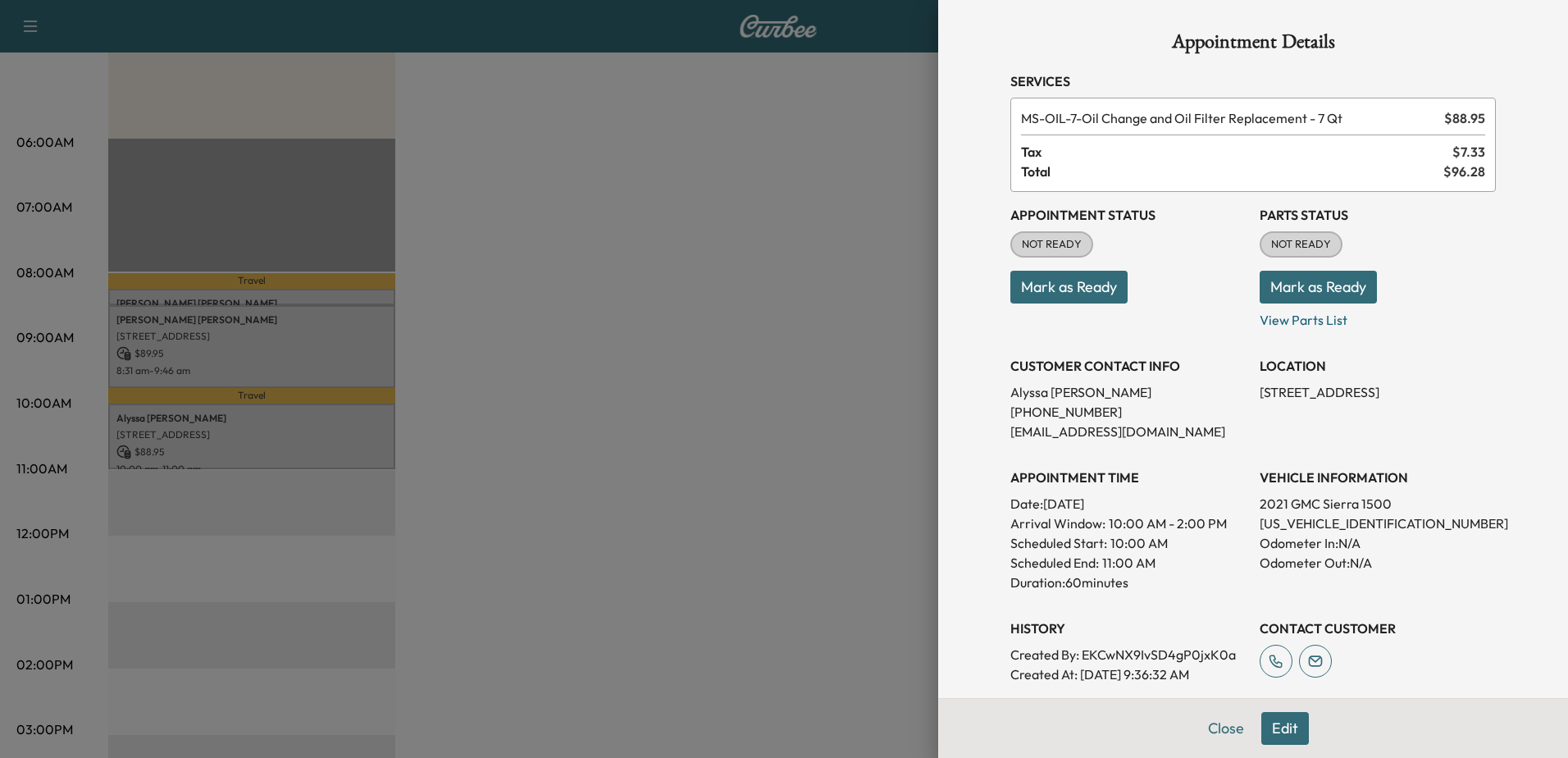
scroll to position [0, 0]
click at [1278, 724] on button "Edit" at bounding box center [1285, 728] width 47 height 33
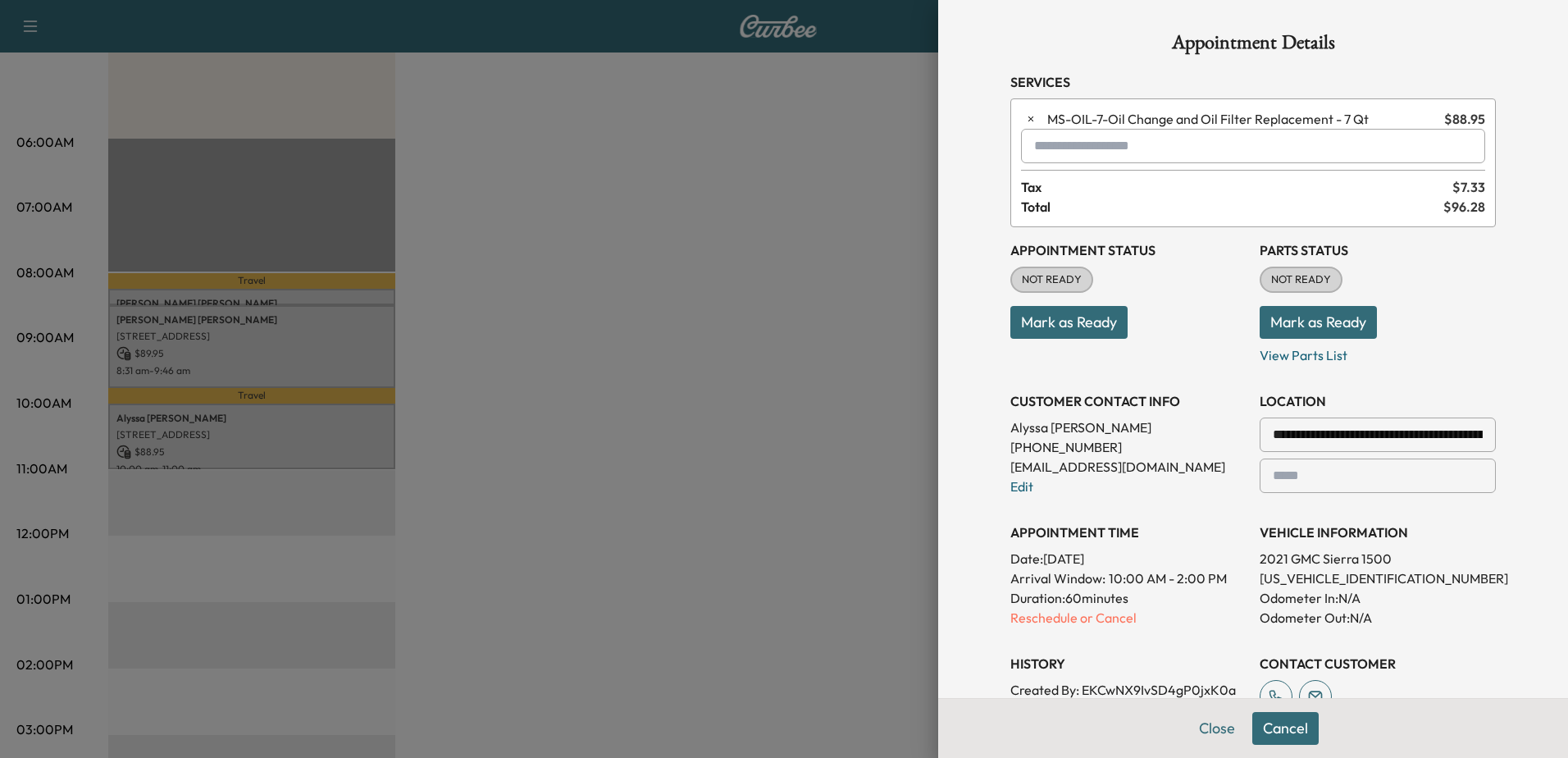
click at [1073, 146] on input "text" at bounding box center [1252, 146] width 464 height 35
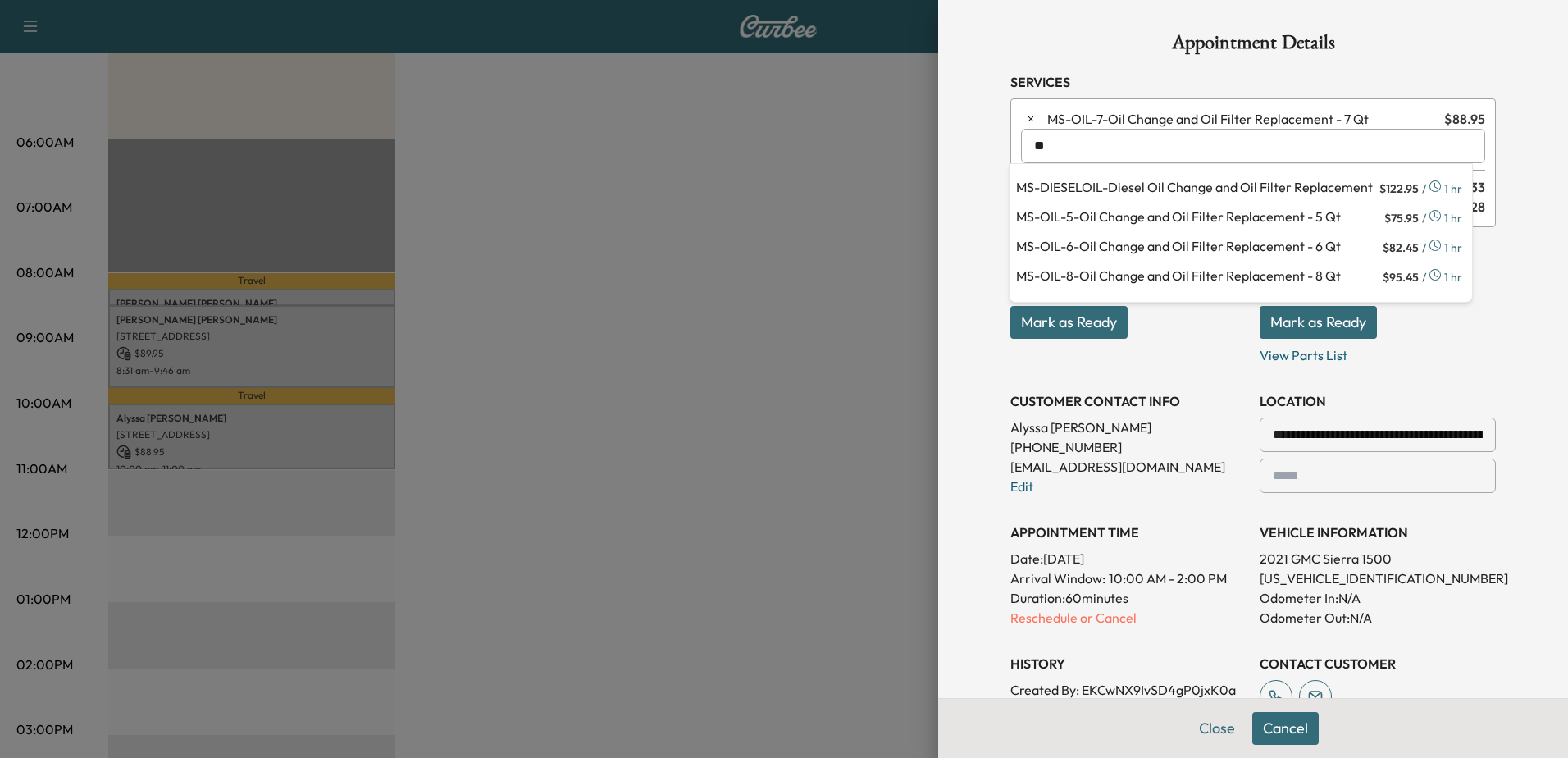
type input "*"
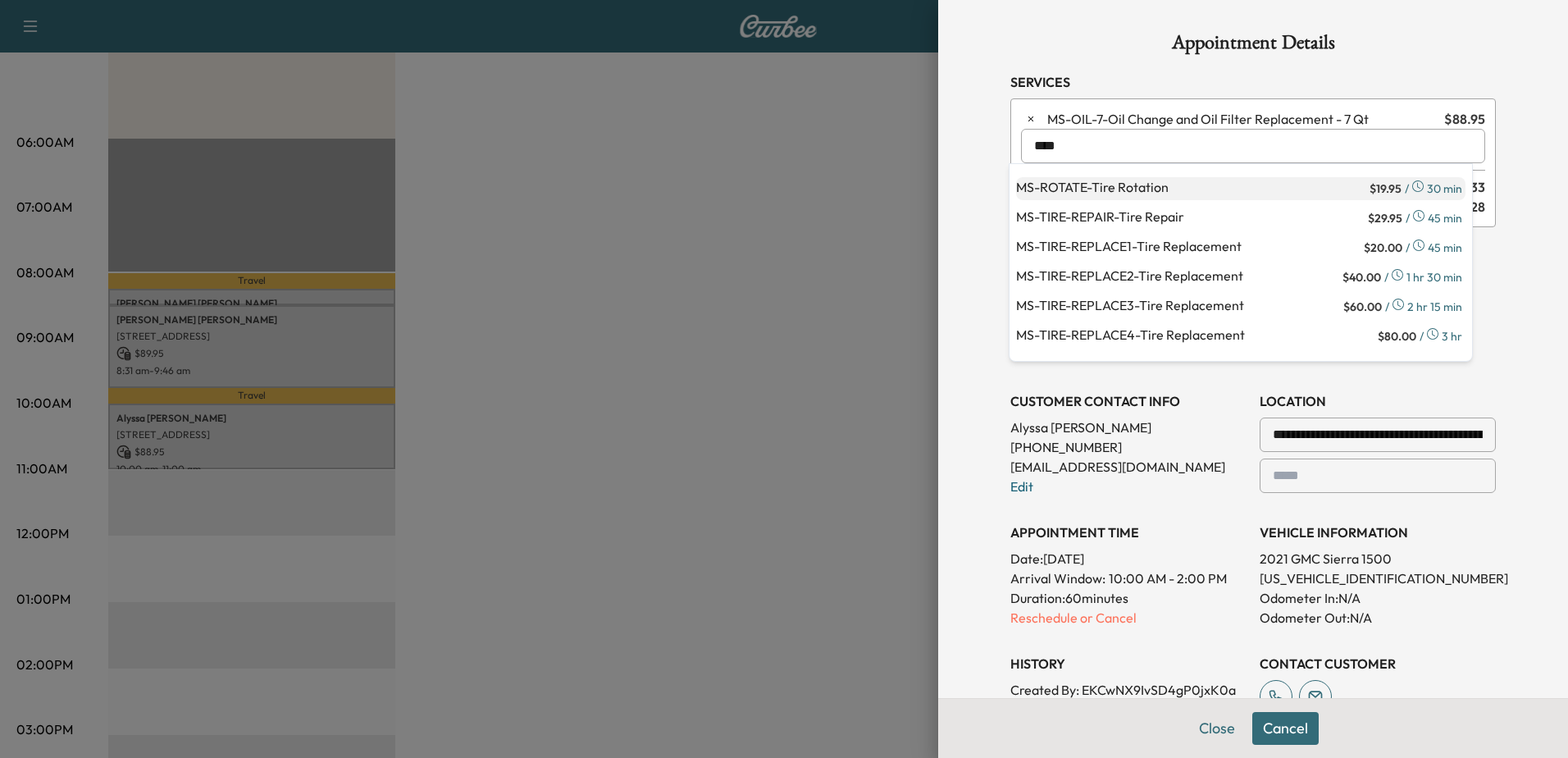
click at [1124, 187] on p "MS-ROTATE - Tire Rotation" at bounding box center [1190, 188] width 350 height 23
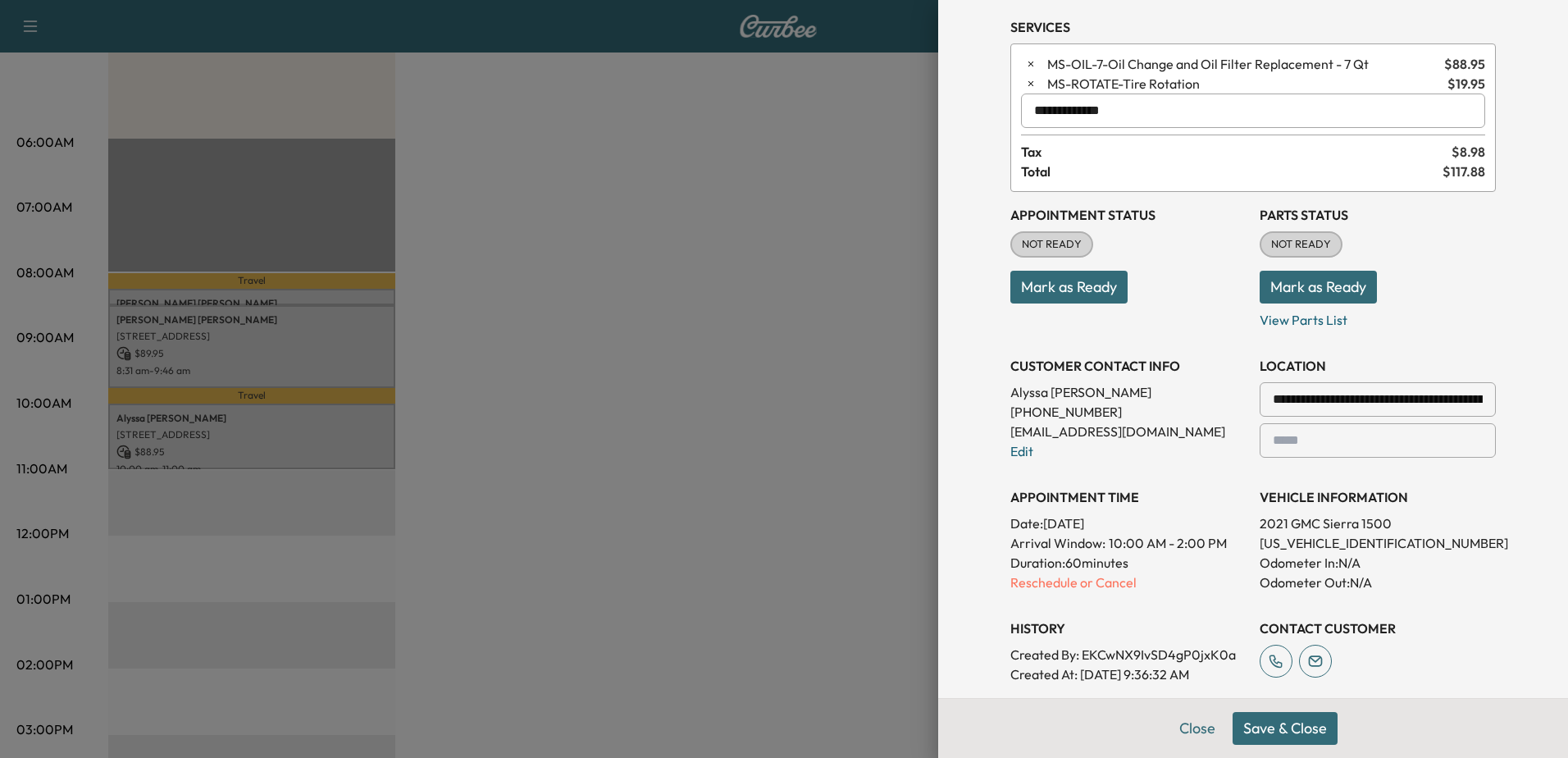
scroll to position [164, 0]
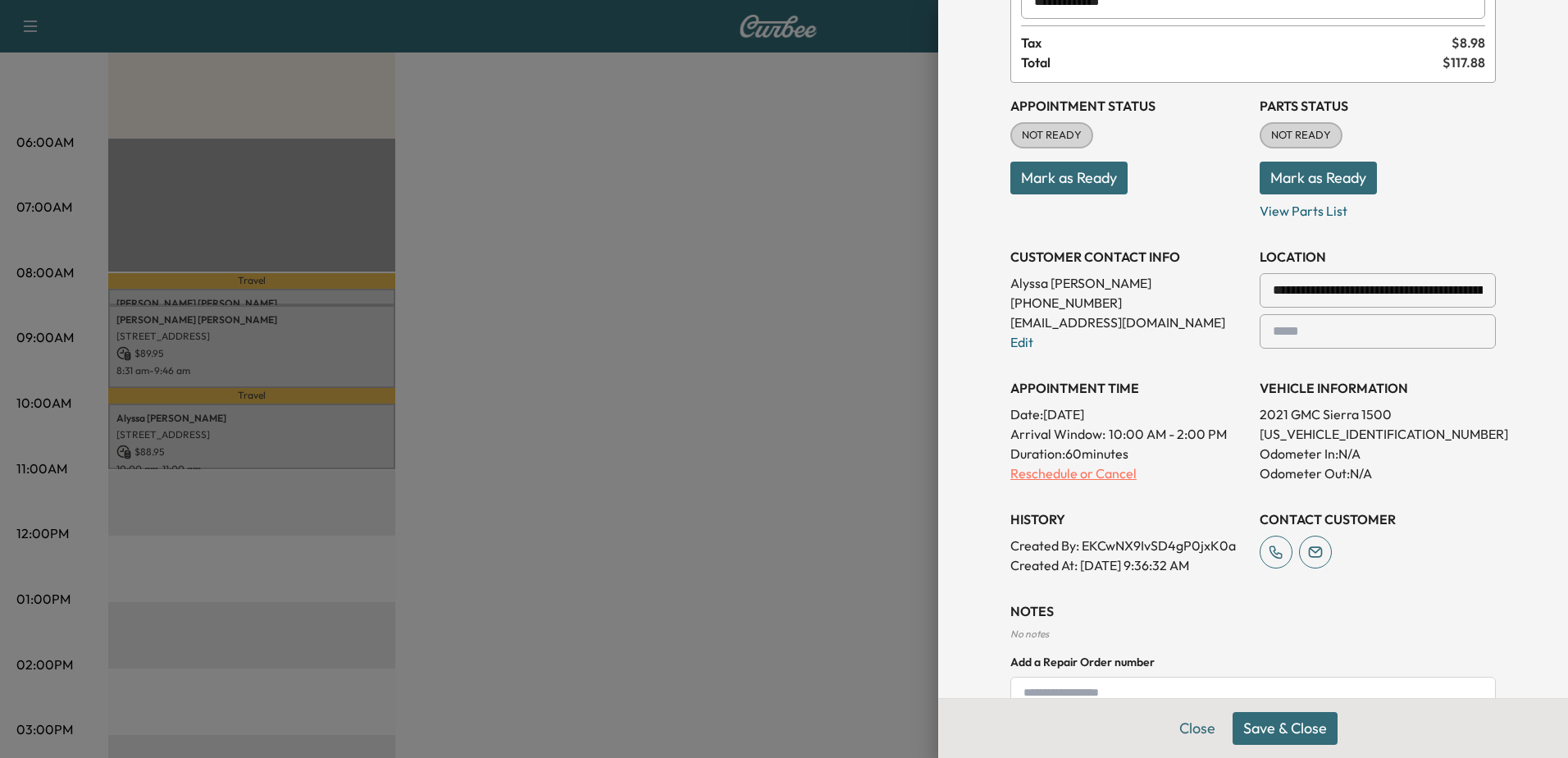
type input "**********"
click at [1033, 474] on p "Reschedule or Cancel" at bounding box center [1128, 473] width 236 height 19
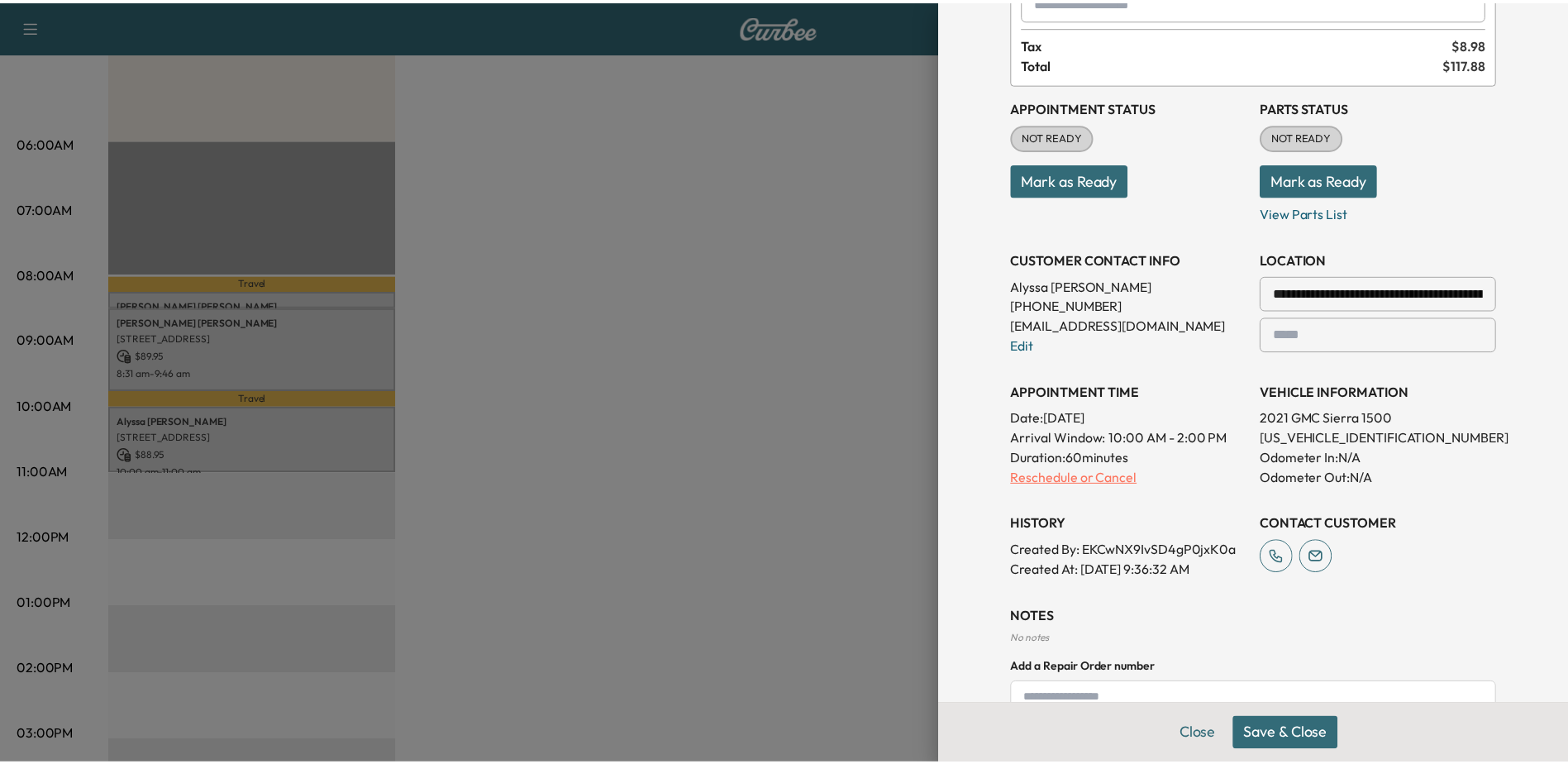
scroll to position [0, 0]
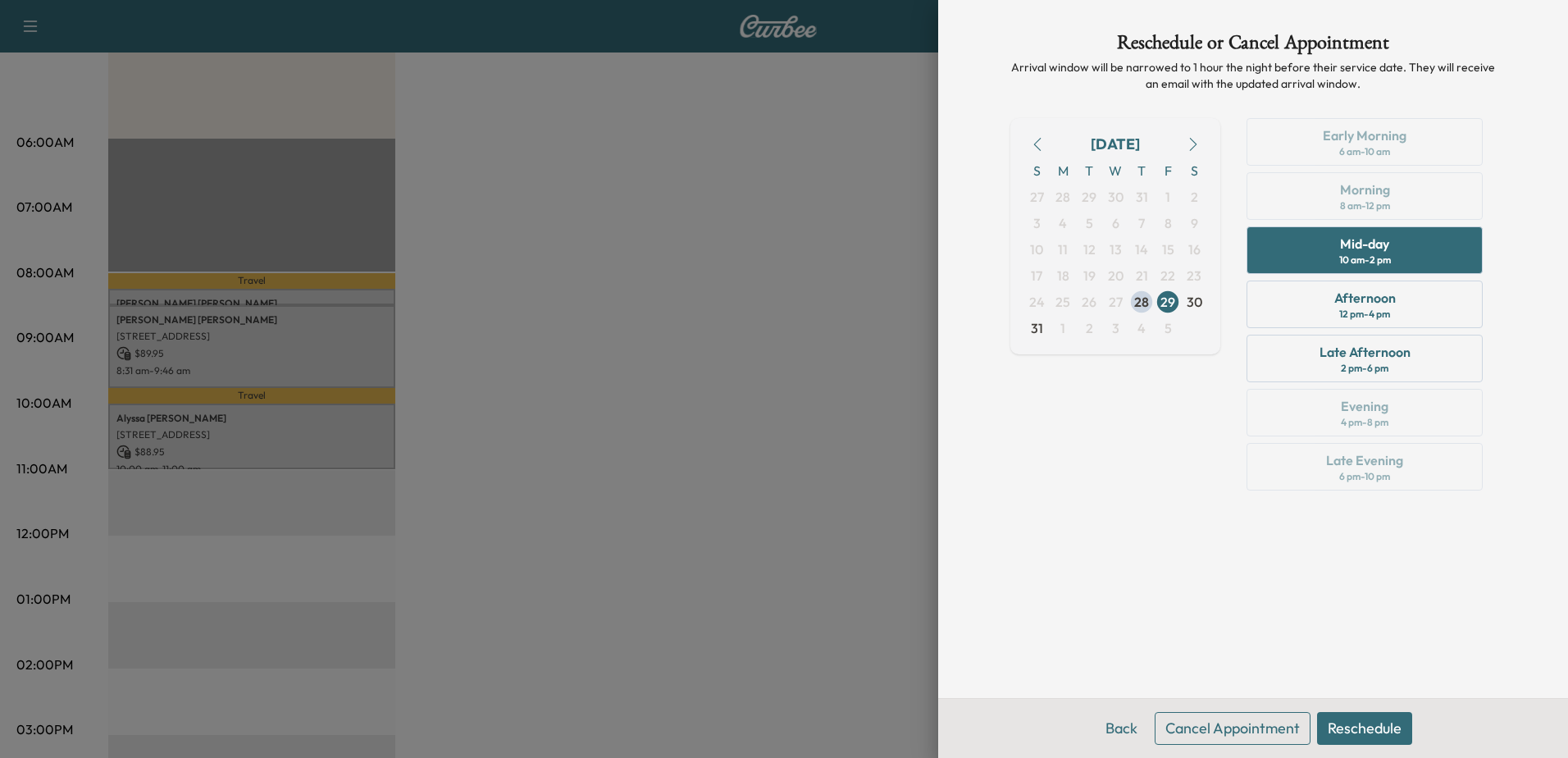
click at [1237, 724] on button "Cancel Appointment" at bounding box center [1233, 728] width 156 height 33
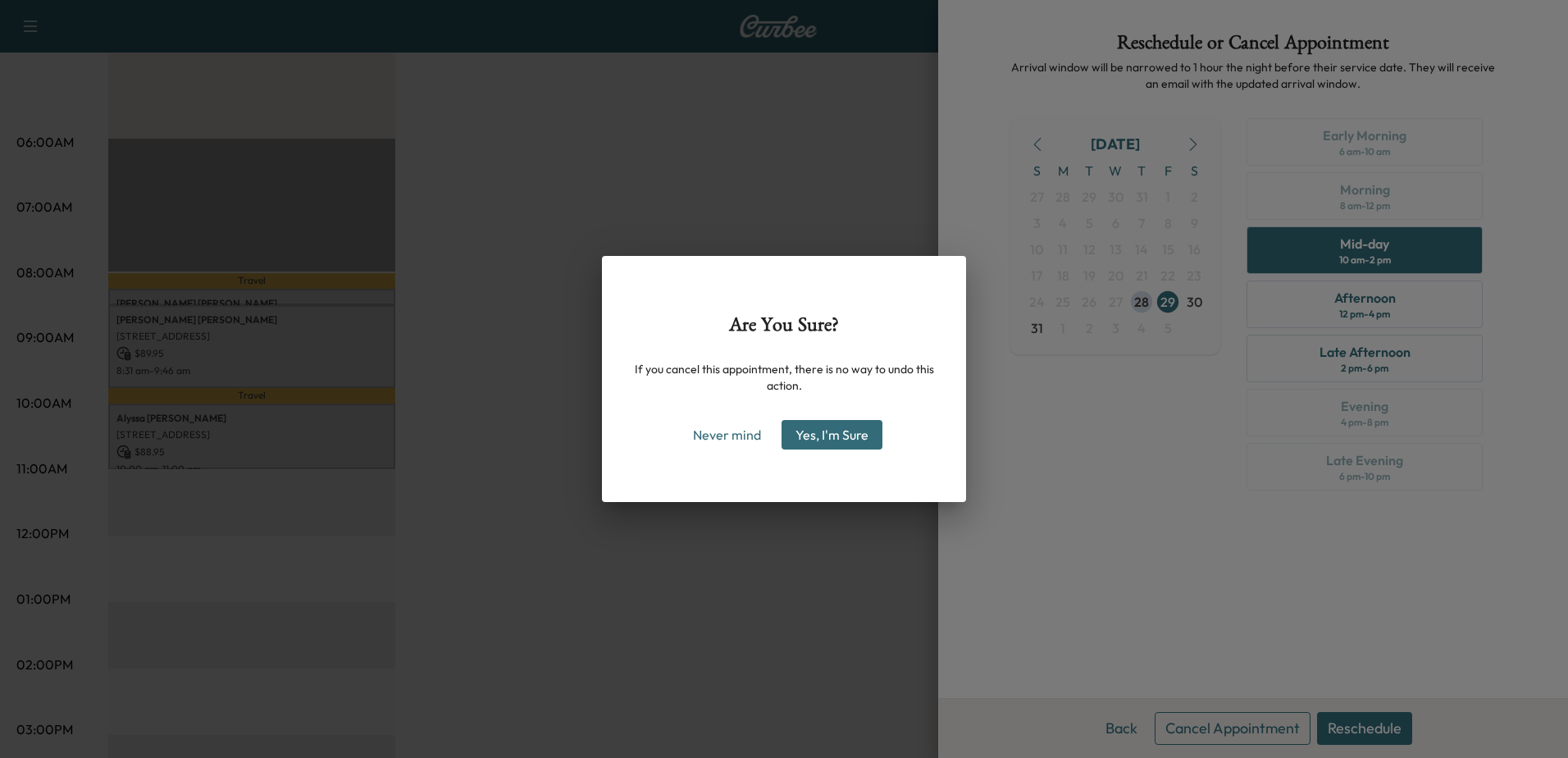
click at [845, 432] on button "Yes, I'm Sure" at bounding box center [831, 434] width 101 height 30
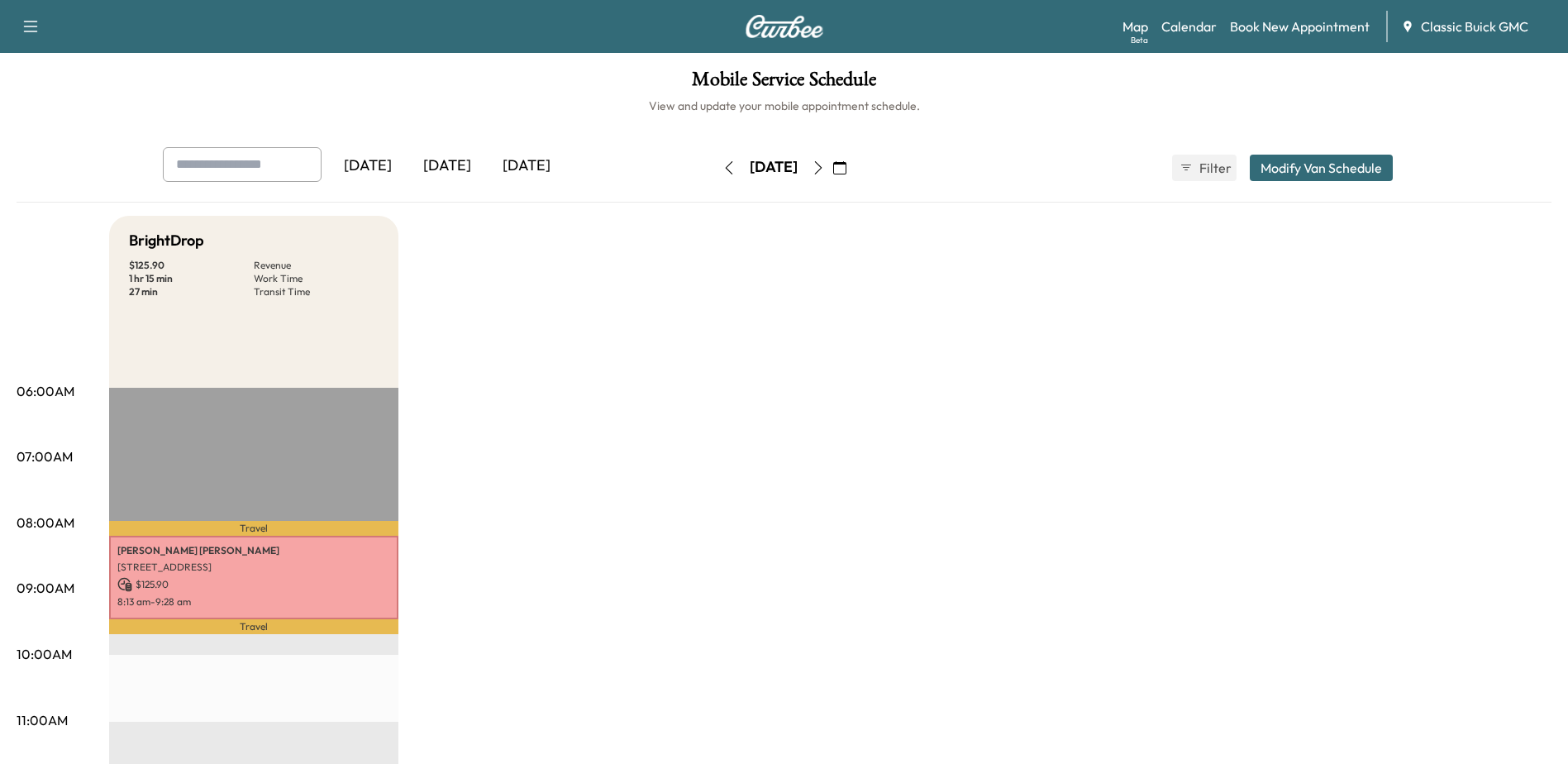
click at [22, 22] on icon "button" at bounding box center [30, 26] width 19 height 19
click at [62, 54] on link "Support" at bounding box center [58, 57] width 62 height 19
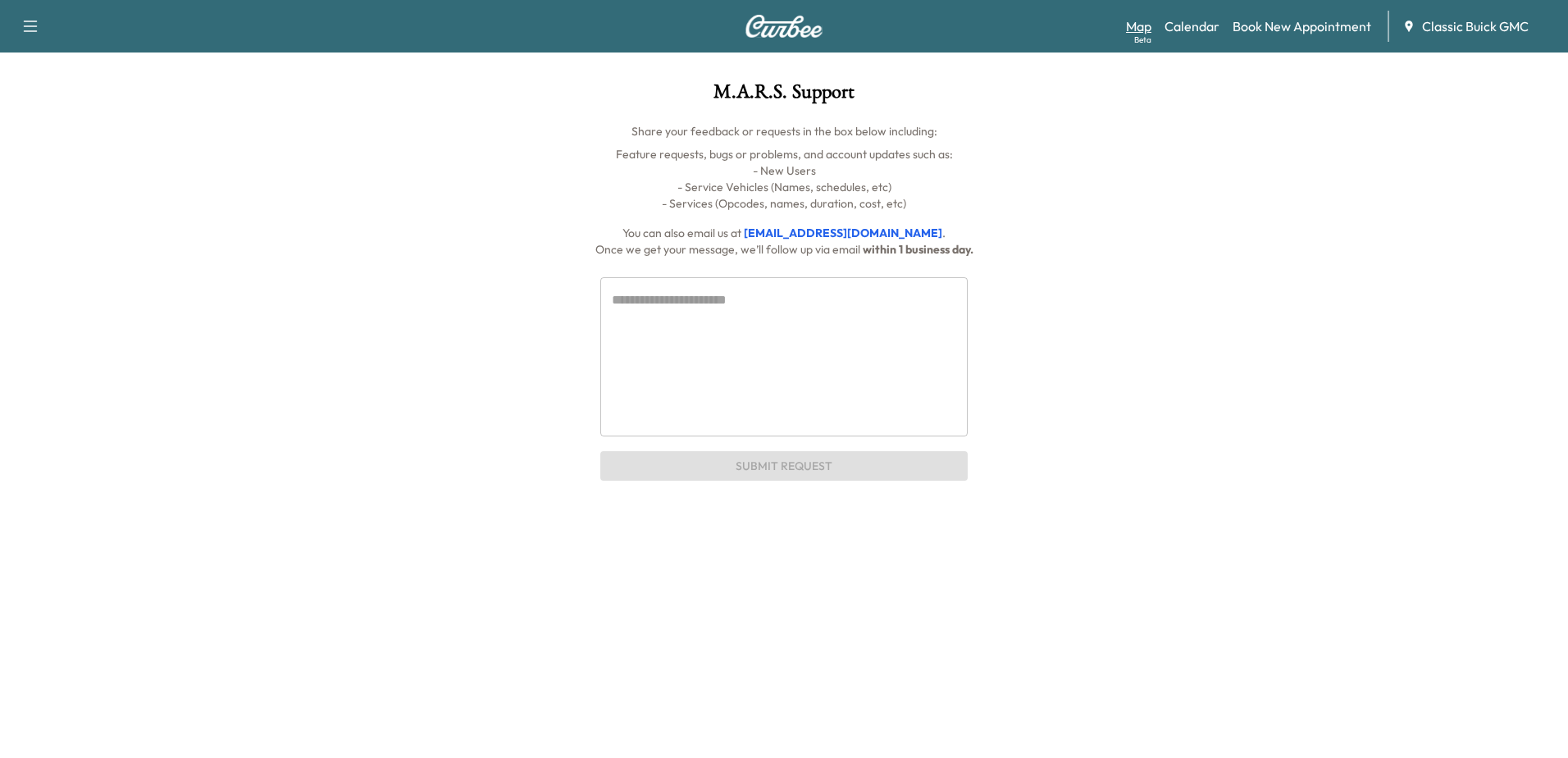
click at [1139, 30] on link "Map Beta" at bounding box center [1139, 26] width 25 height 19
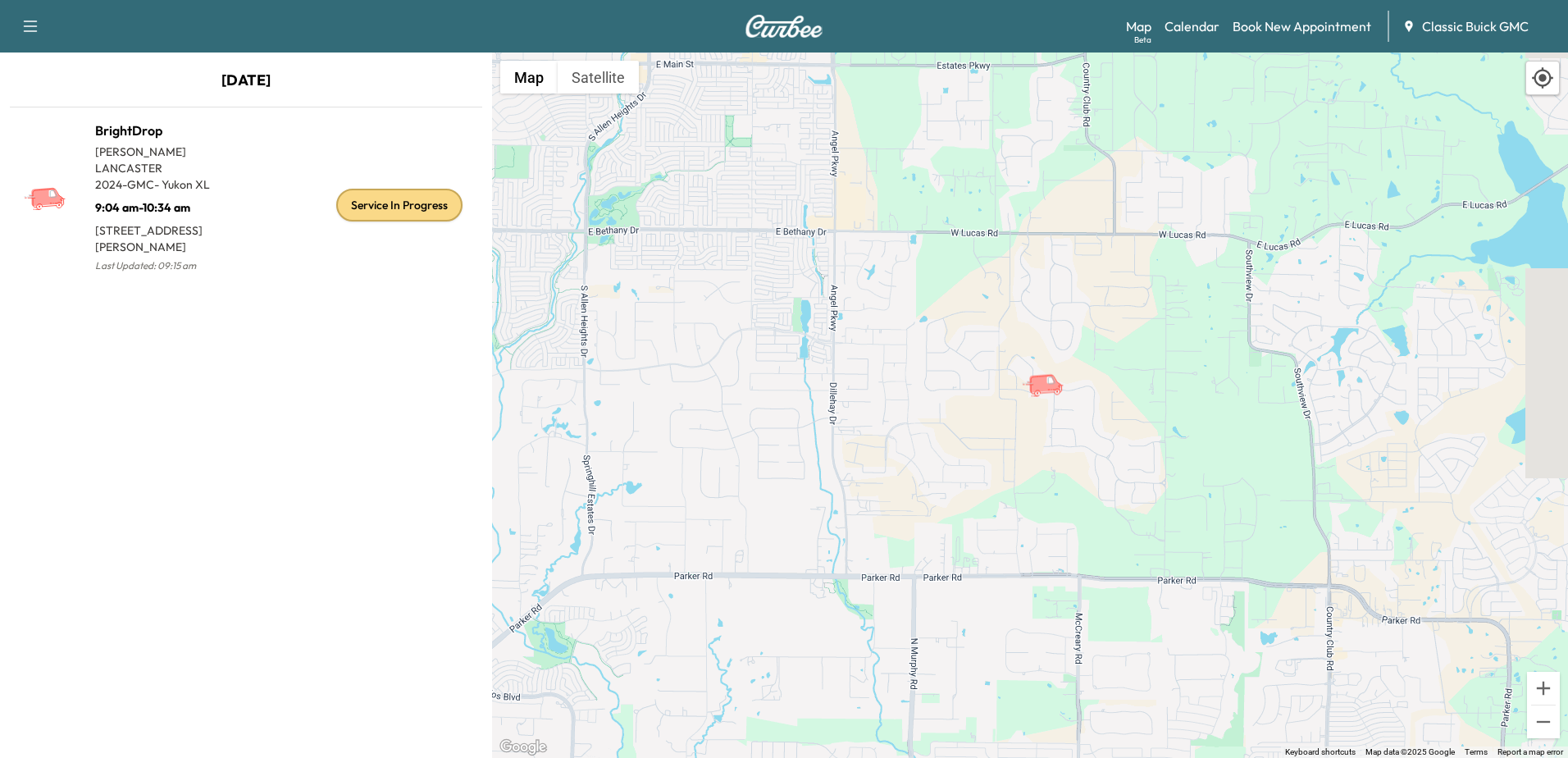
drag, startPoint x: 877, startPoint y: 535, endPoint x: 1086, endPoint y: 477, distance: 216.9
click at [1086, 477] on div "To activate drag with keyboard, press Alt + Enter. Once in keyboard drag state,…" at bounding box center [1030, 405] width 1076 height 705
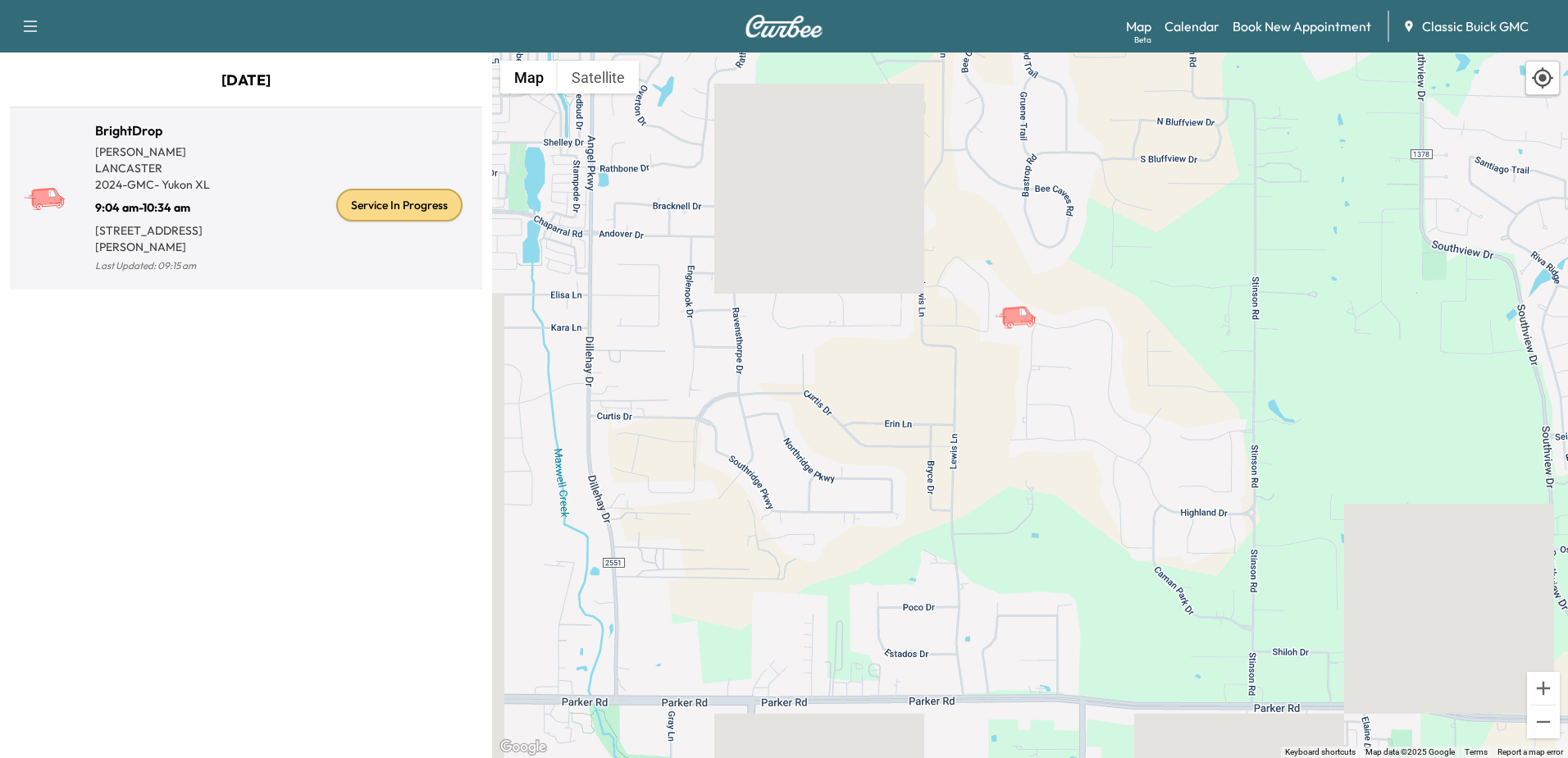
click at [53, 195] on icon at bounding box center [47, 197] width 34 height 19
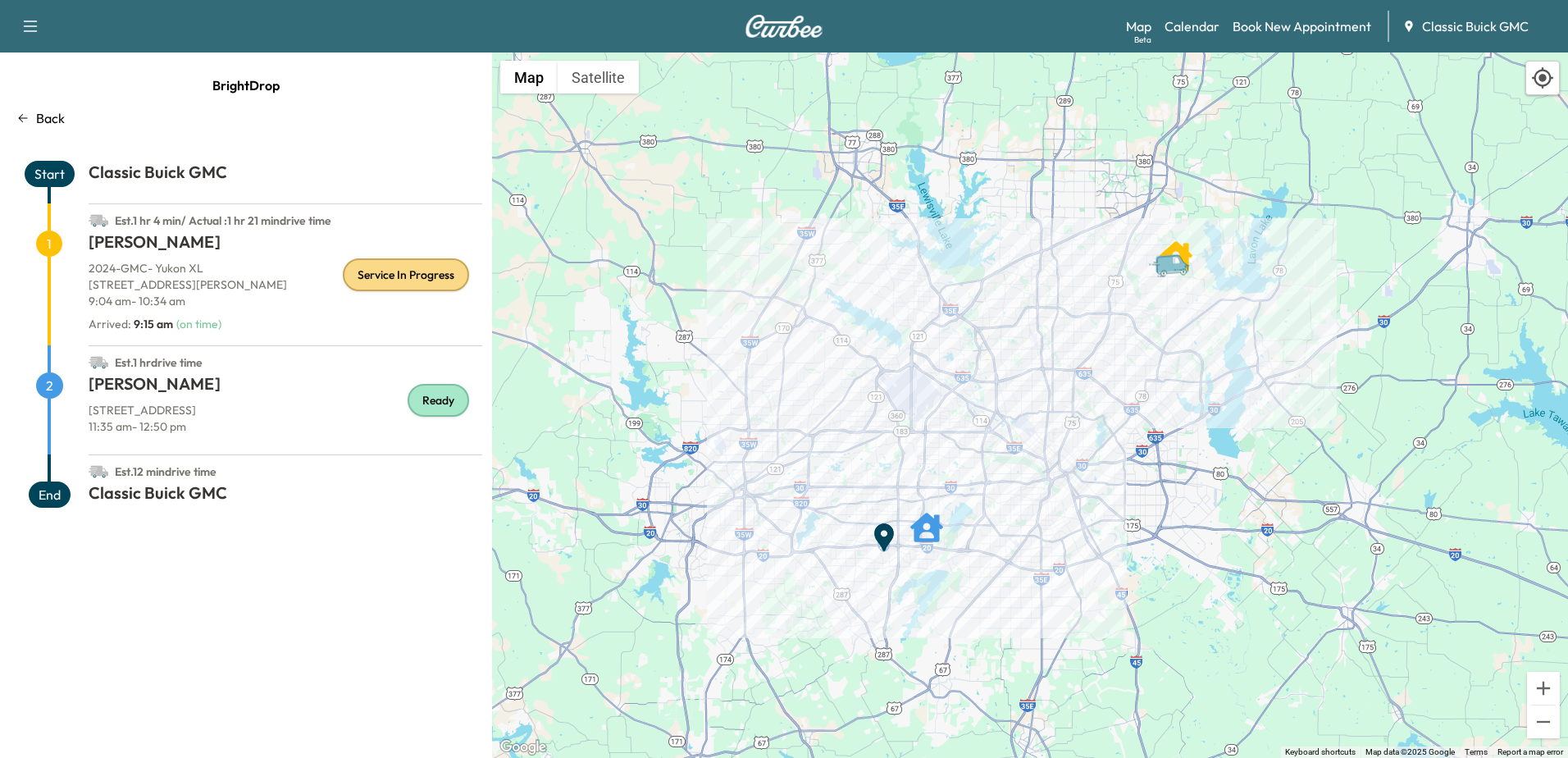
click at [39, 110] on p "Back" at bounding box center [51, 118] width 29 height 19
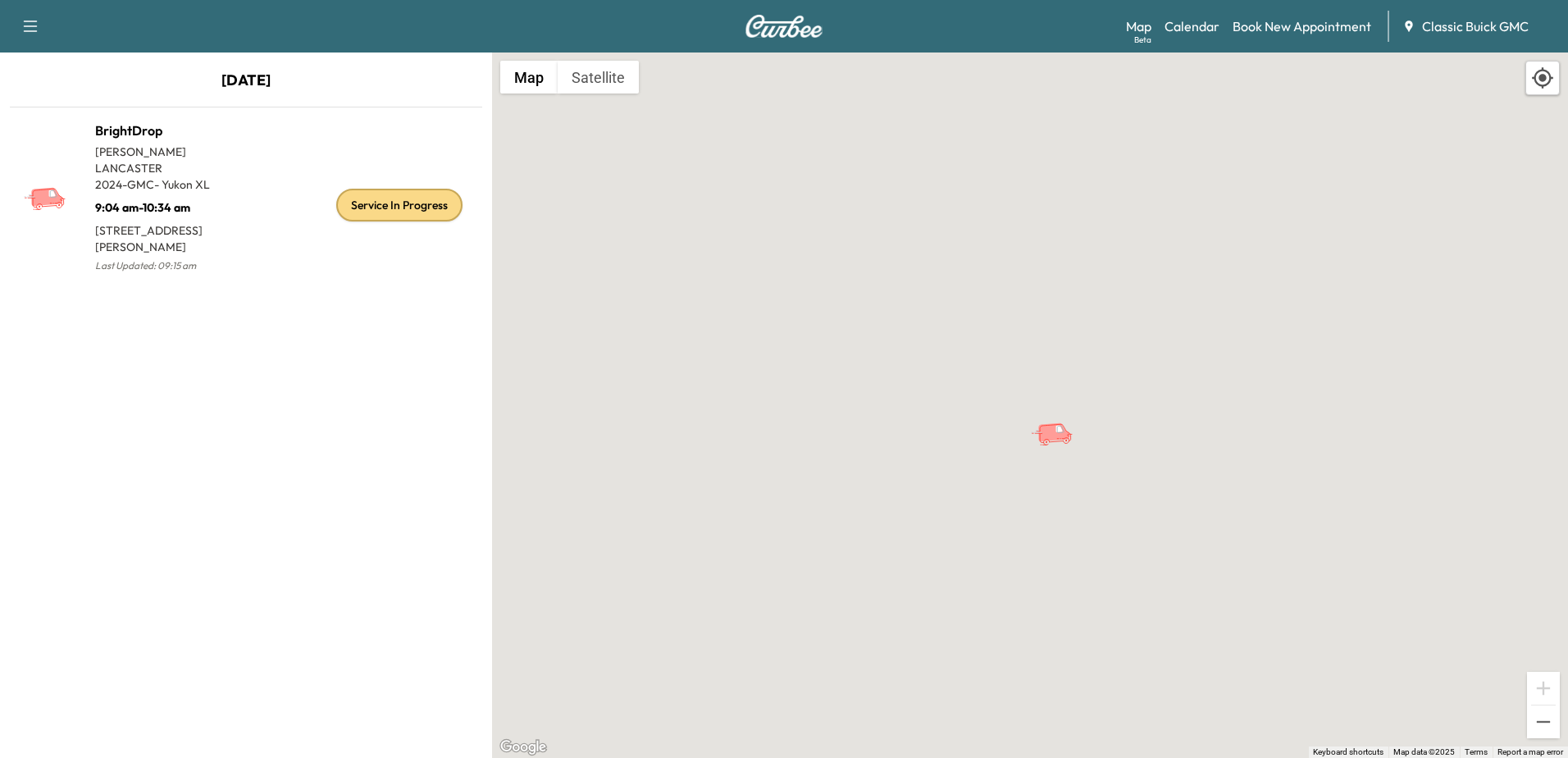
click at [24, 20] on icon "button" at bounding box center [30, 26] width 19 height 19
click at [773, 194] on div "To activate drag with keyboard, press Alt + Enter. Once in keyboard drag state,…" at bounding box center [1030, 405] width 1076 height 705
click at [765, 17] on img at bounding box center [784, 26] width 79 height 23
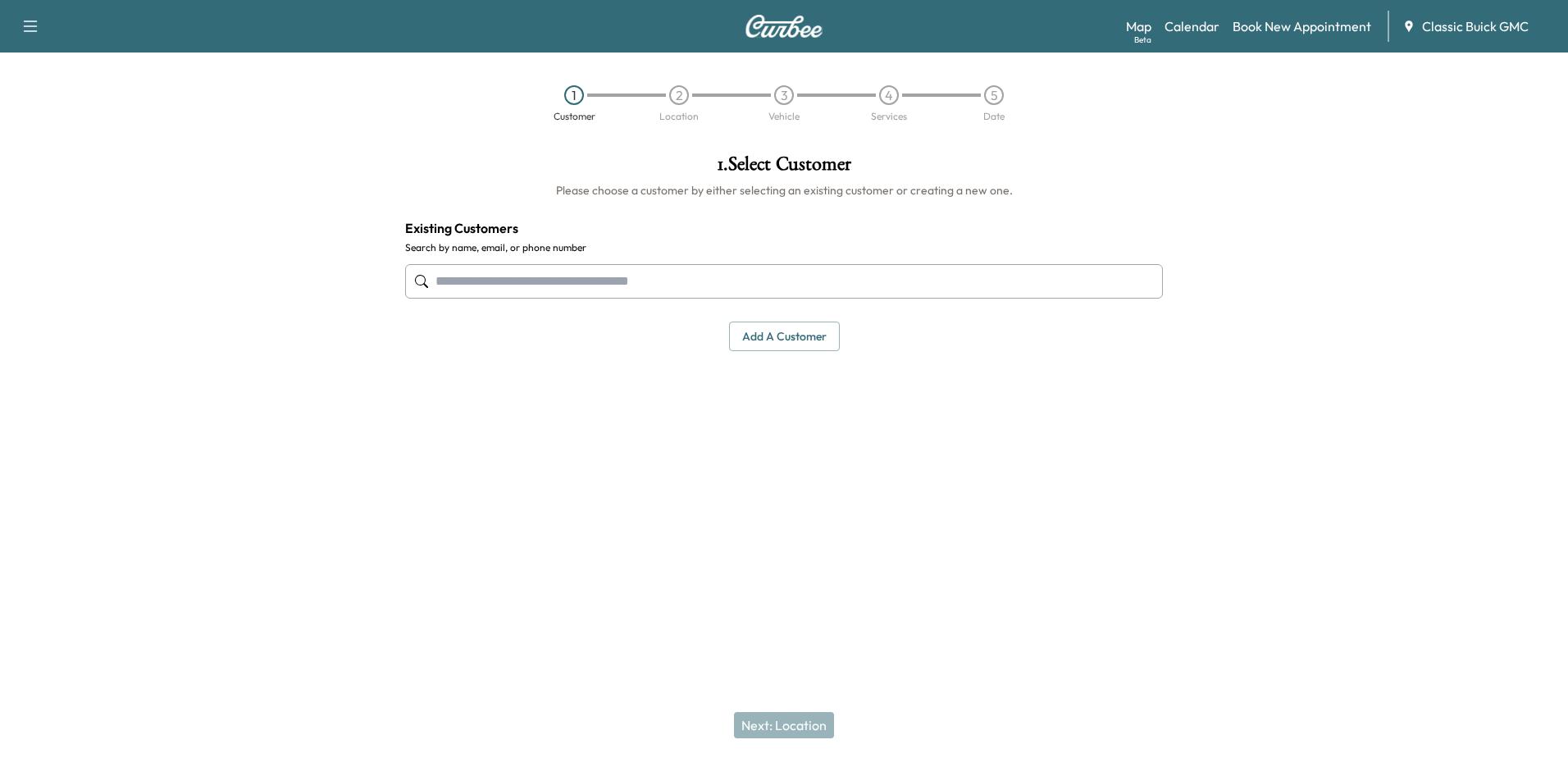
click at [24, 30] on icon "button" at bounding box center [30, 26] width 19 height 19
click at [1207, 19] on link "Calendar" at bounding box center [1191, 26] width 55 height 19
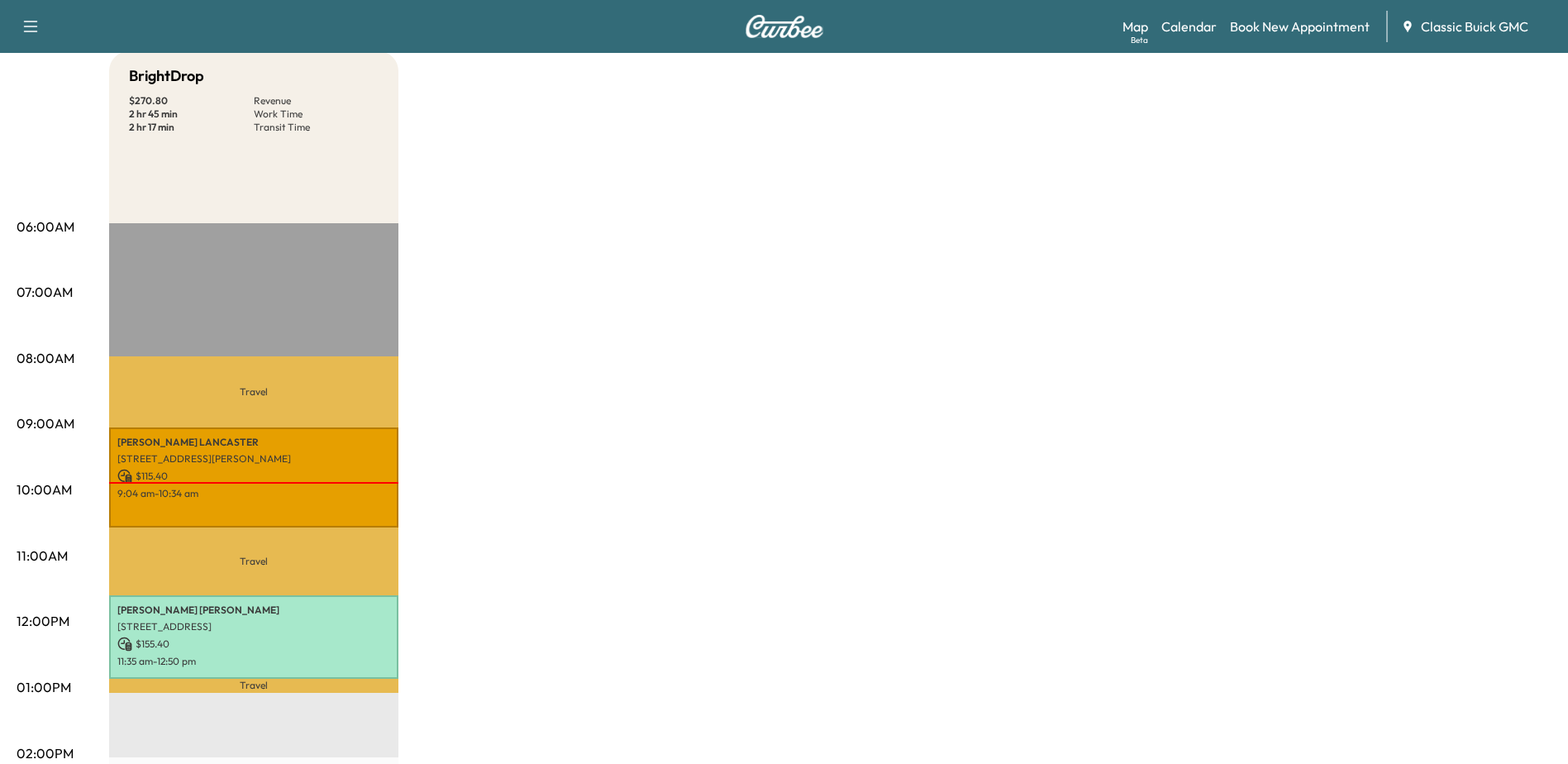
scroll to position [166, 0]
